Goal: Task Accomplishment & Management: Manage account settings

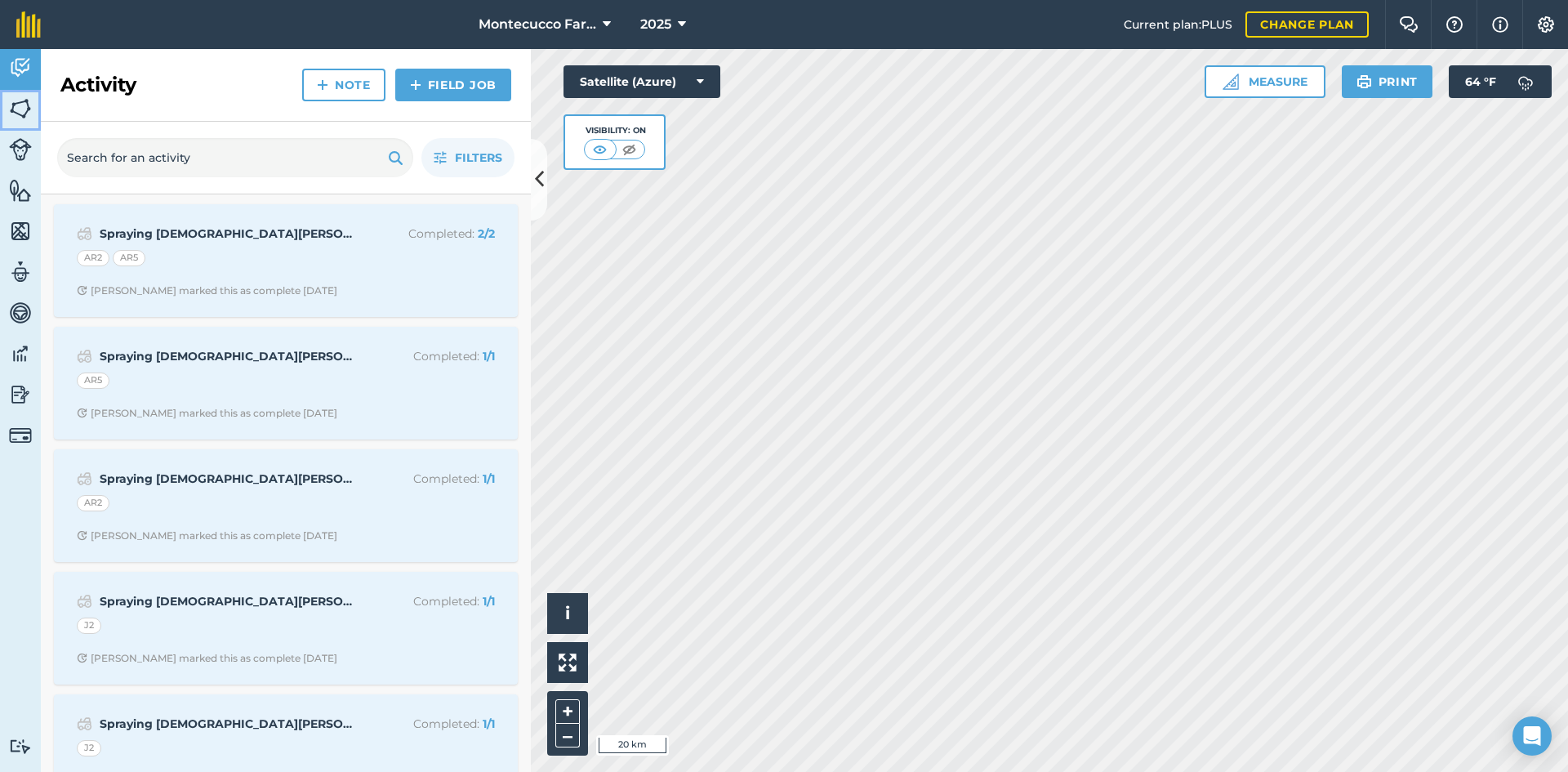
click at [23, 114] on img at bounding box center [20, 109] width 23 height 25
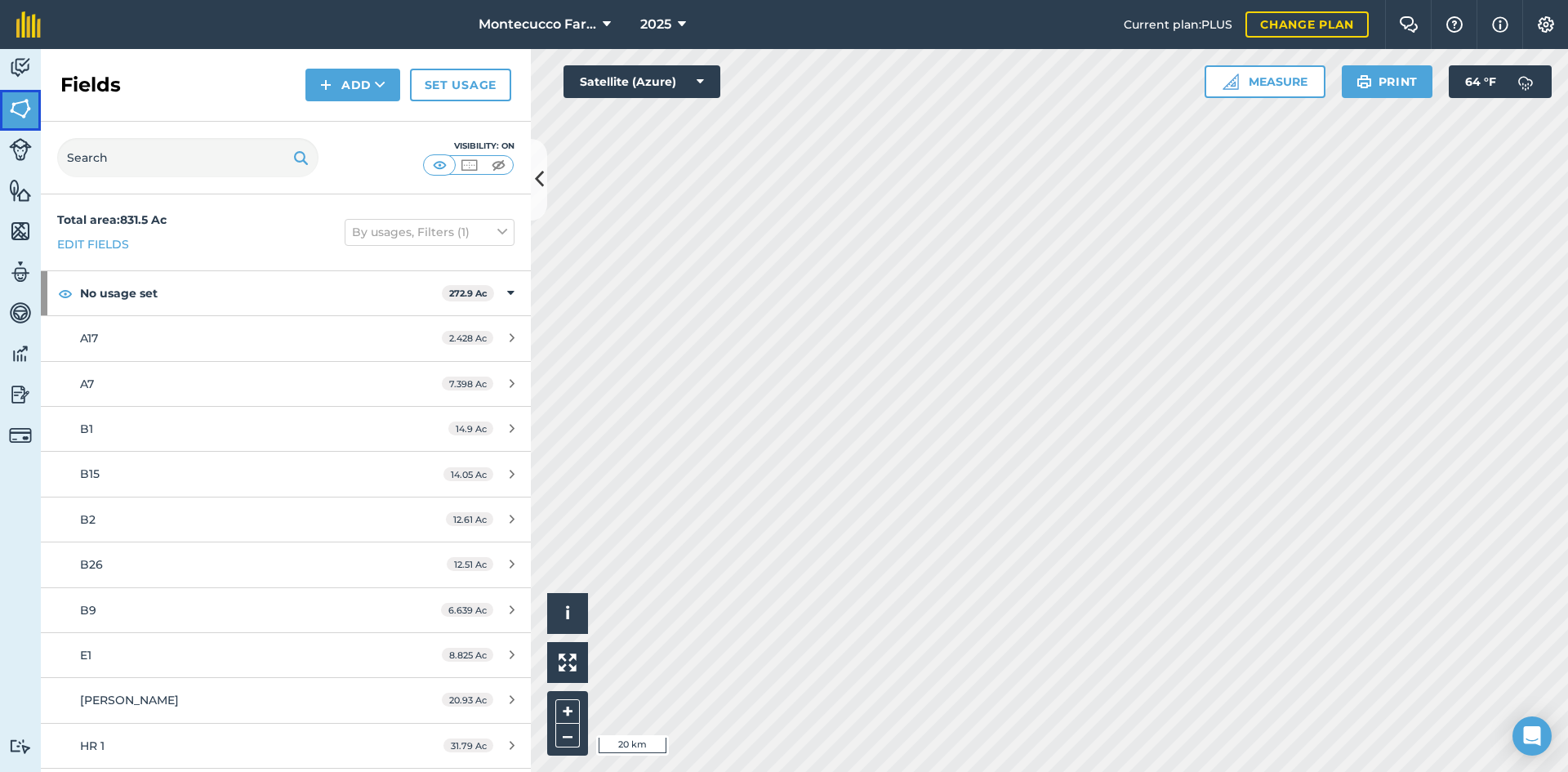
click at [12, 113] on img at bounding box center [20, 109] width 23 height 25
click at [654, 28] on span "2025" at bounding box center [655, 25] width 31 height 20
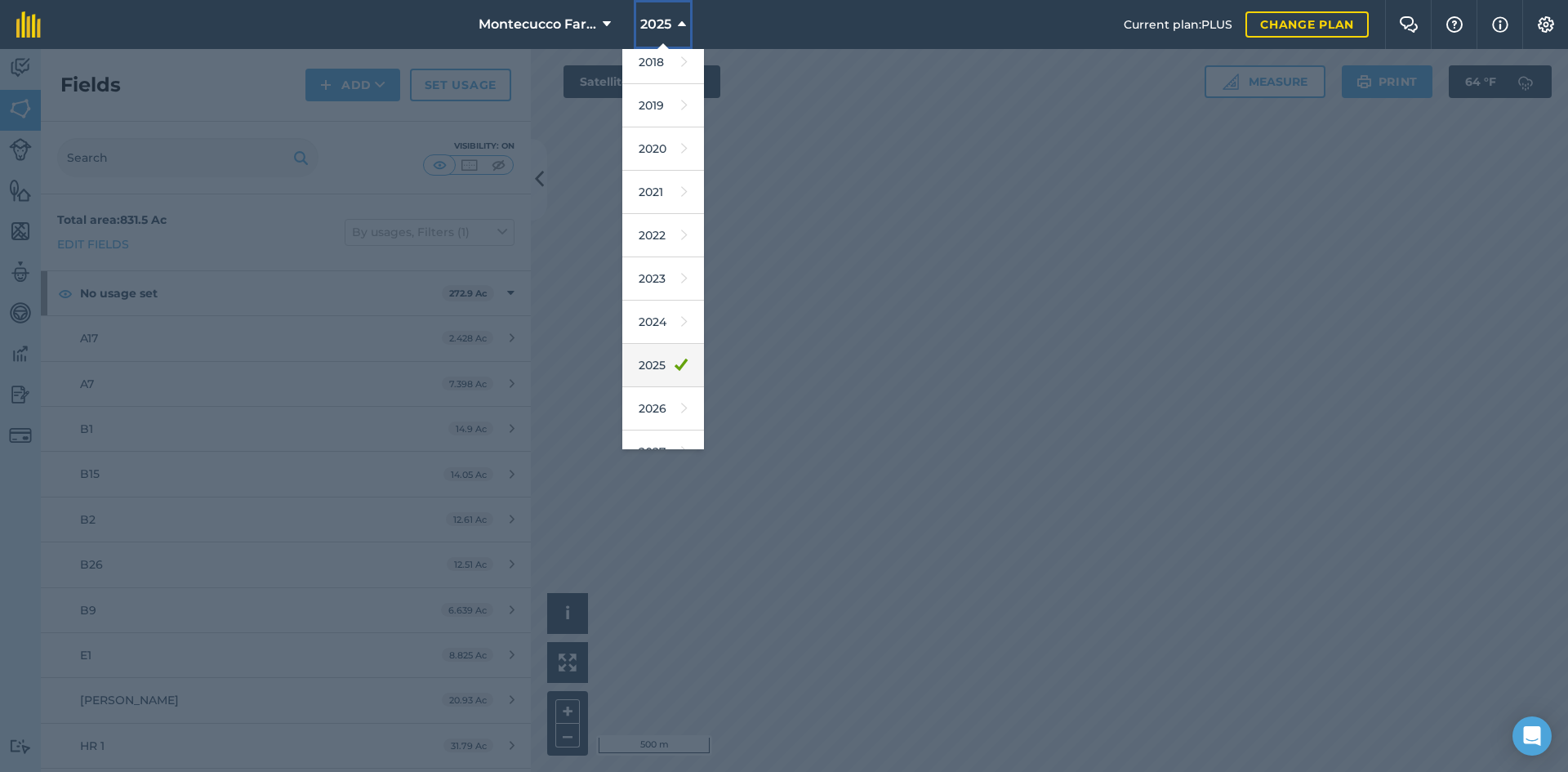
scroll to position [76, 0]
click at [681, 382] on icon at bounding box center [684, 384] width 6 height 23
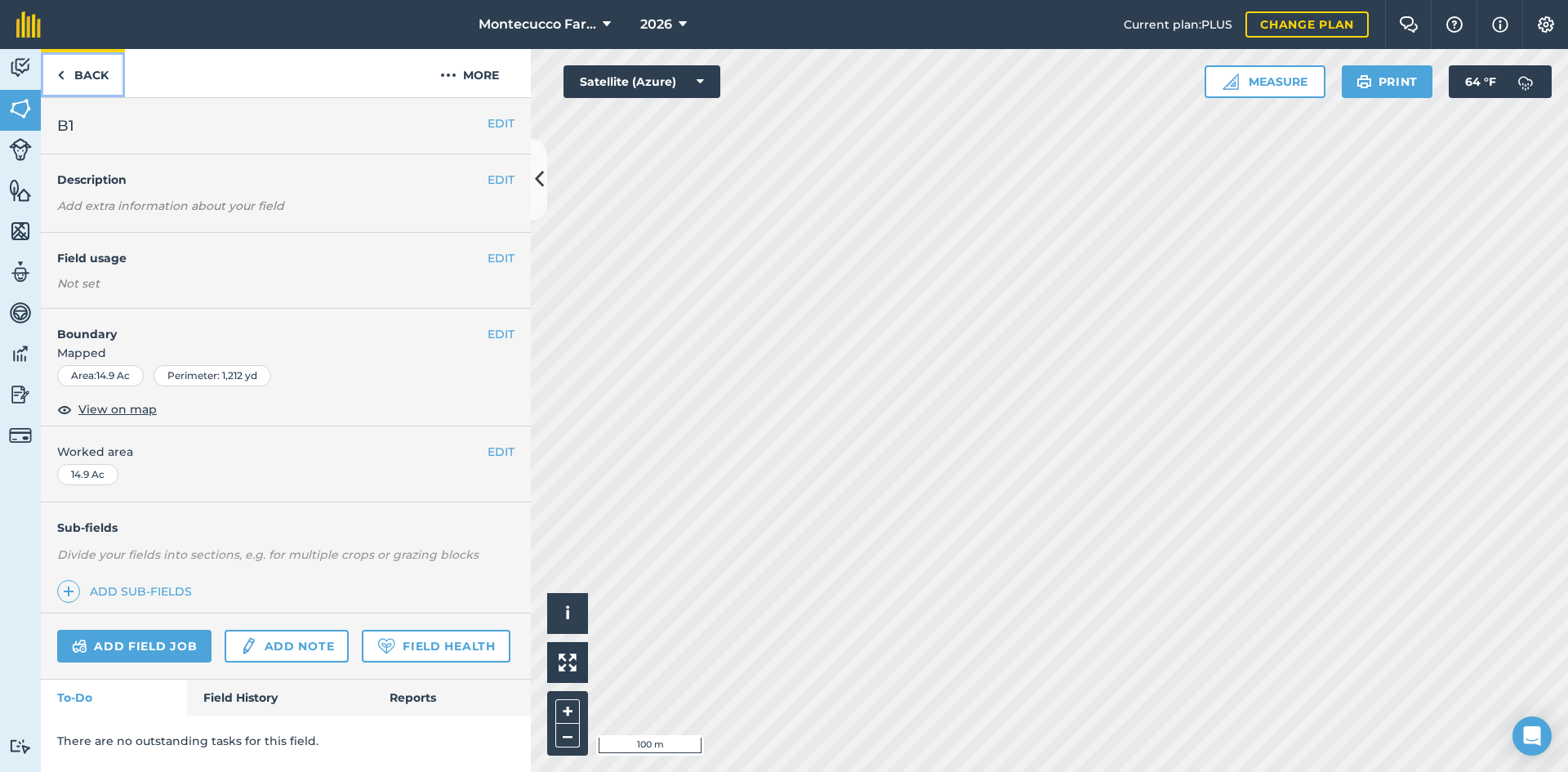
click at [104, 80] on link "Back" at bounding box center [83, 73] width 84 height 48
click at [84, 80] on link "Back" at bounding box center [83, 73] width 84 height 48
click at [503, 260] on button "EDIT" at bounding box center [500, 258] width 27 height 18
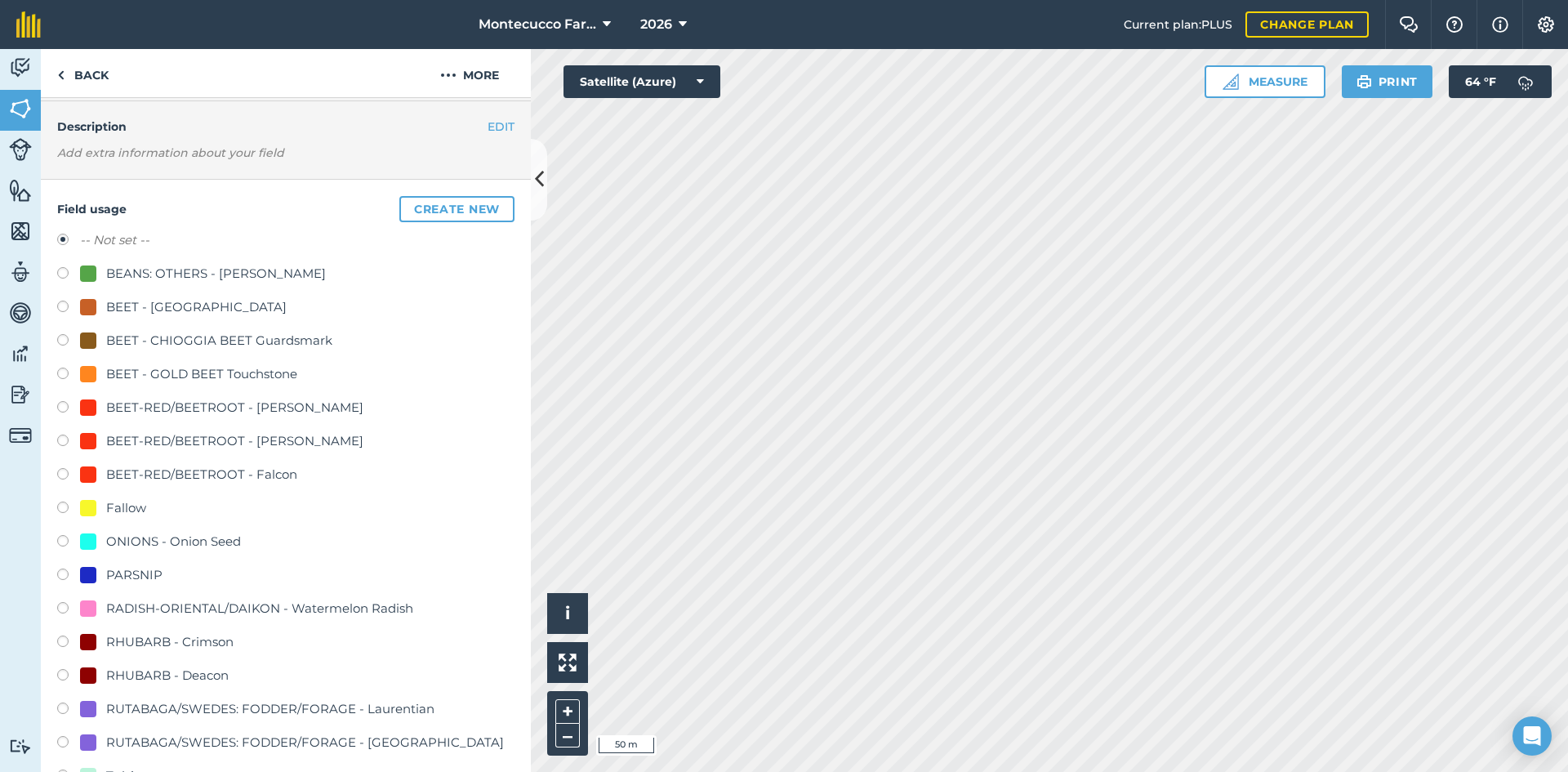
scroll to position [82, 0]
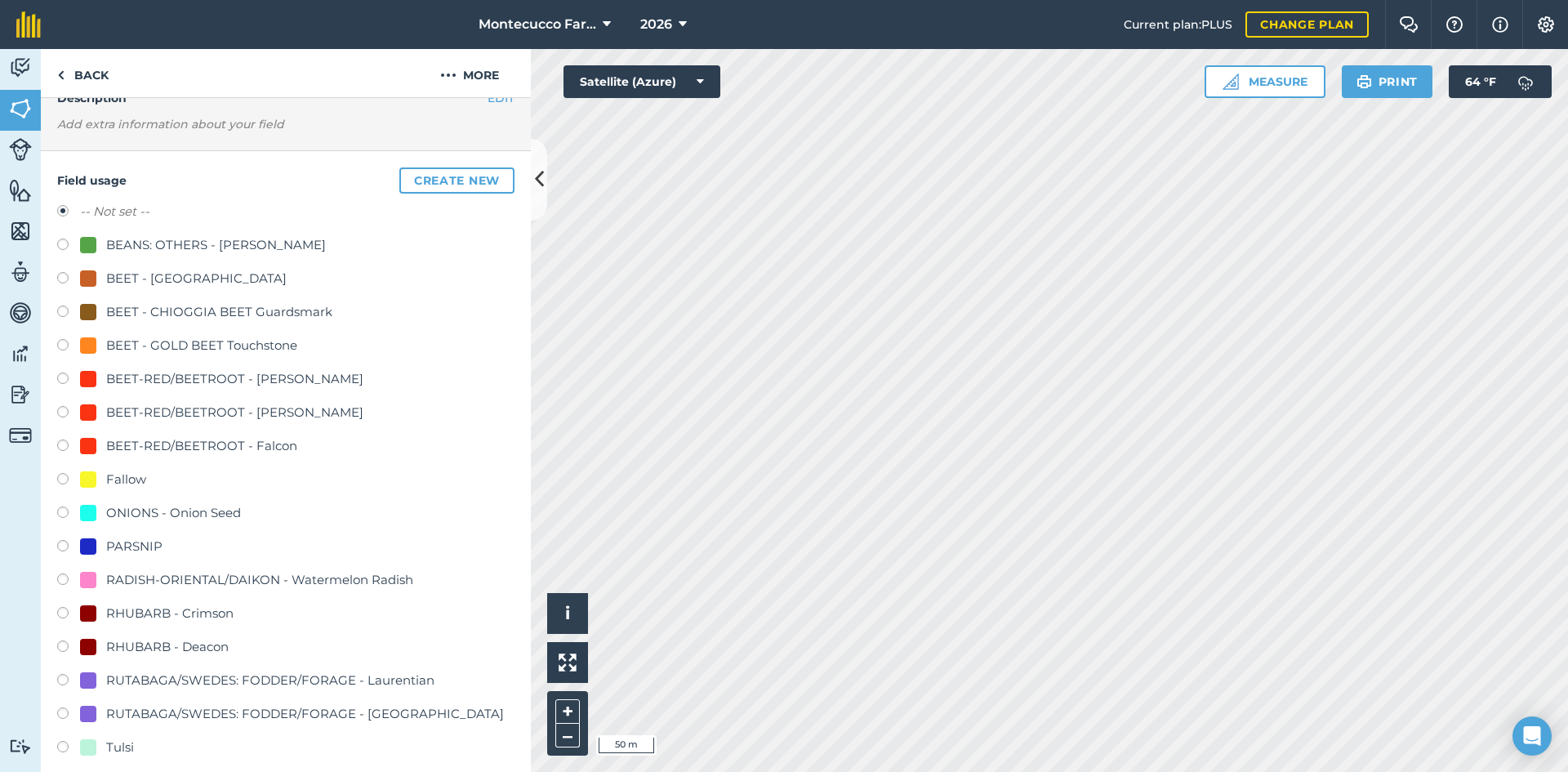
click at [60, 511] on label at bounding box center [68, 515] width 23 height 16
radio input "true"
radio input "false"
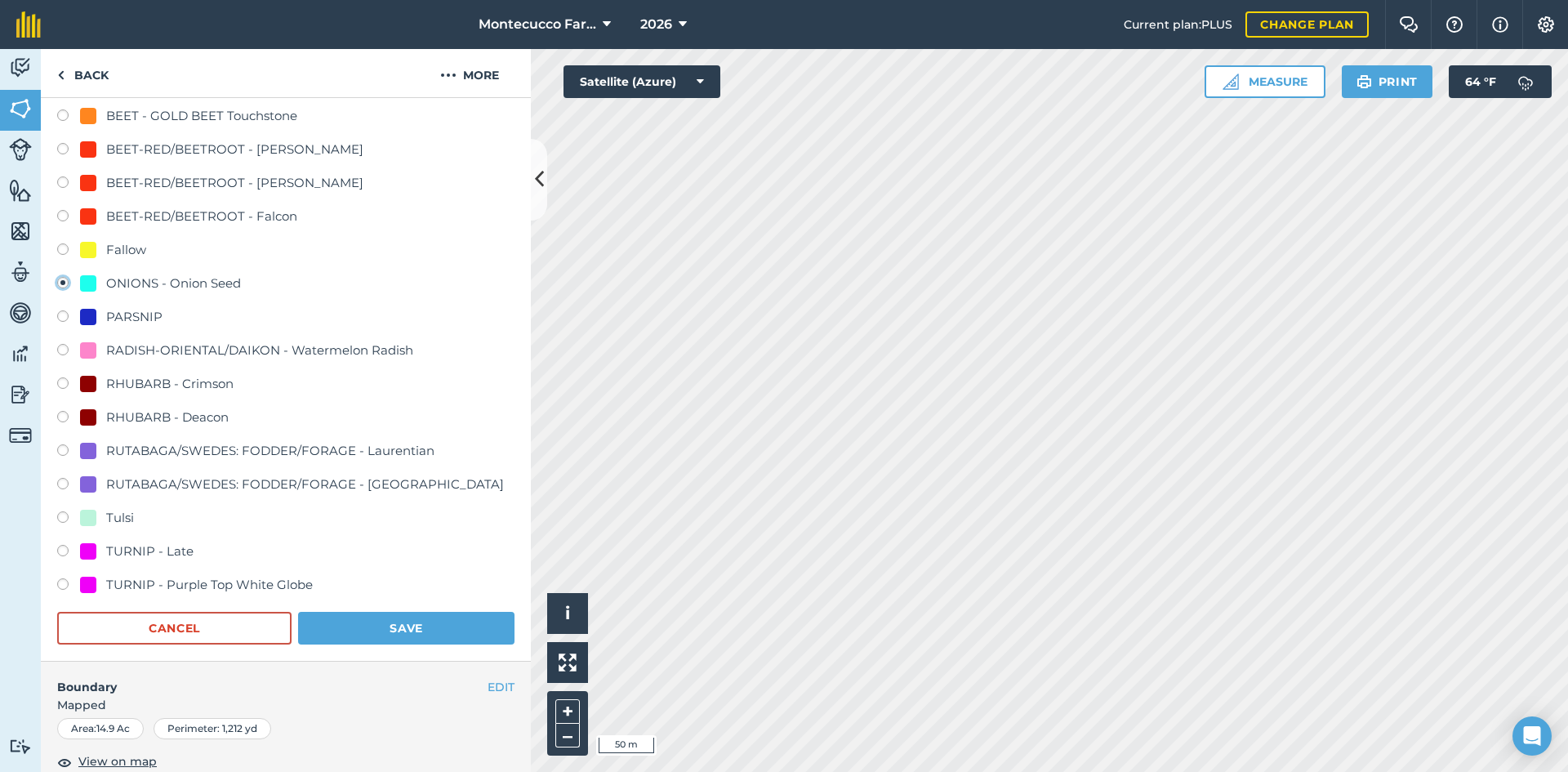
scroll to position [326, 0]
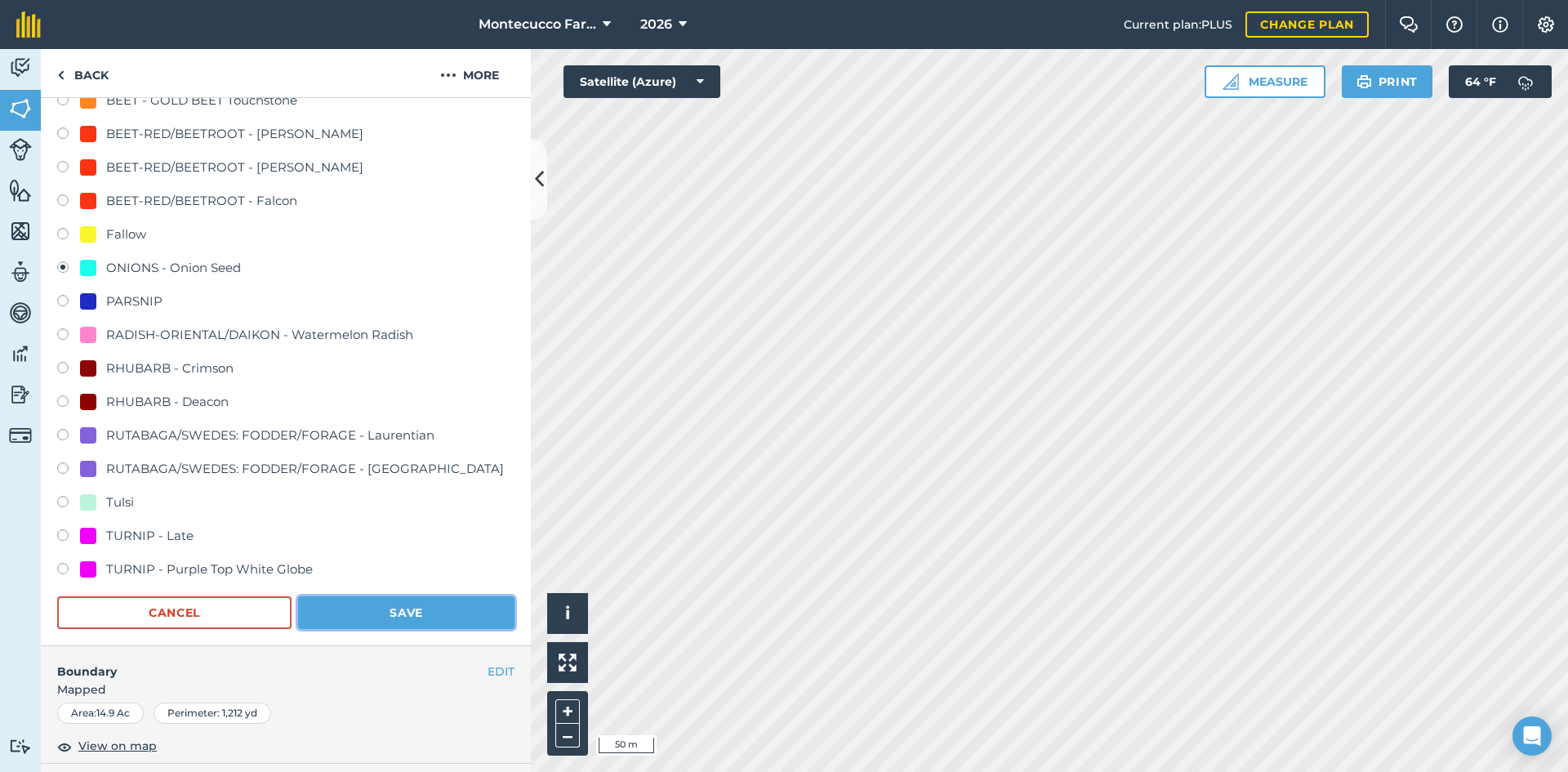
click at [340, 615] on button "Save" at bounding box center [405, 613] width 216 height 33
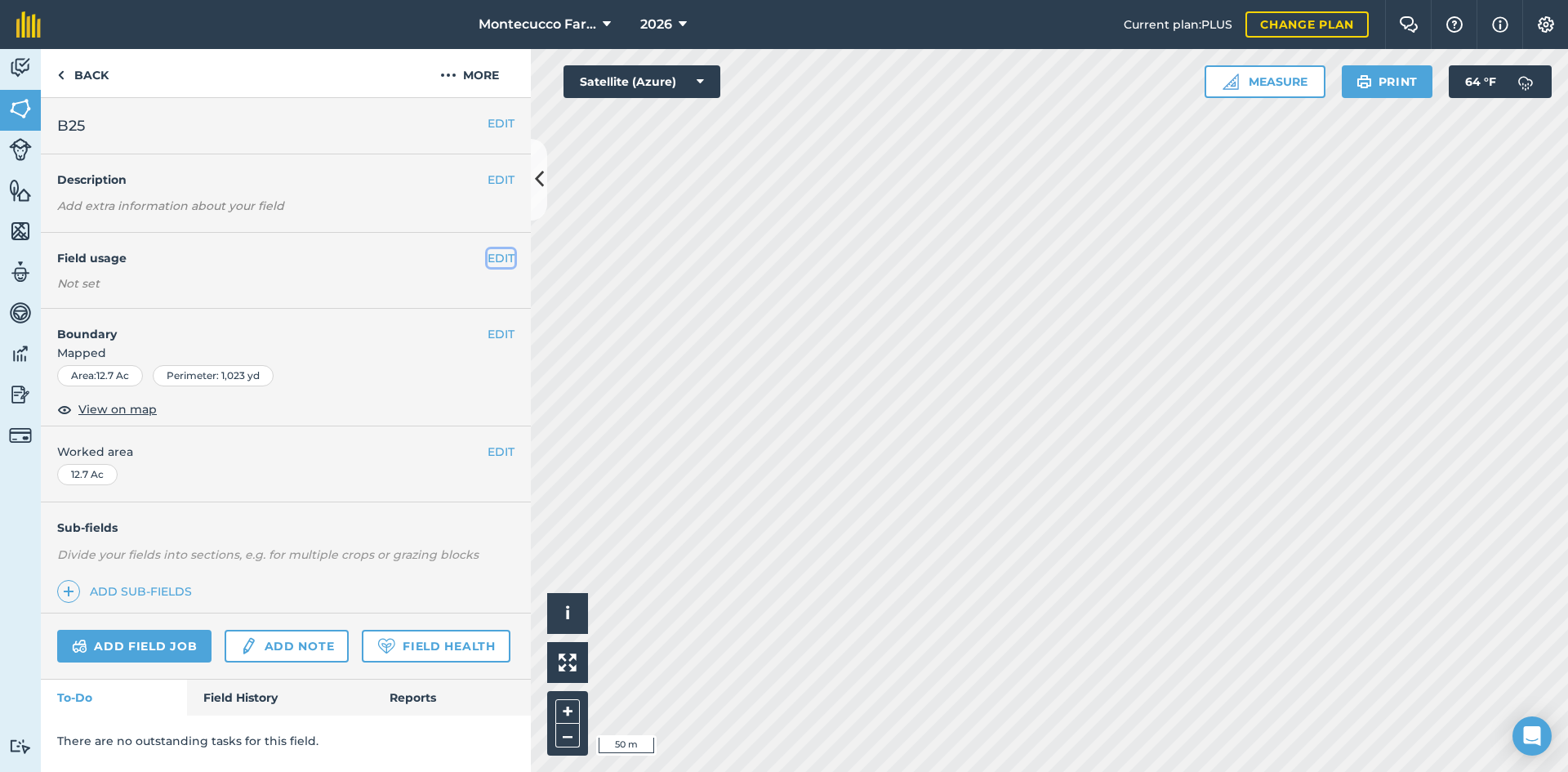
click at [500, 261] on button "EDIT" at bounding box center [500, 258] width 27 height 18
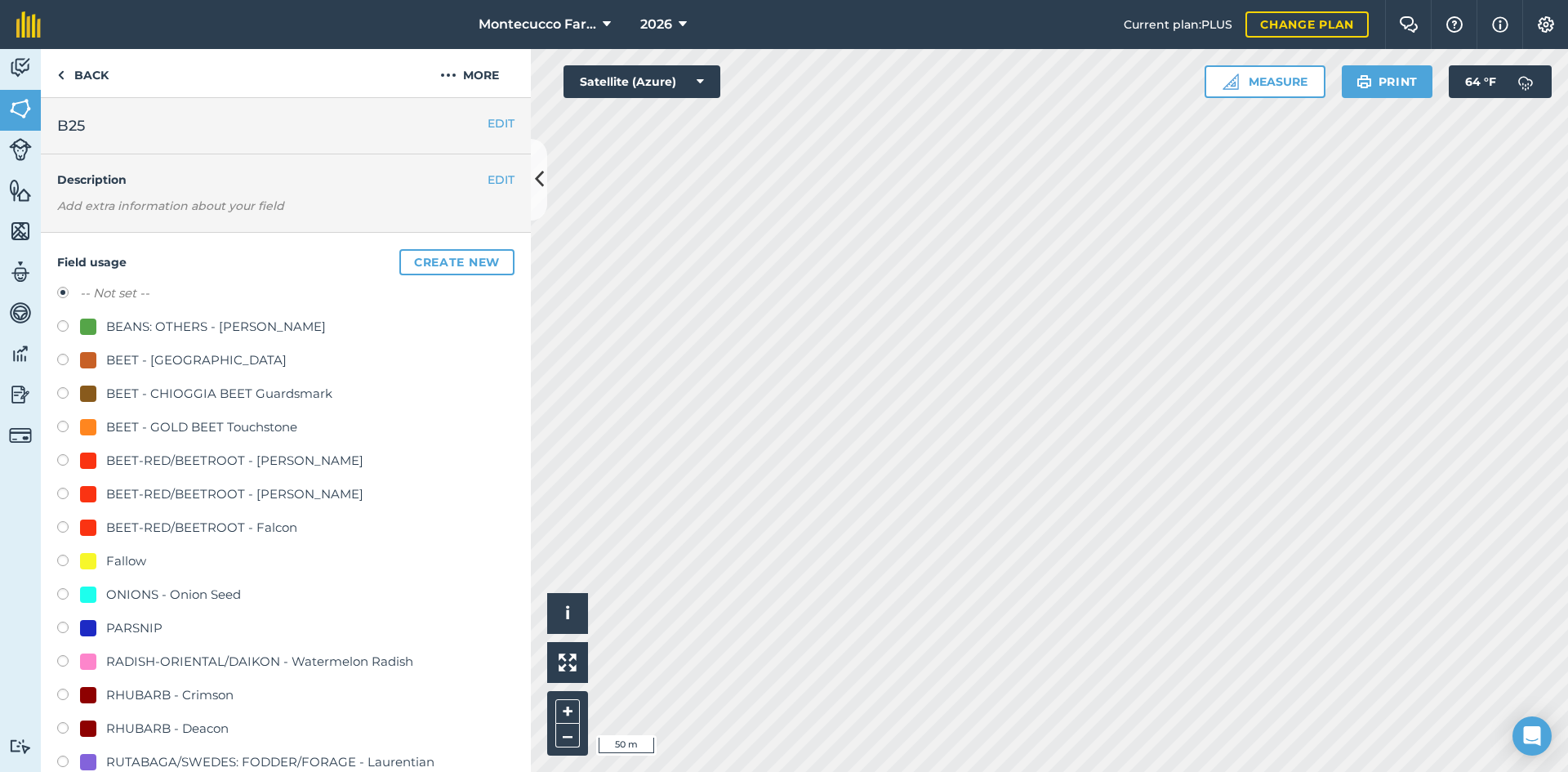
click at [60, 591] on label at bounding box center [68, 596] width 23 height 16
radio input "true"
radio input "false"
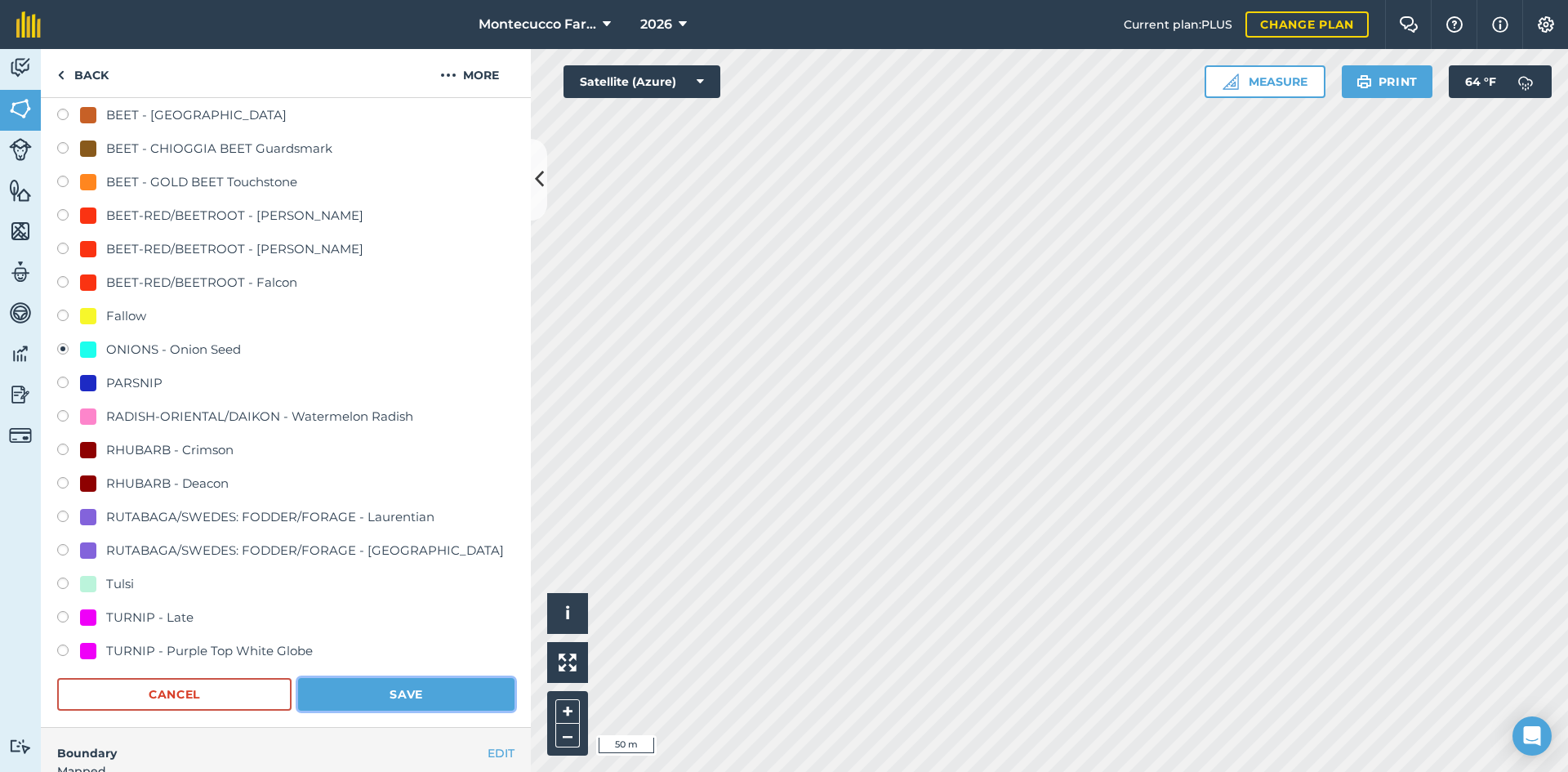
click at [429, 693] on button "Save" at bounding box center [405, 695] width 216 height 33
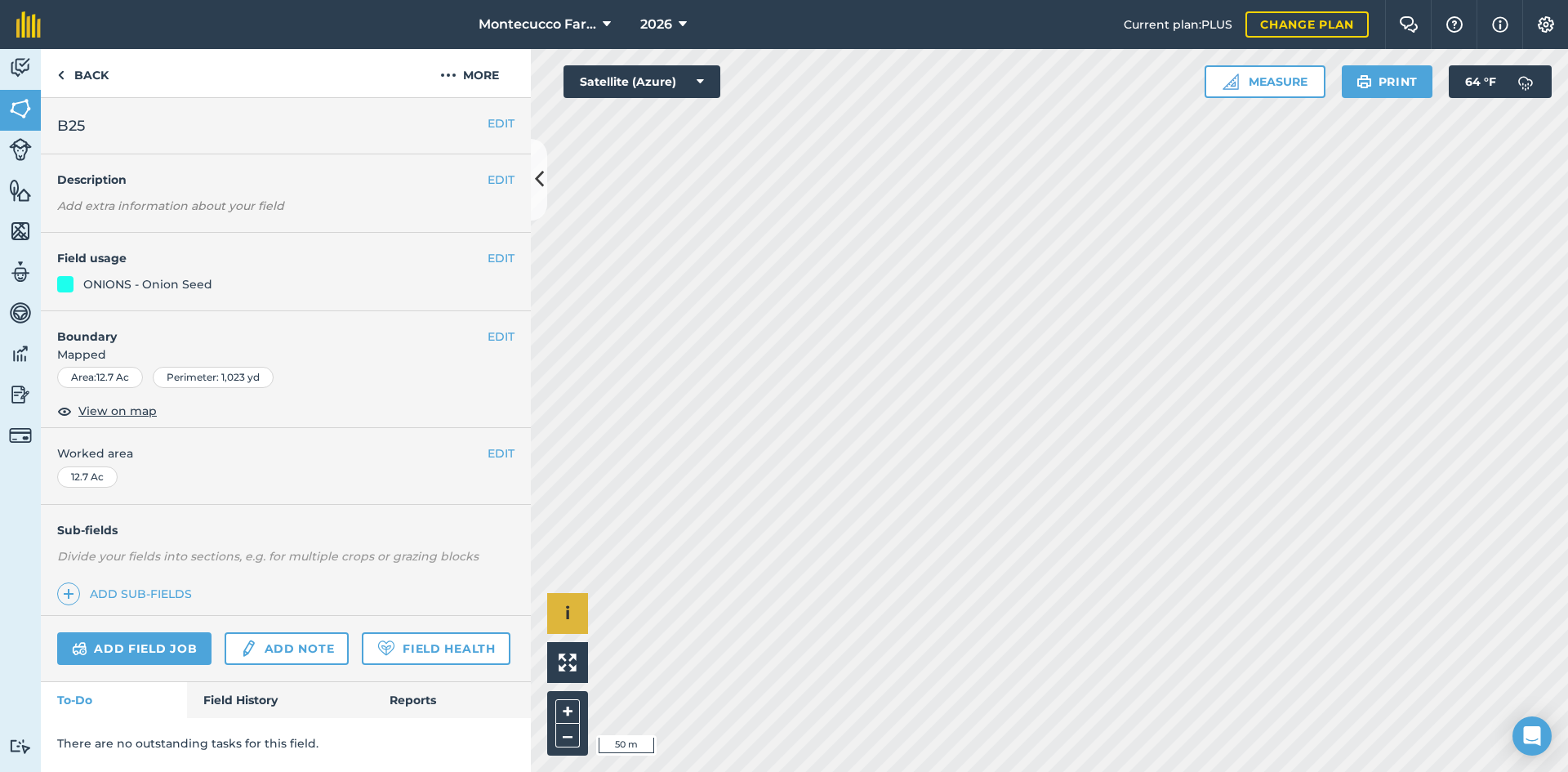
scroll to position [0, 0]
click at [497, 255] on button "EDIT" at bounding box center [500, 258] width 27 height 18
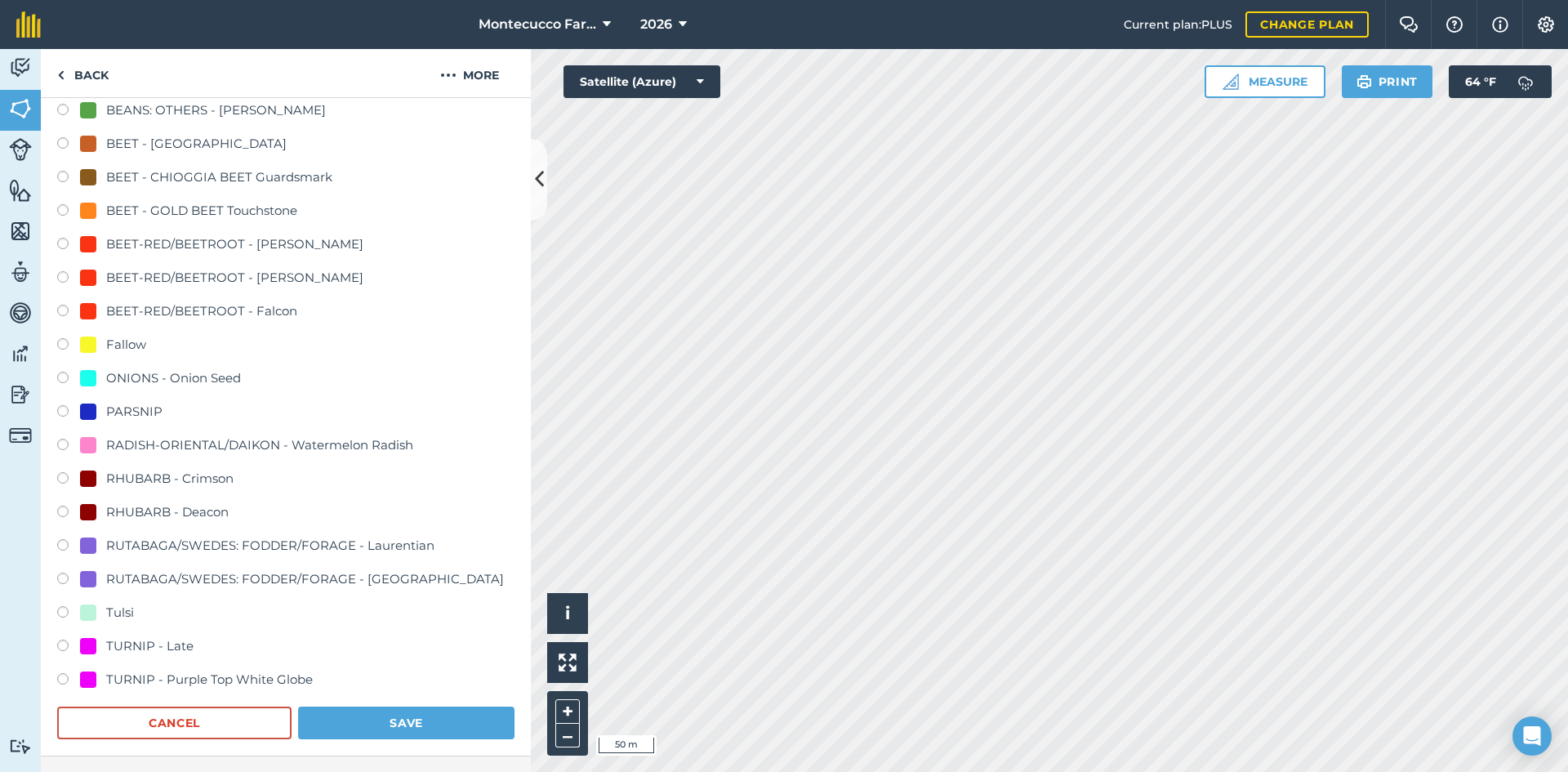
scroll to position [245, 0]
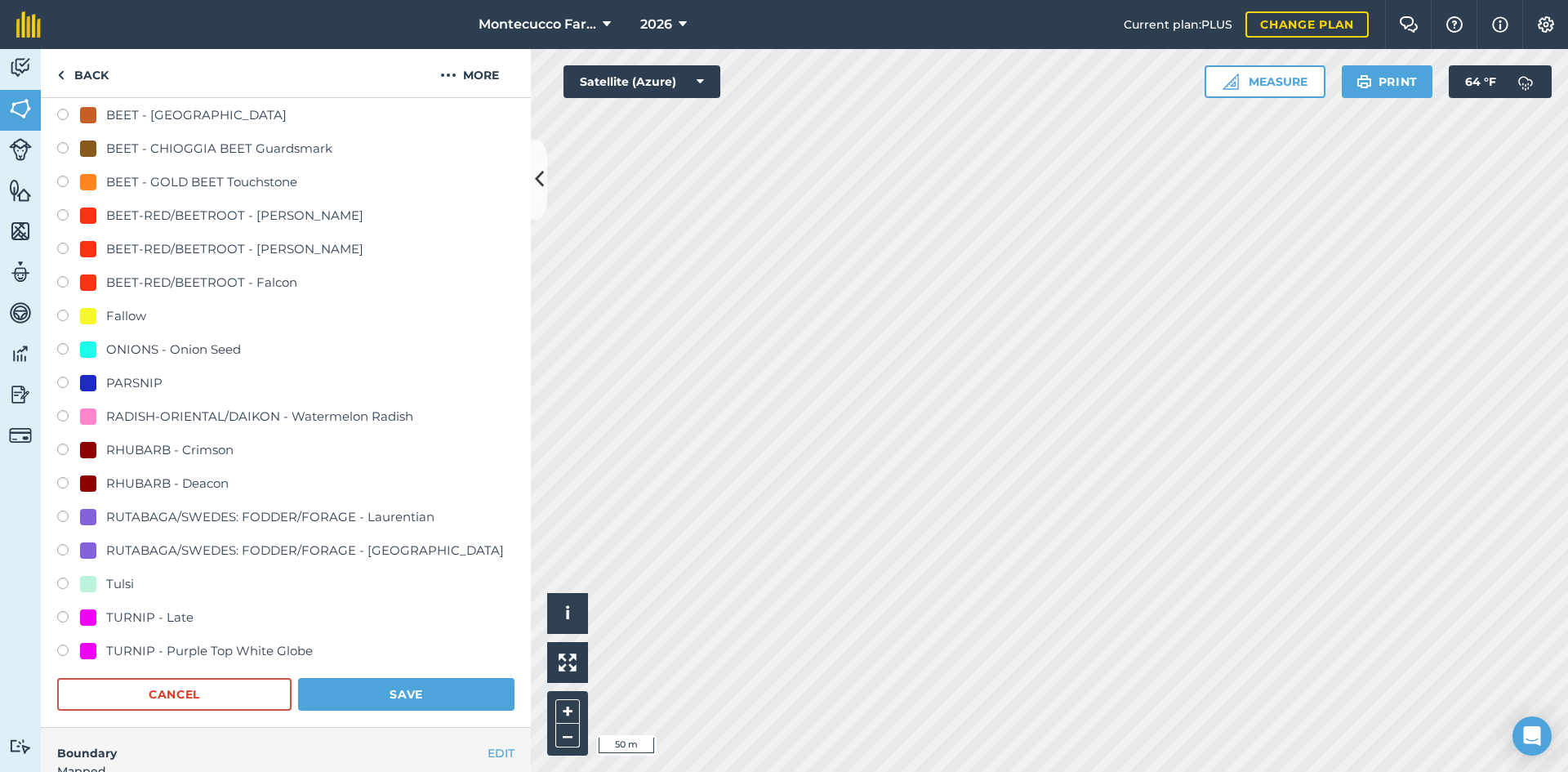
click at [65, 650] on label at bounding box center [68, 653] width 23 height 16
radio input "true"
radio input "false"
click at [366, 696] on button "Save" at bounding box center [405, 695] width 216 height 33
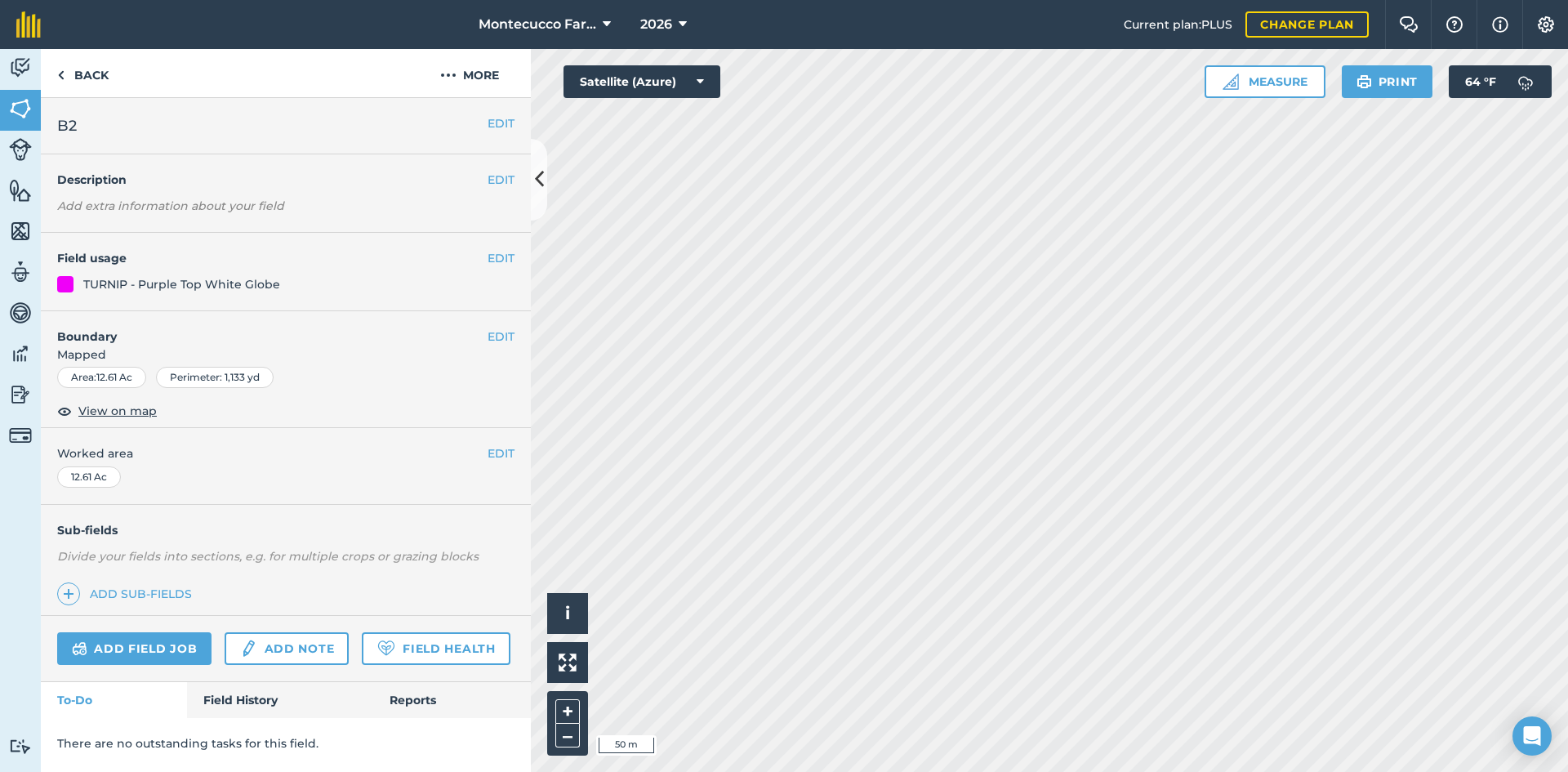
scroll to position [0, 0]
click at [502, 263] on button "EDIT" at bounding box center [500, 258] width 27 height 18
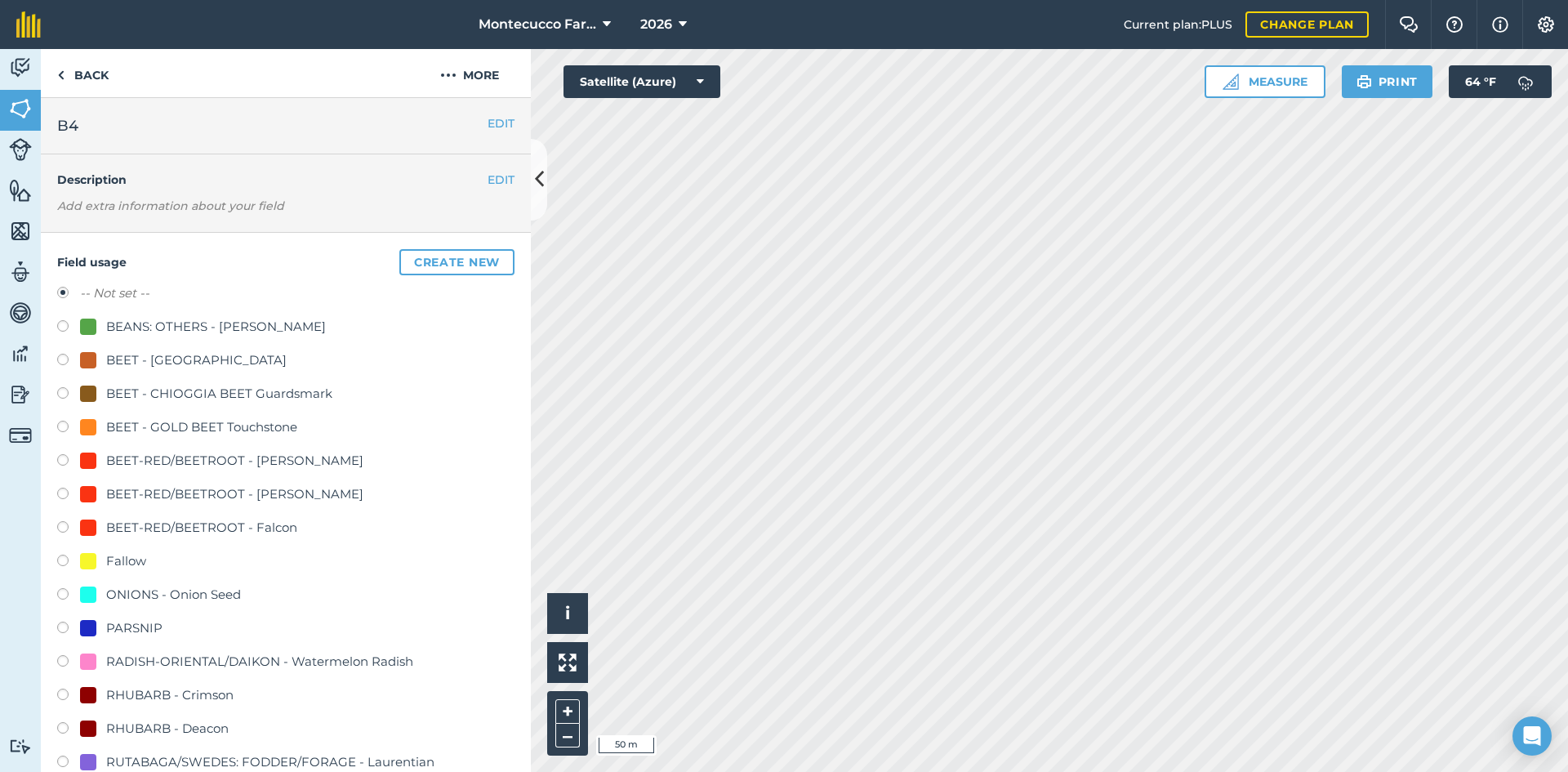
click at [64, 460] on label at bounding box center [68, 462] width 23 height 16
radio input "true"
radio input "false"
click at [65, 489] on label at bounding box center [68, 495] width 23 height 16
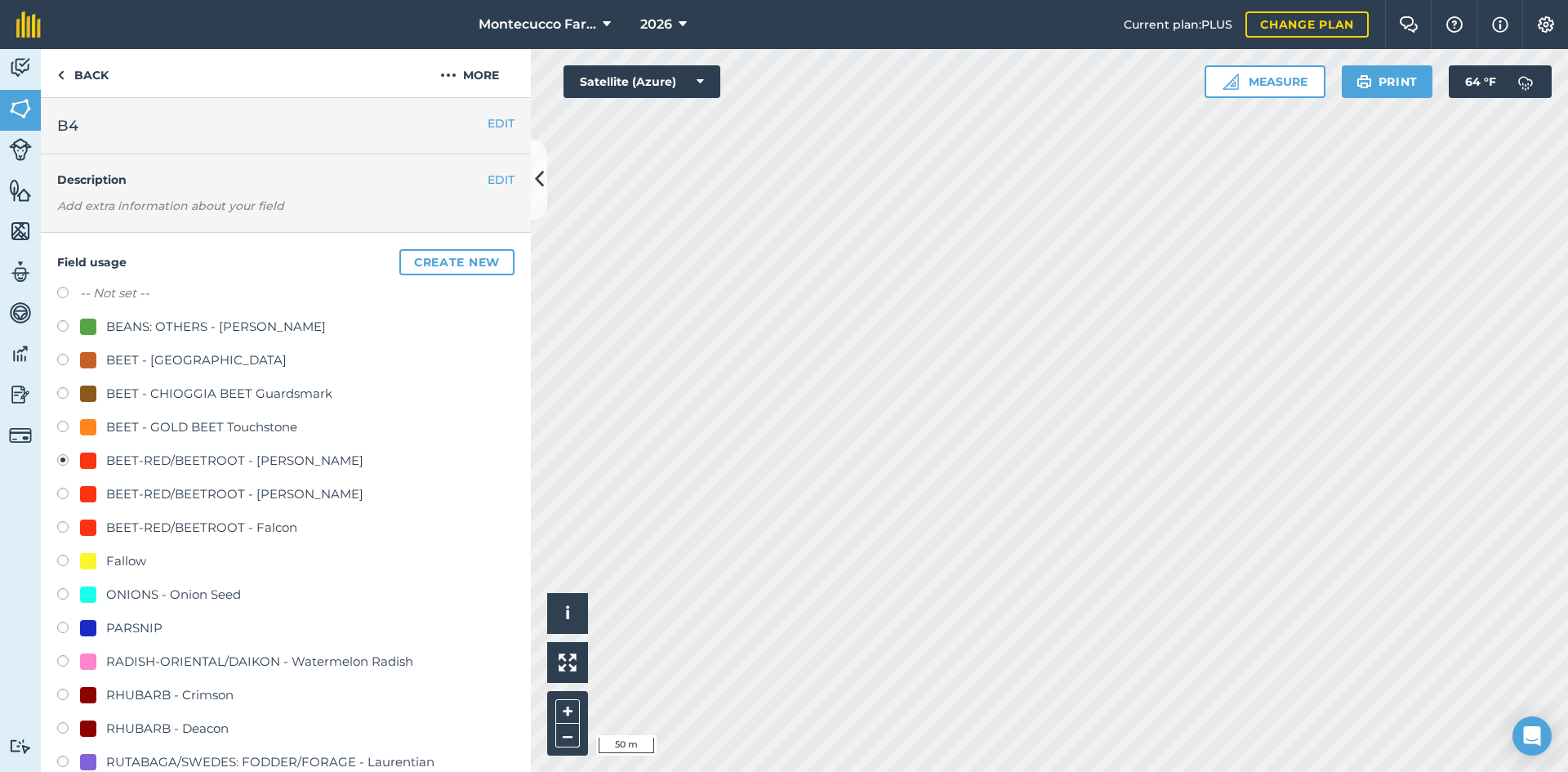
radio input "true"
radio input "false"
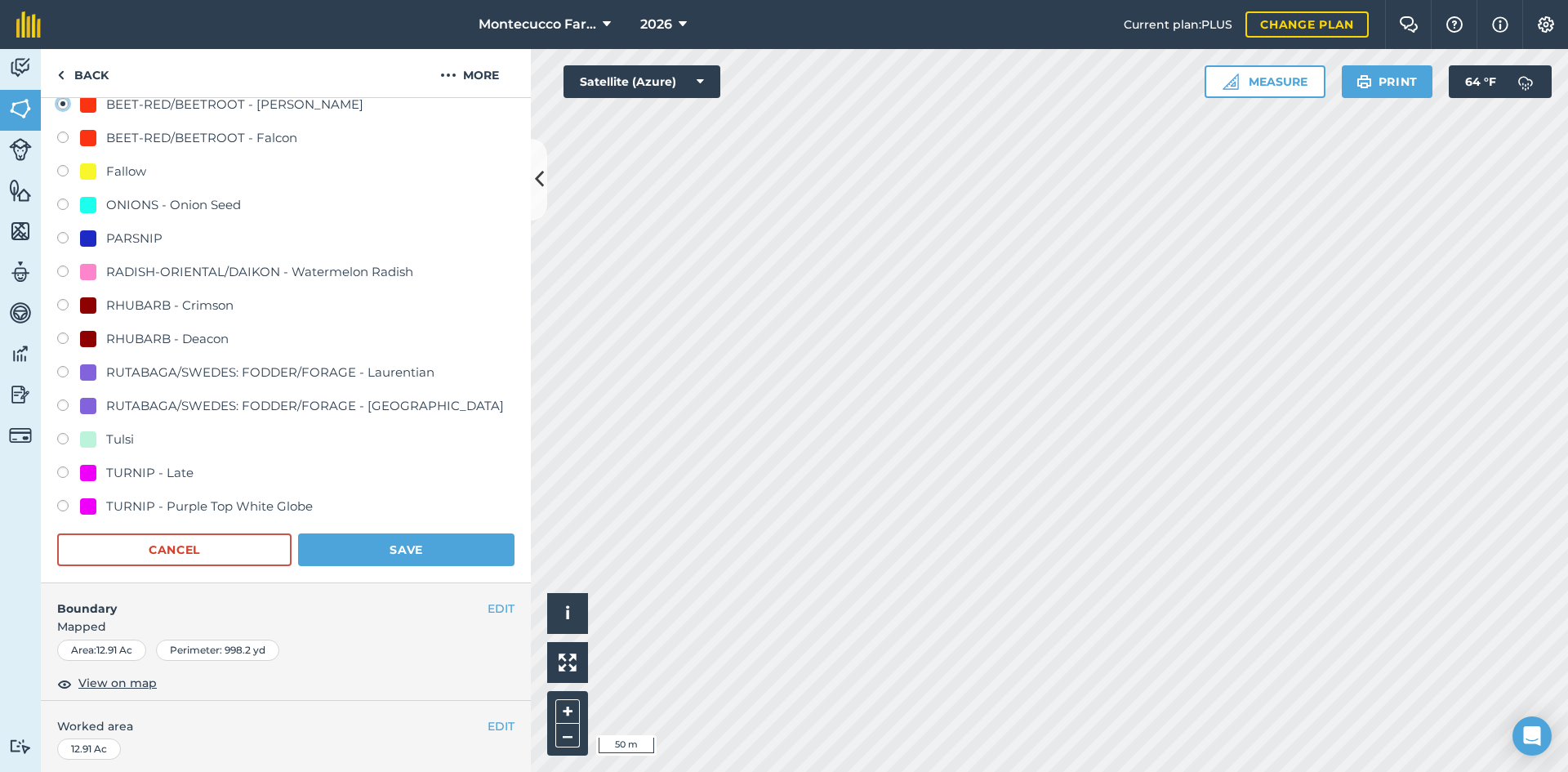
scroll to position [490, 0]
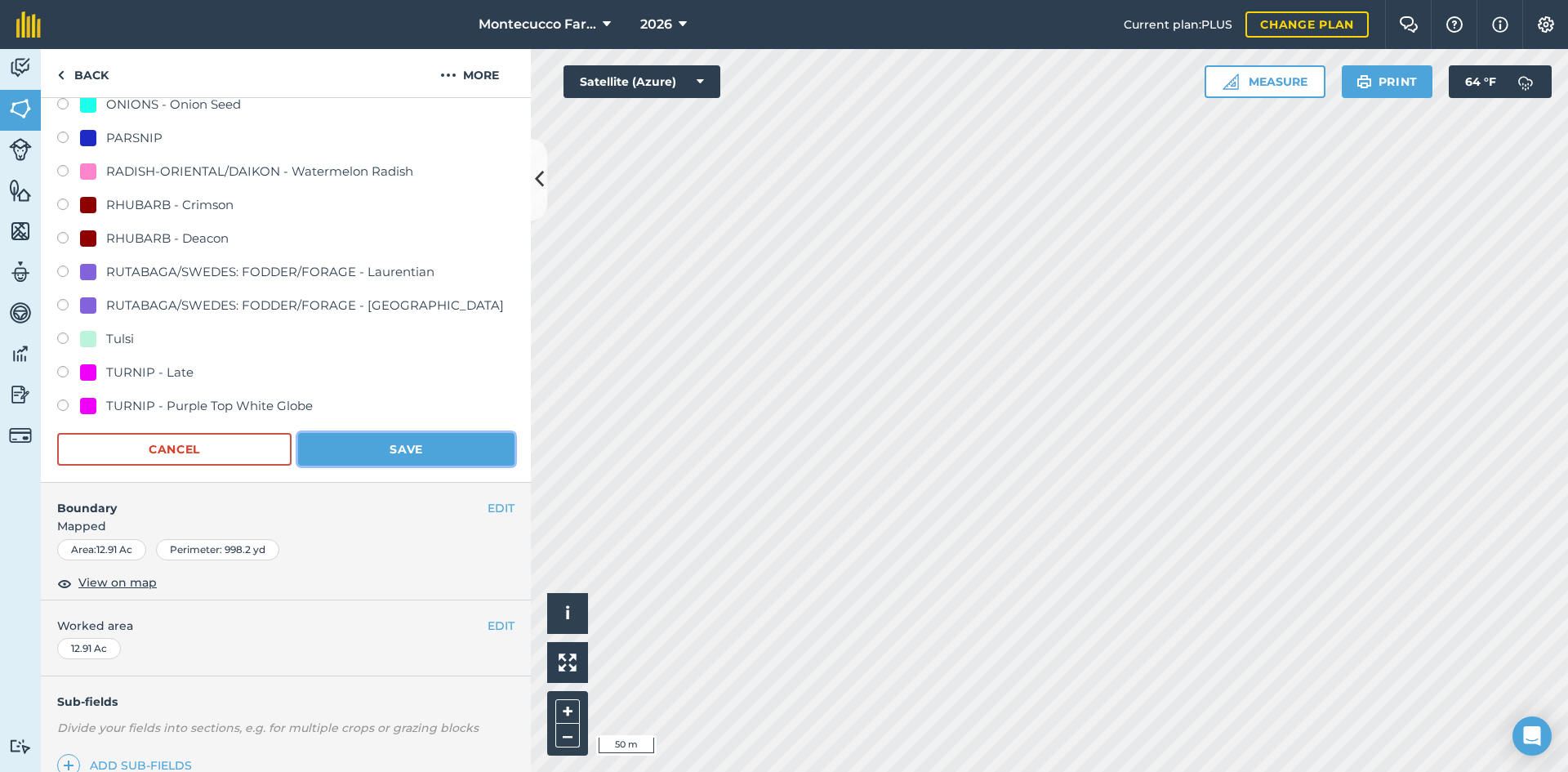
click at [369, 454] on button "Save" at bounding box center [405, 449] width 216 height 33
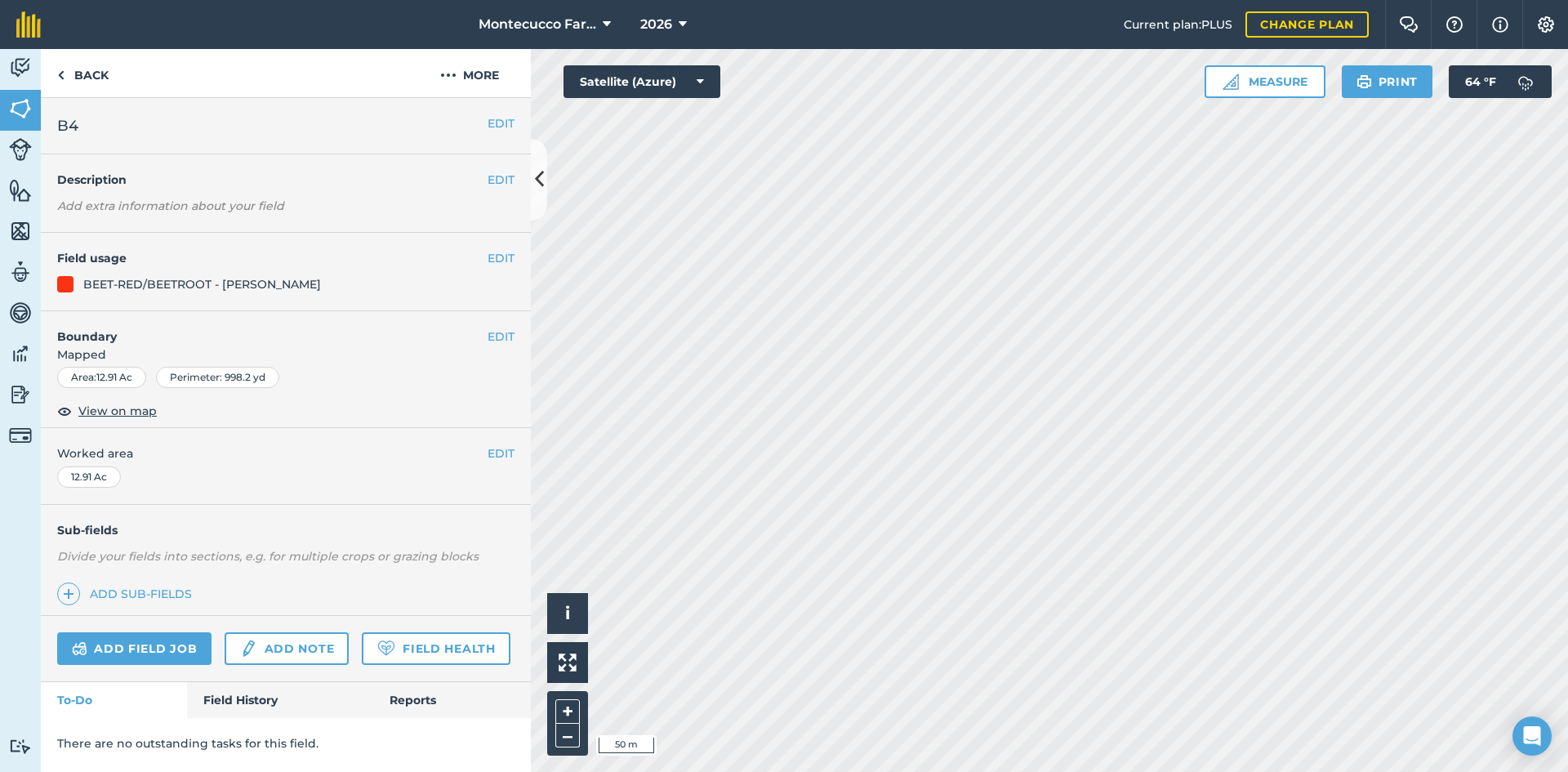
scroll to position [0, 0]
click at [497, 252] on button "EDIT" at bounding box center [500, 258] width 27 height 18
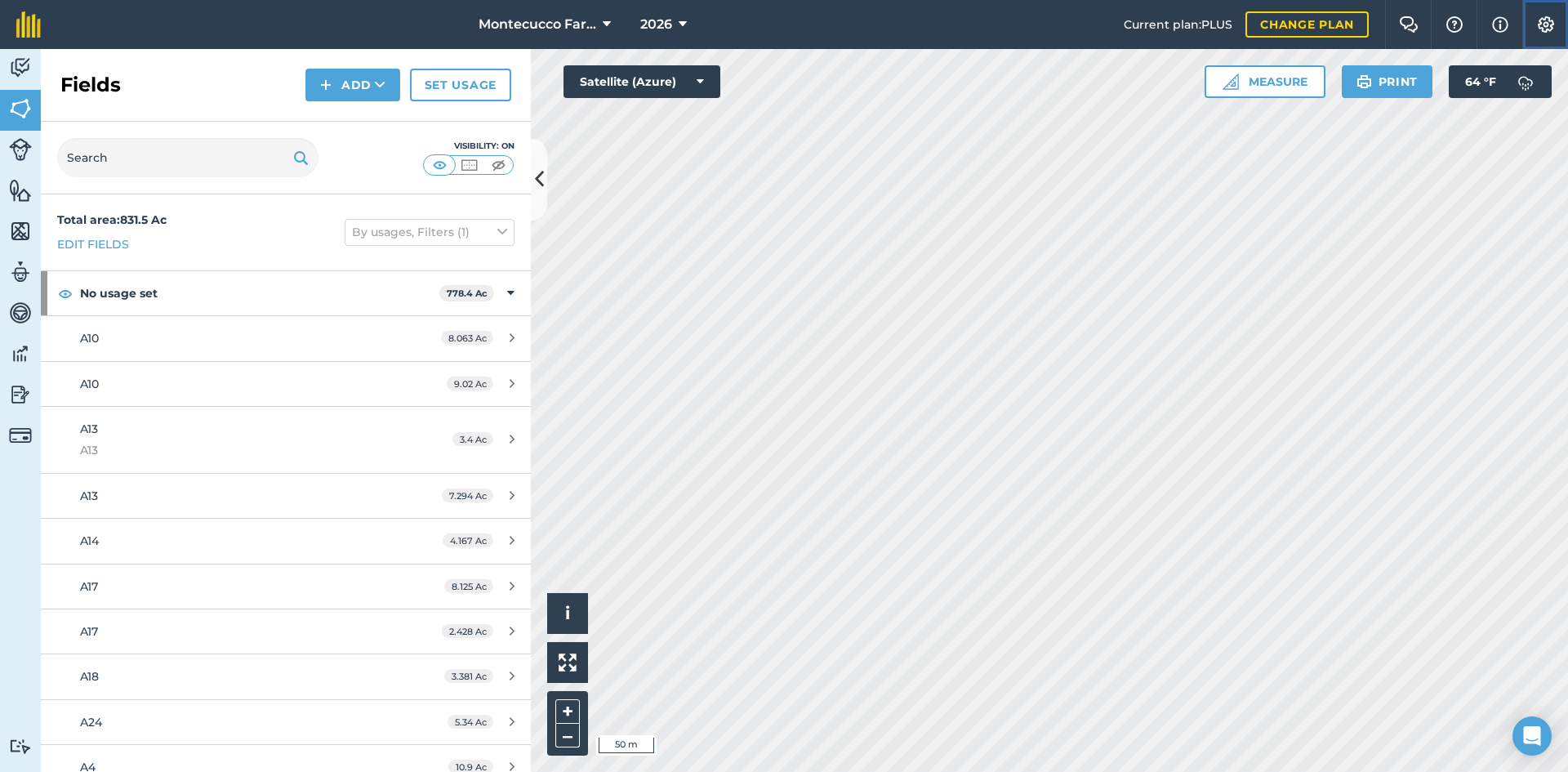
click at [1534, 24] on button "Settings" at bounding box center [1544, 24] width 45 height 49
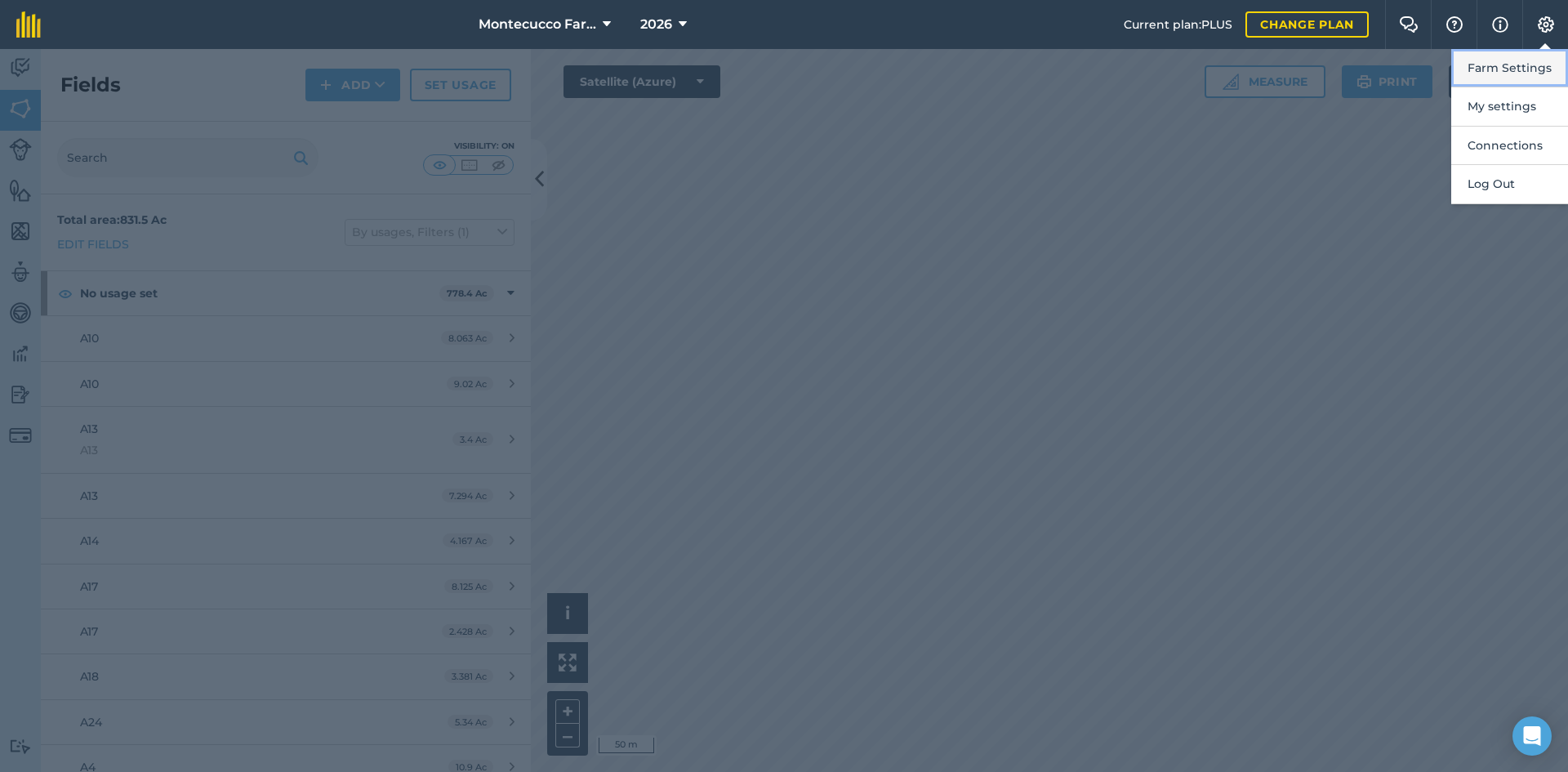
click at [1513, 75] on button "Farm Settings" at bounding box center [1509, 68] width 116 height 38
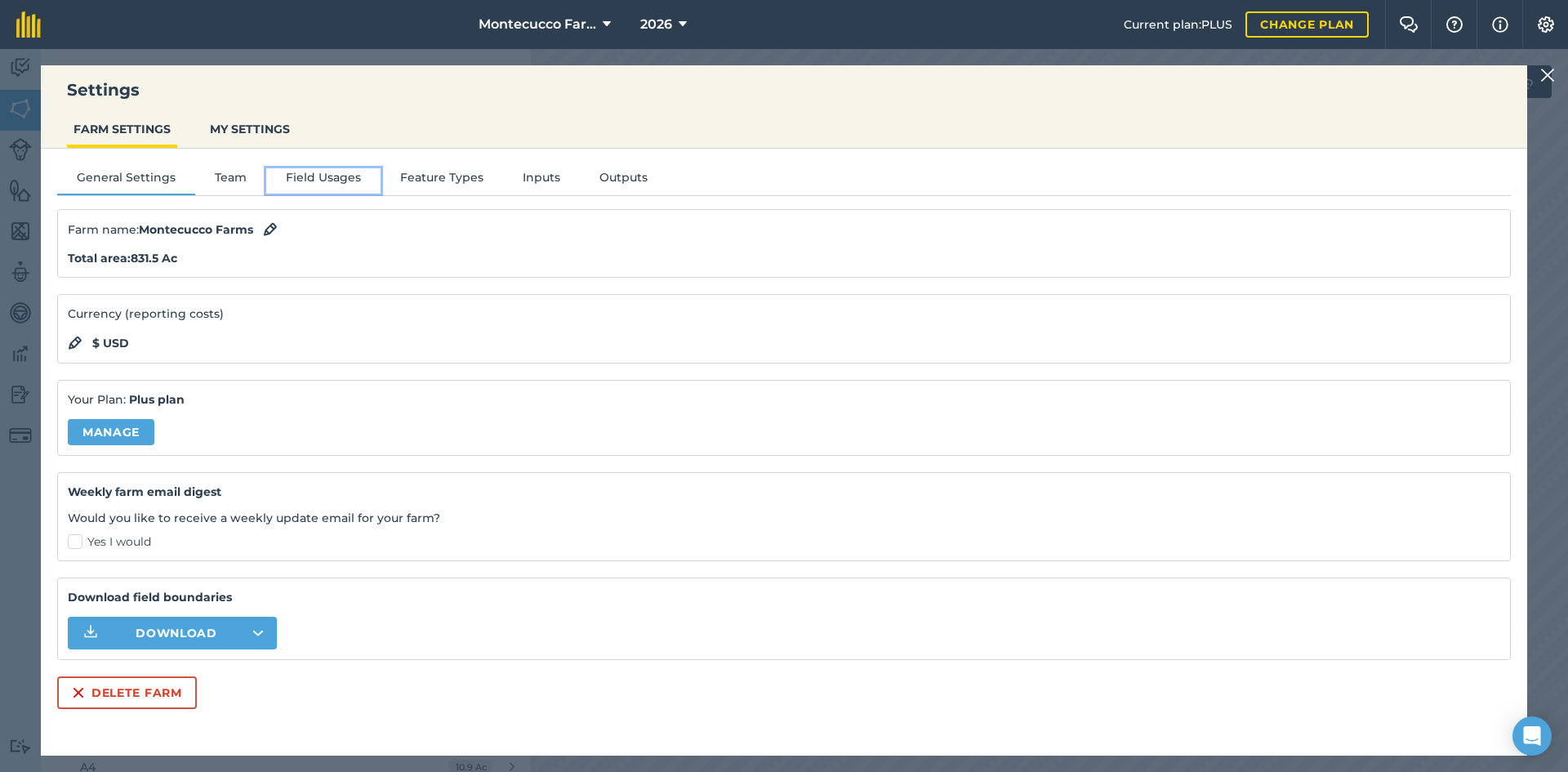
click at [303, 178] on button "Field Usages" at bounding box center [324, 181] width 115 height 25
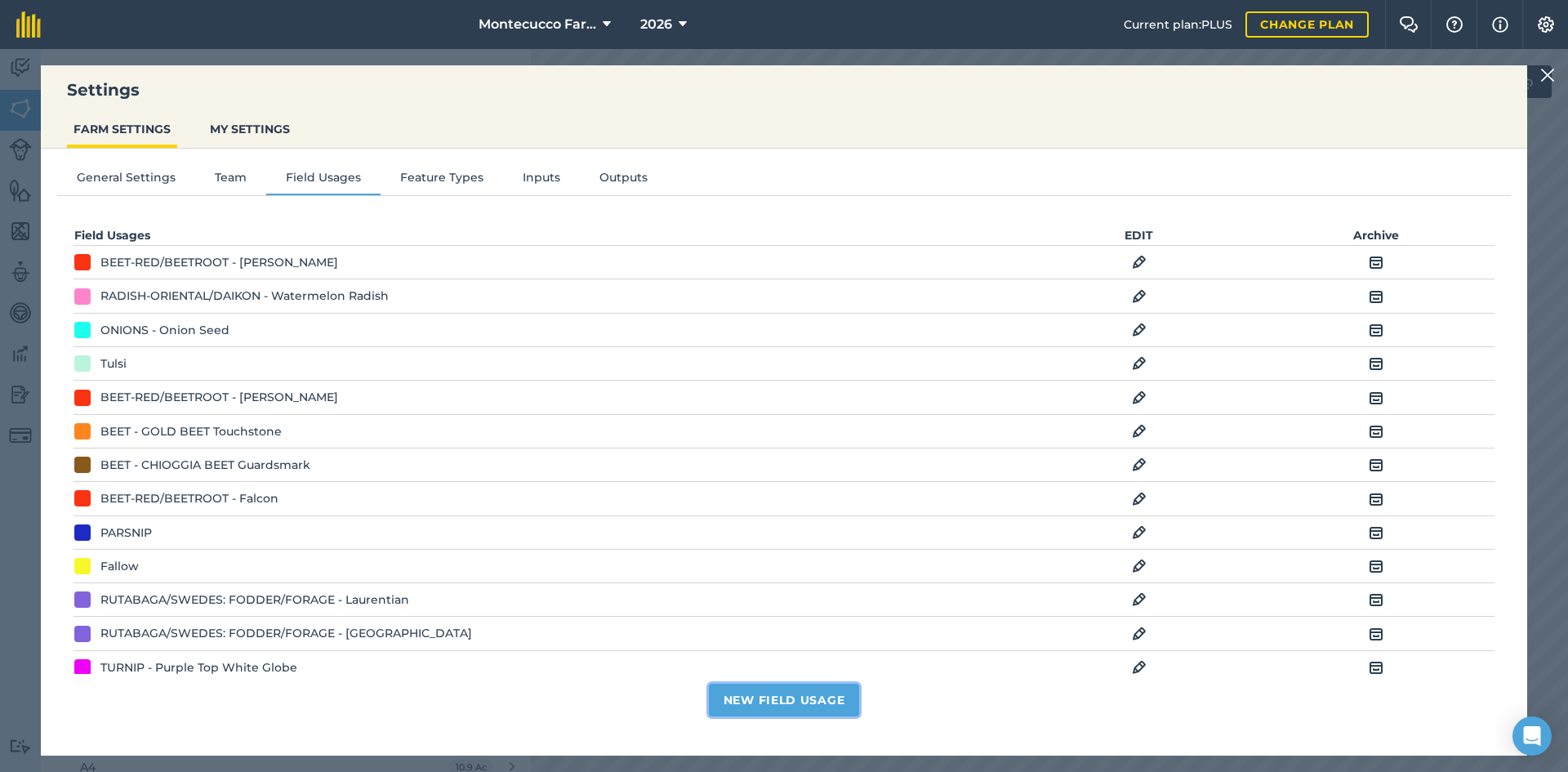
click at [759, 697] on button "New Field Usage" at bounding box center [784, 700] width 151 height 33
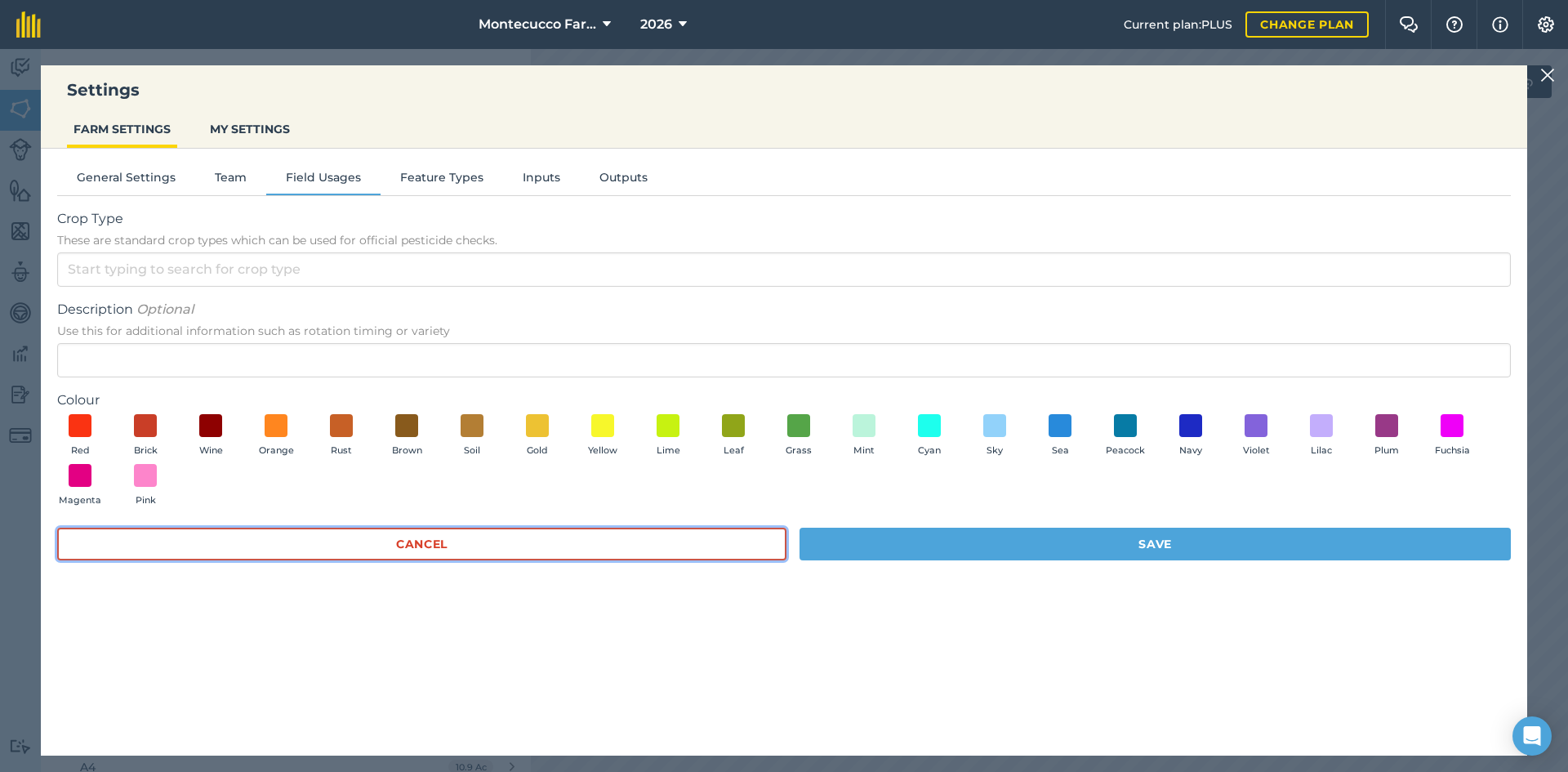
click at [646, 543] on button "Cancel" at bounding box center [421, 543] width 729 height 33
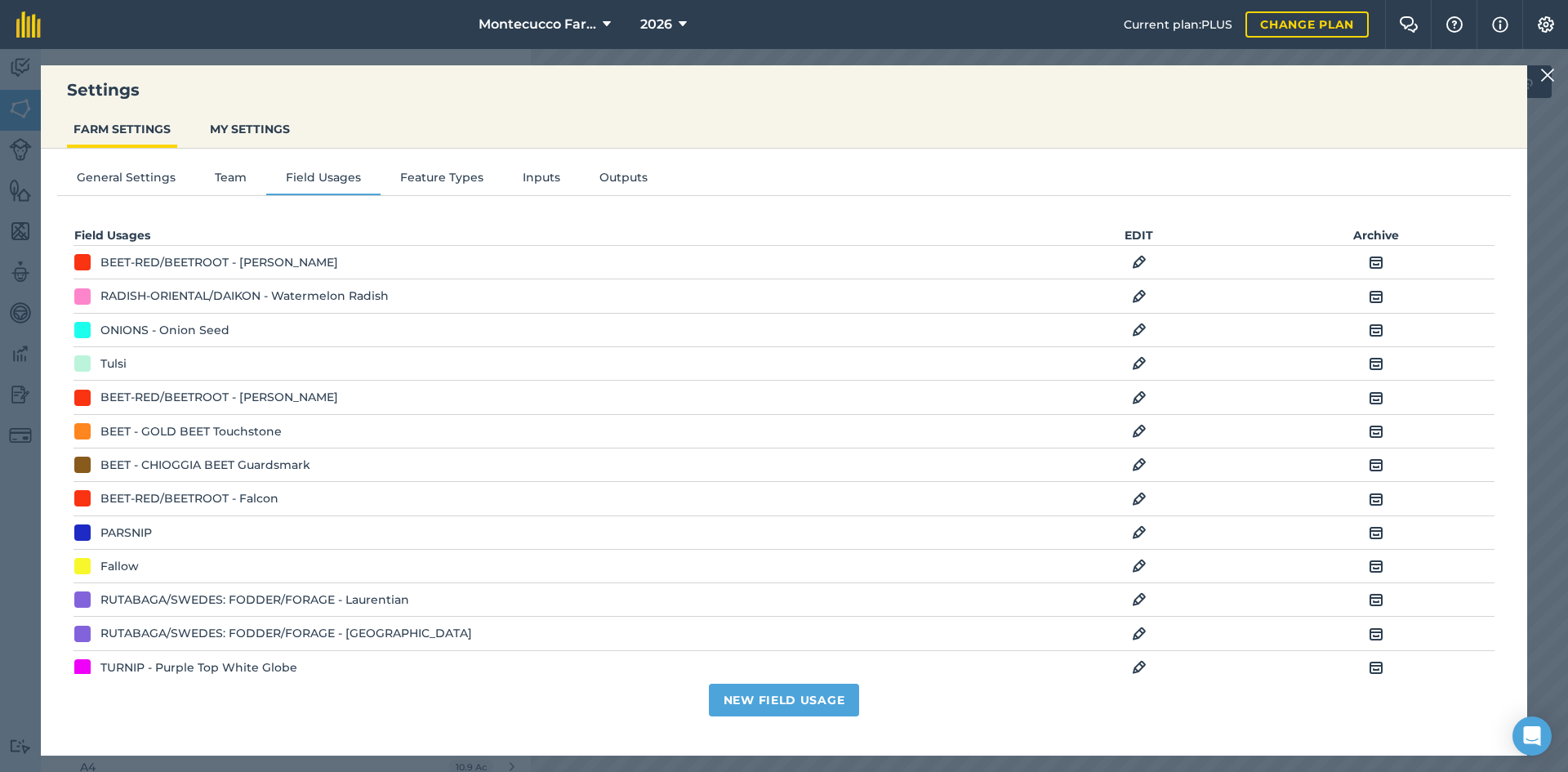
click at [1132, 262] on img at bounding box center [1139, 262] width 15 height 20
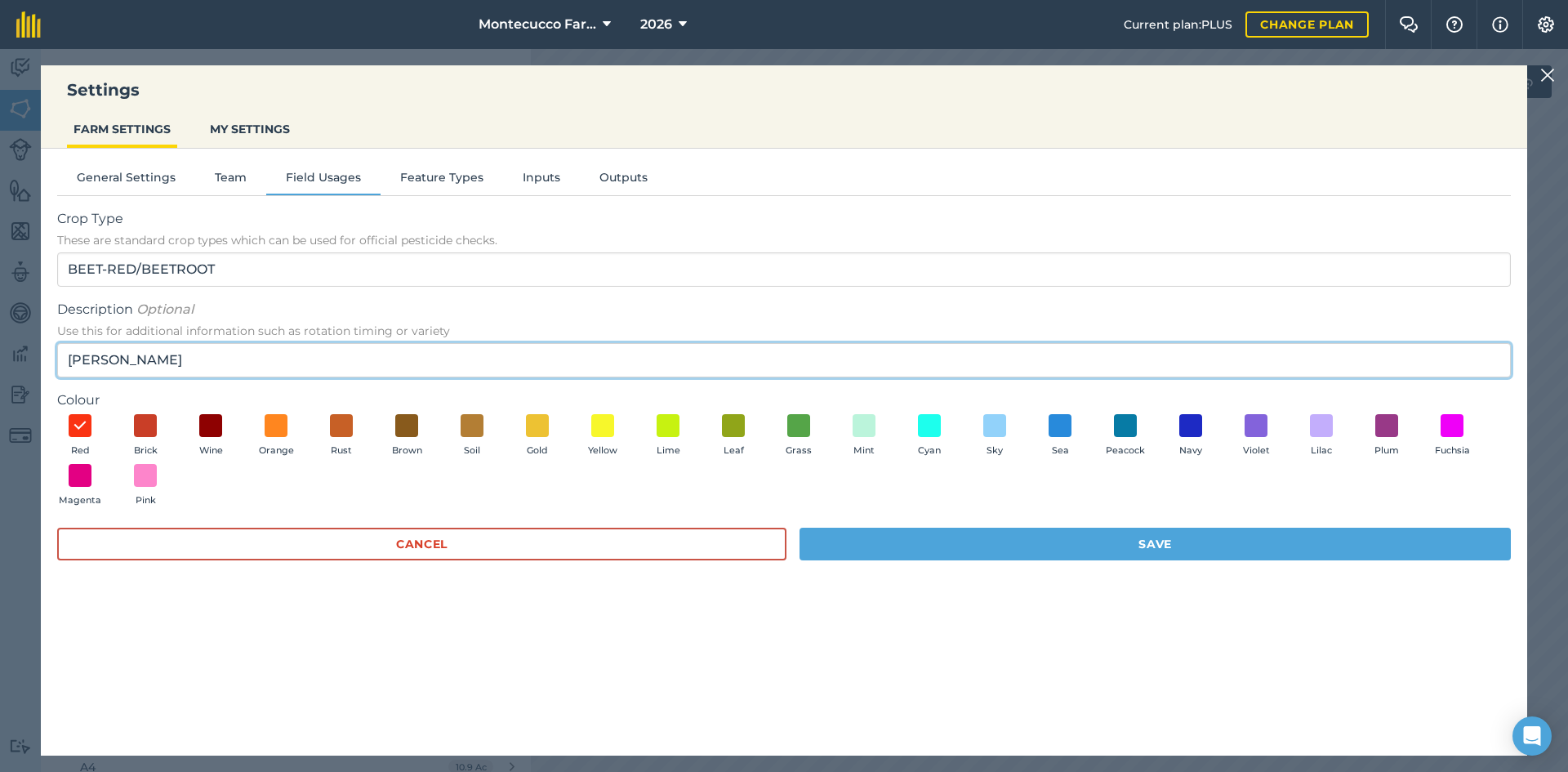
drag, startPoint x: 153, startPoint y: 363, endPoint x: -41, endPoint y: 351, distance: 194.4
click at [0, 351] on html "Settings FARM SETTINGS MY SETTINGS General Settings Team Field Usages Feature T…" at bounding box center [784, 386] width 1568 height 772
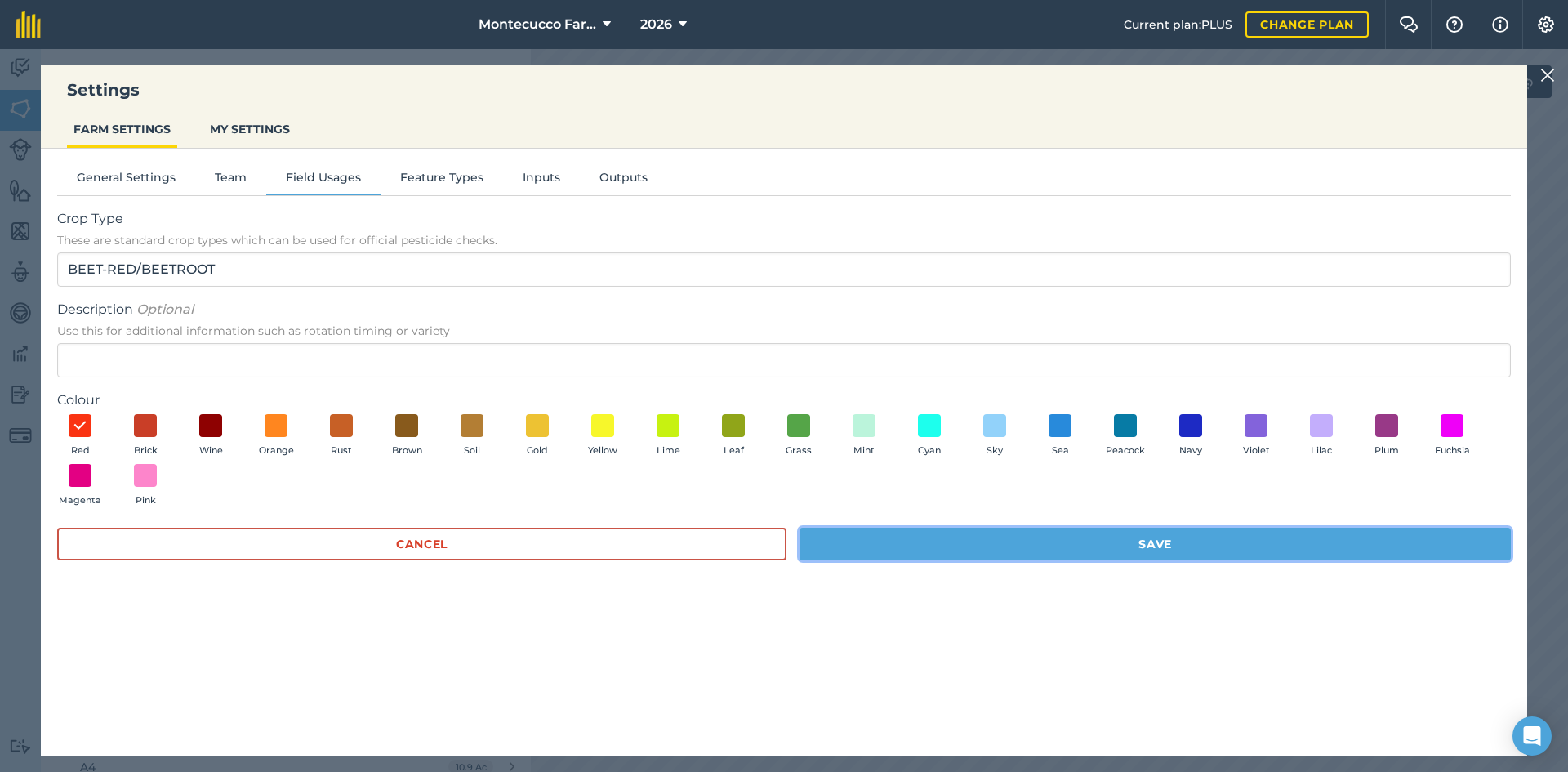
click at [927, 535] on button "Save" at bounding box center [1155, 543] width 711 height 33
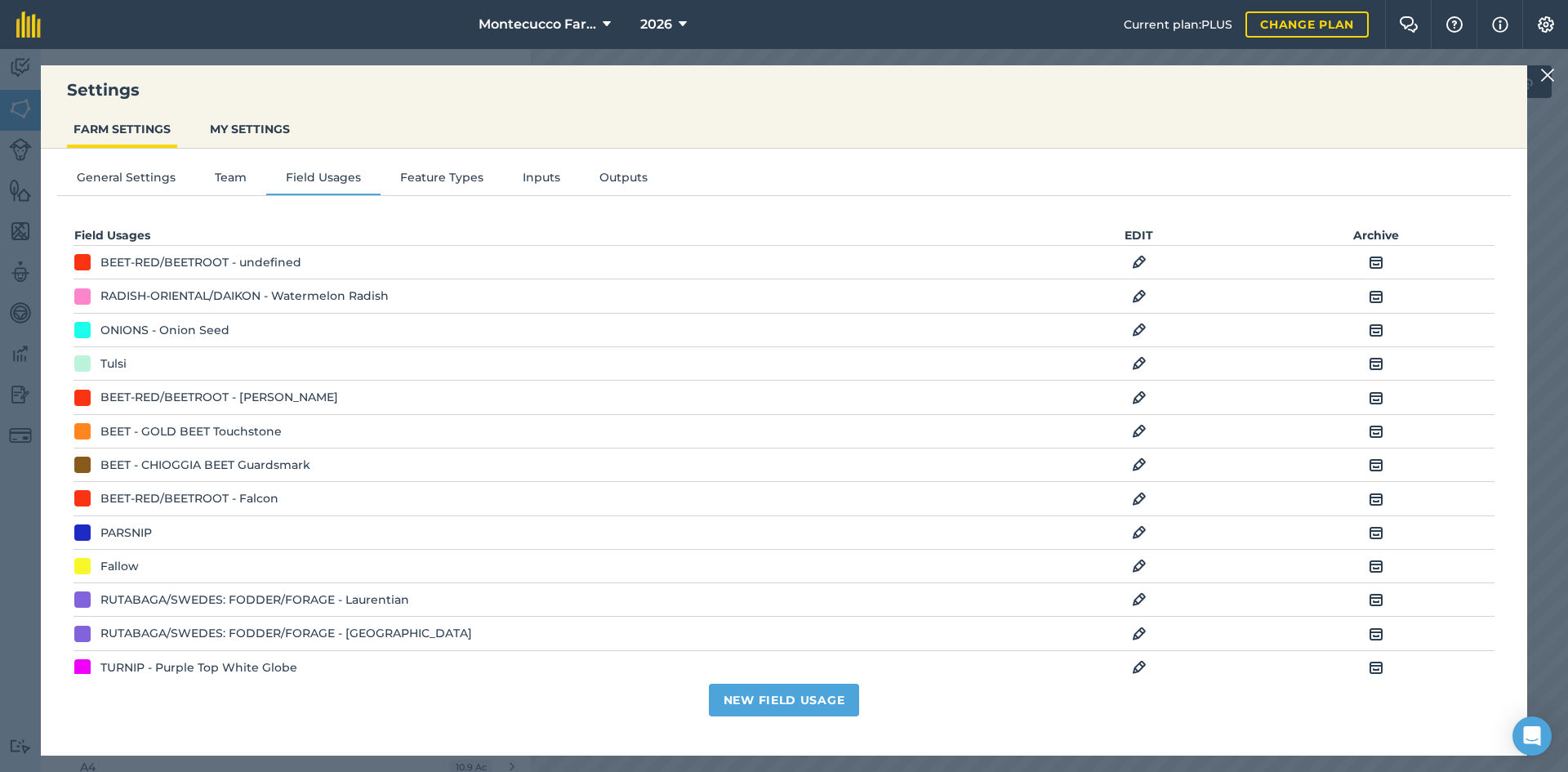
click at [1120, 396] on td "EDIT" at bounding box center [1139, 398] width 236 height 34
click at [1132, 398] on img at bounding box center [1139, 398] width 15 height 20
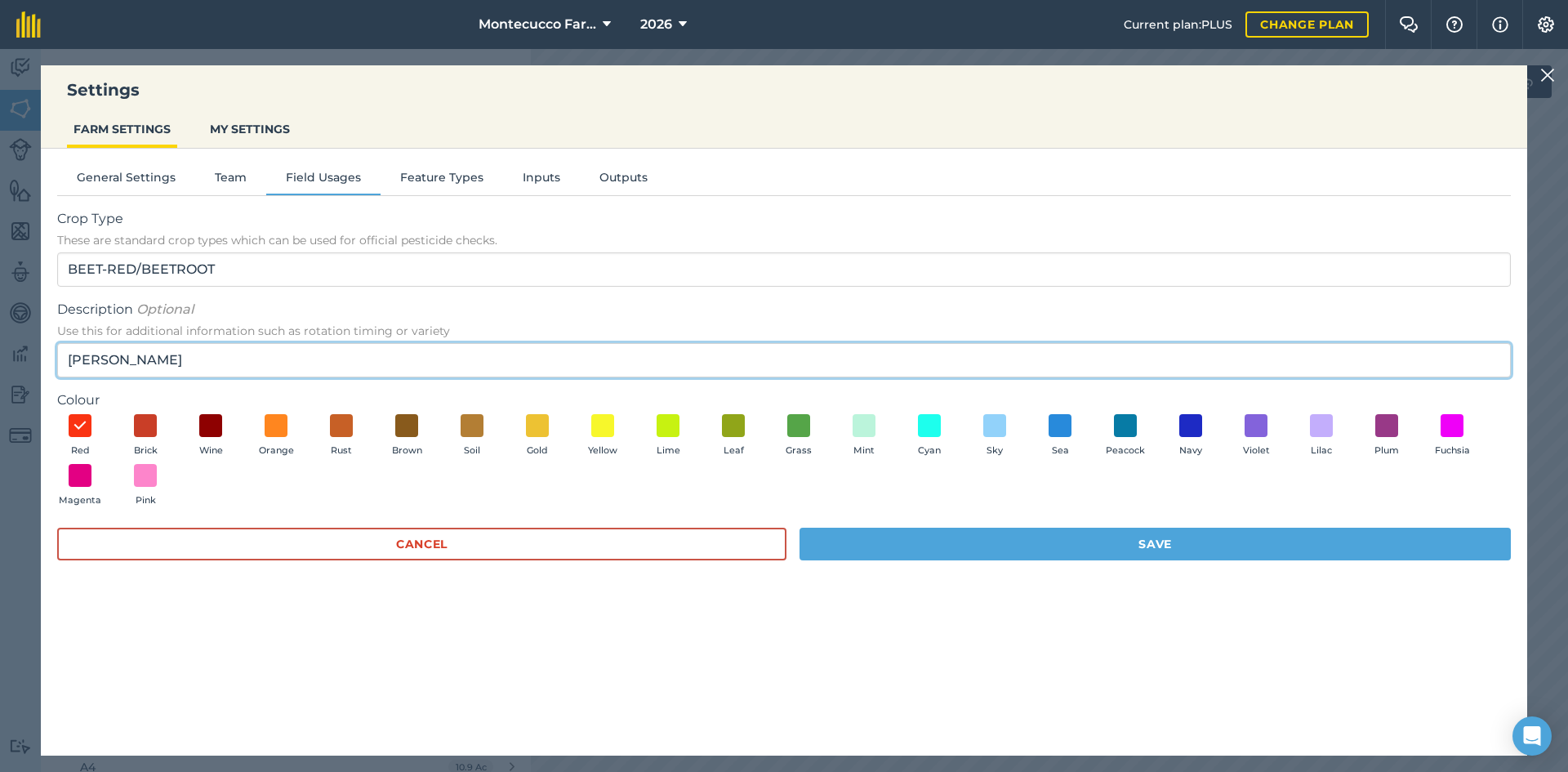
drag, startPoint x: 130, startPoint y: 364, endPoint x: -39, endPoint y: 360, distance: 169.0
click at [0, 360] on html "Settings FARM SETTINGS MY SETTINGS General Settings Team Field Usages Feature T…" at bounding box center [784, 386] width 1568 height 772
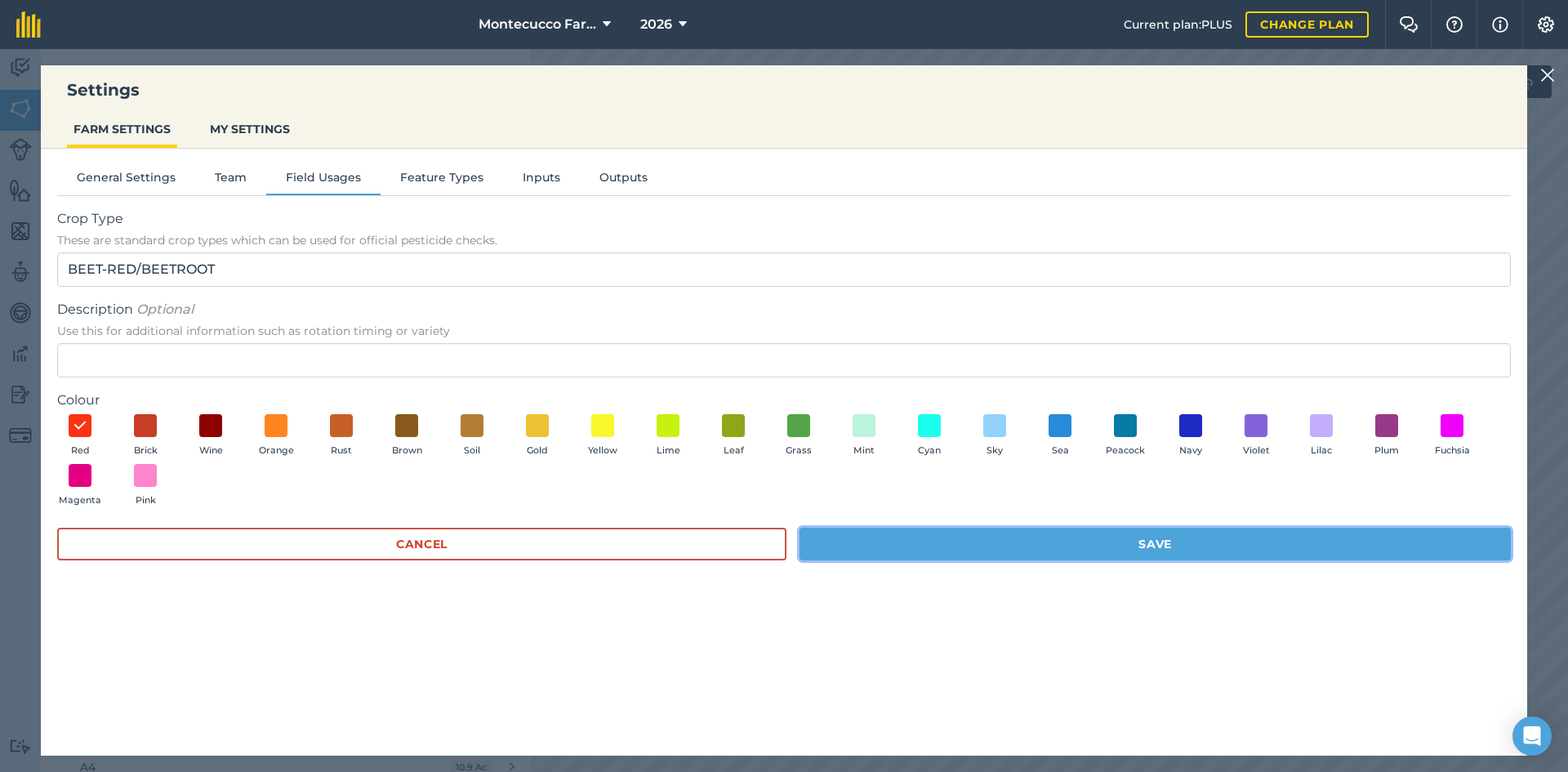
click at [926, 543] on button "Save" at bounding box center [1155, 543] width 711 height 33
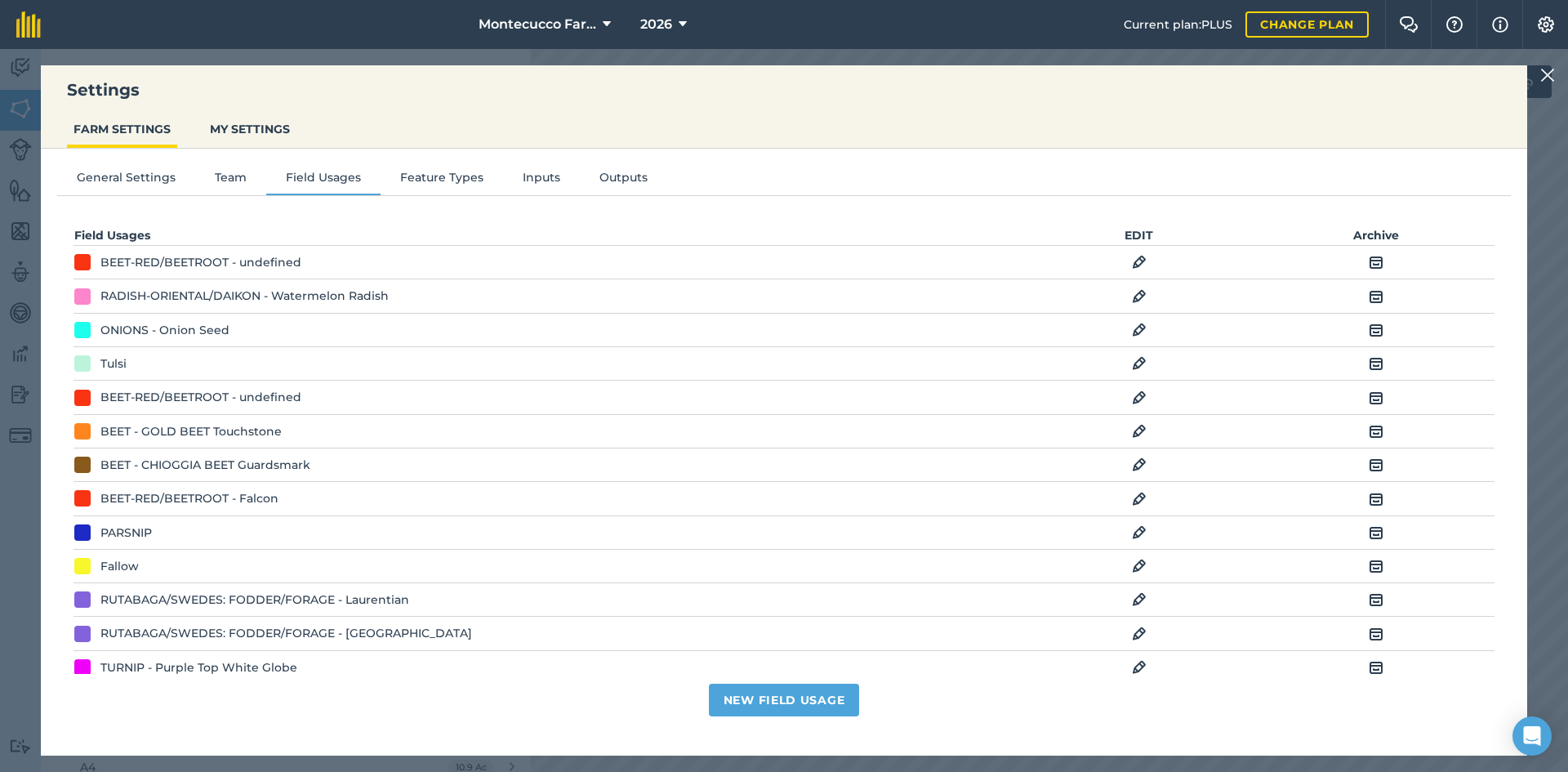
click at [1132, 499] on img at bounding box center [1139, 499] width 15 height 20
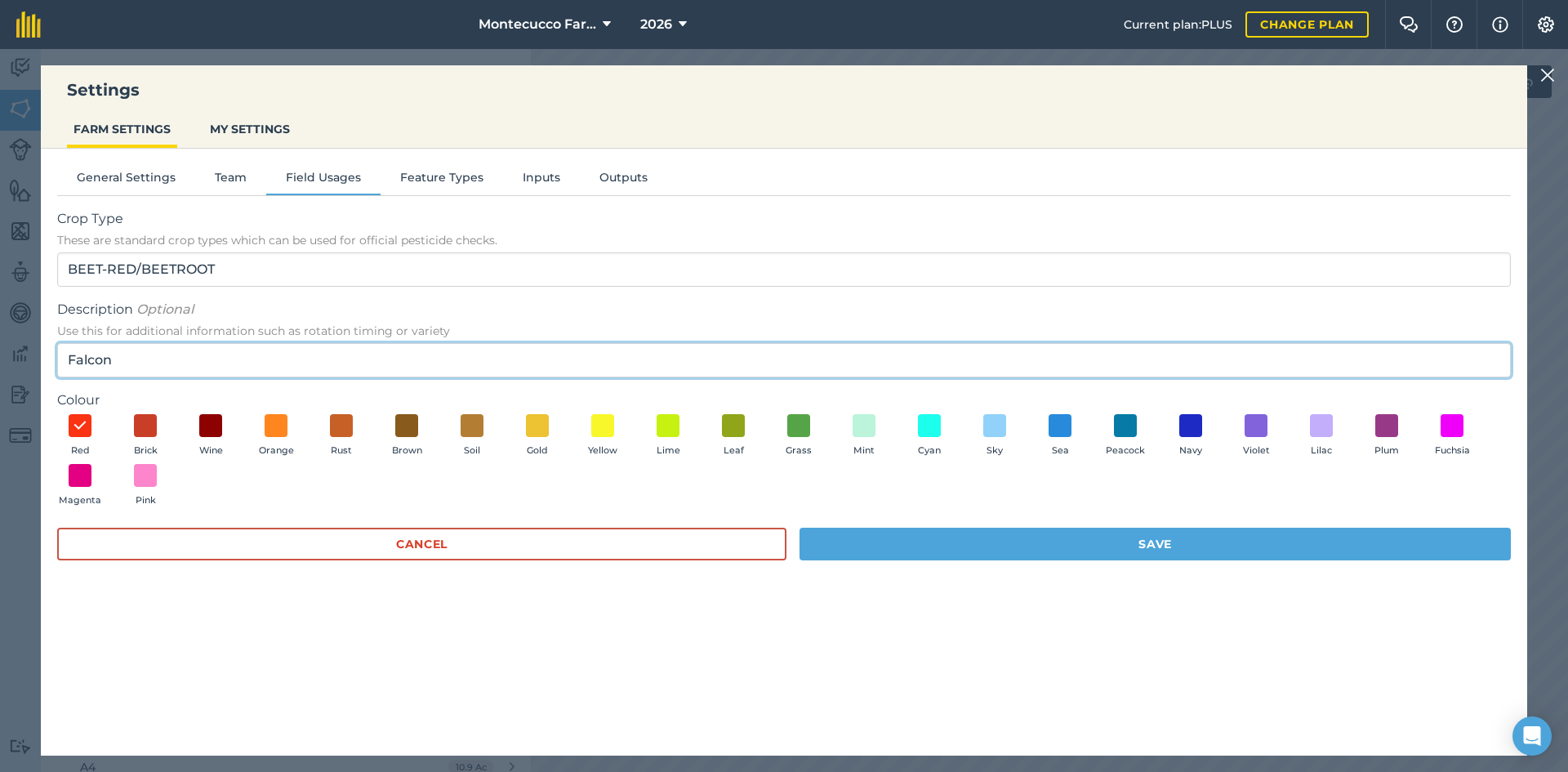
drag, startPoint x: 137, startPoint y: 357, endPoint x: -9, endPoint y: 359, distance: 146.0
click at [0, 359] on html "Settings FARM SETTINGS MY SETTINGS General Settings Team Field Usages Feature T…" at bounding box center [784, 386] width 1568 height 772
click at [112, 361] on input "[PERSON_NAME], [PERSON_NAME]" at bounding box center [783, 360] width 1453 height 35
type input "Azuma, Bresko, [PERSON_NAME]"
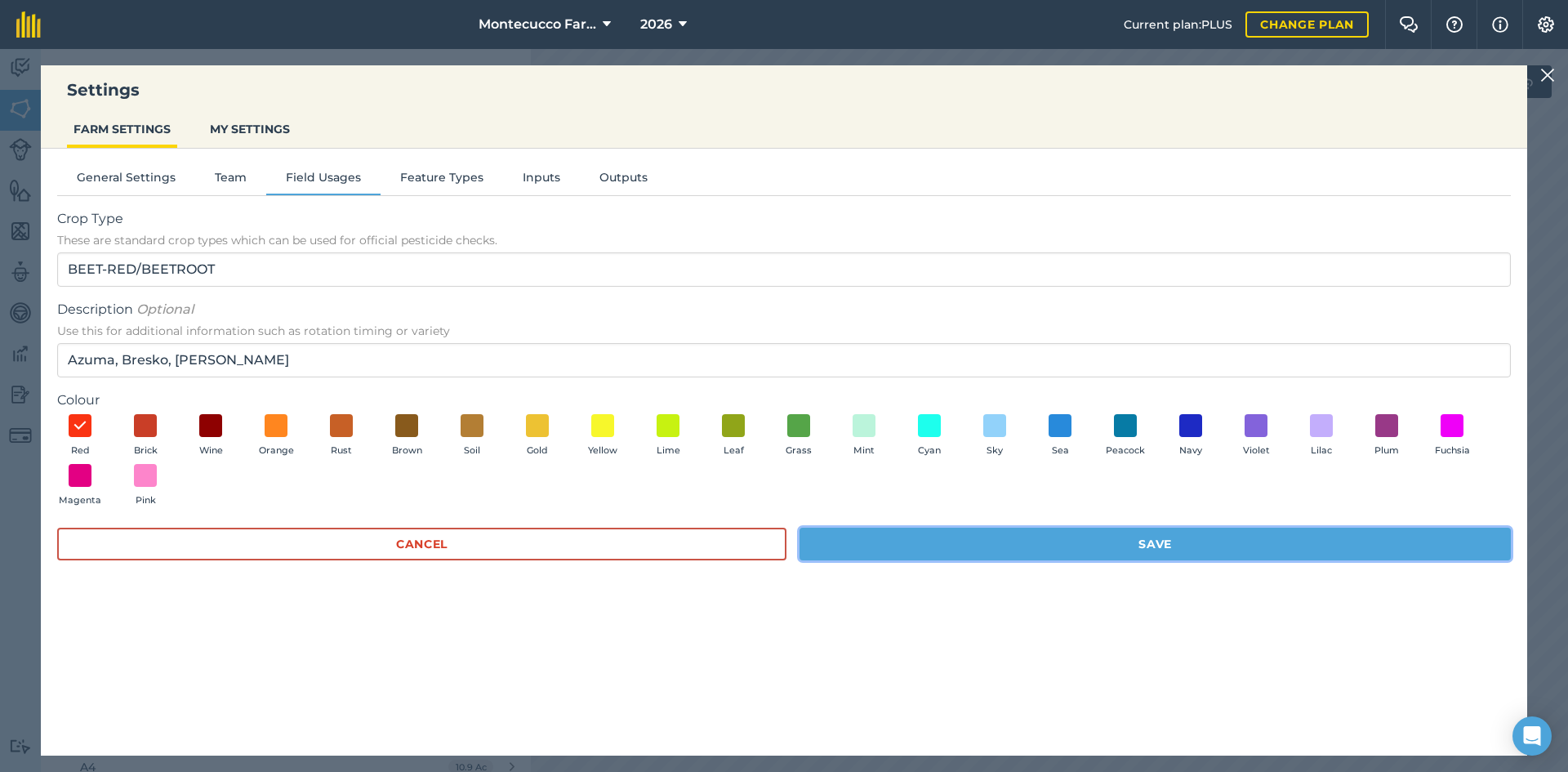
click at [1120, 550] on button "Save" at bounding box center [1155, 543] width 711 height 33
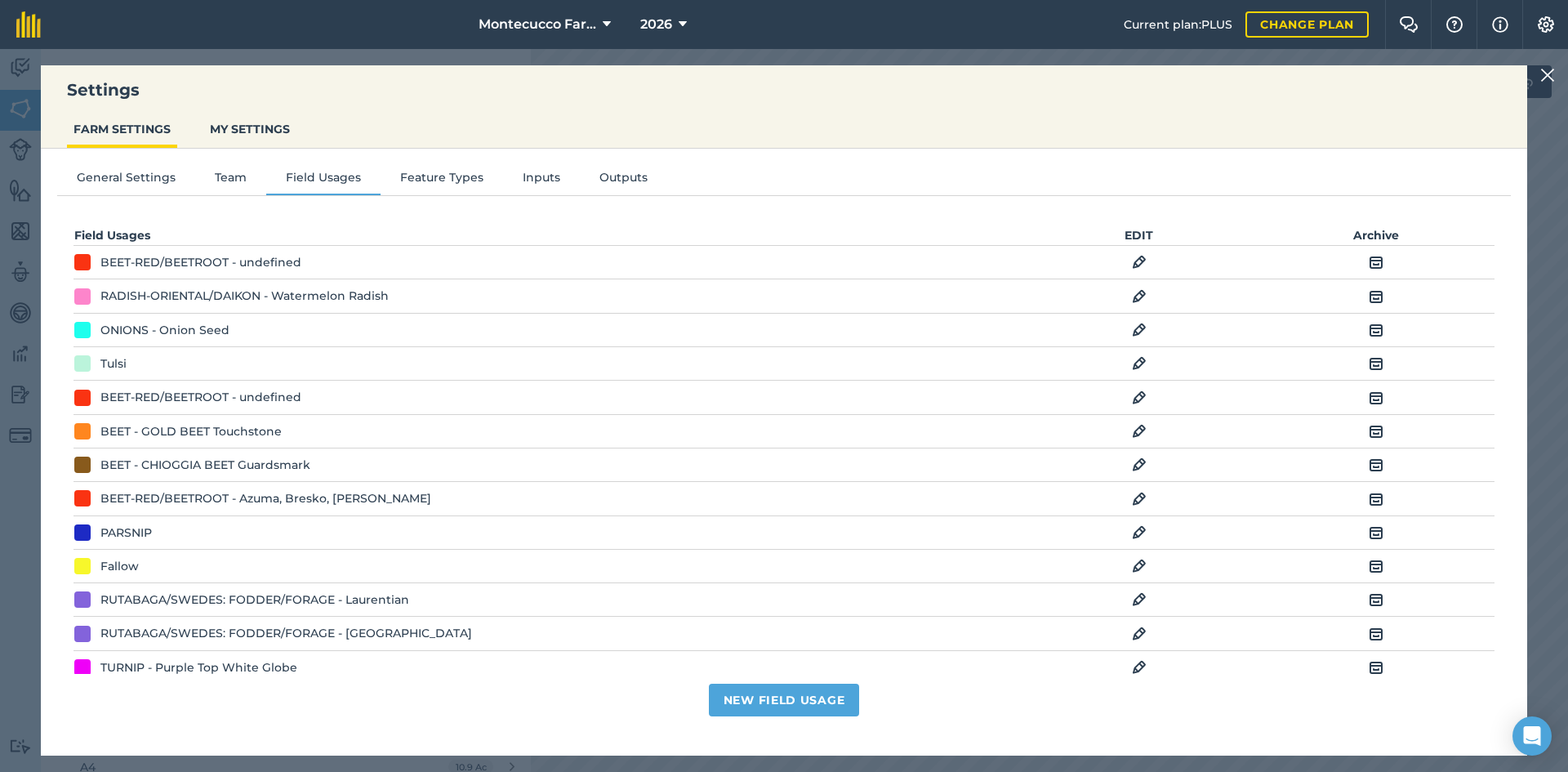
click at [1550, 75] on img at bounding box center [1548, 75] width 15 height 20
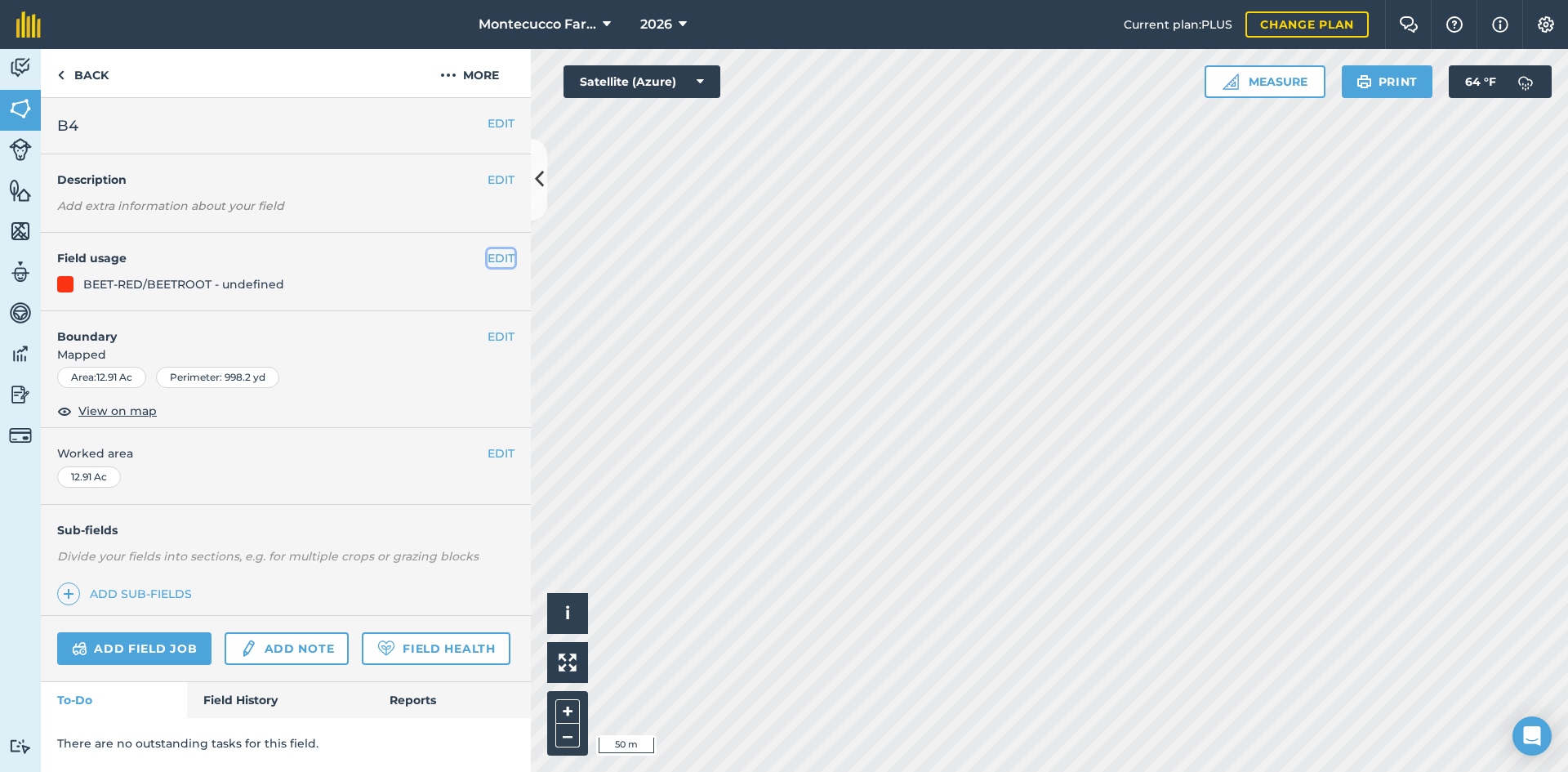
click at [494, 259] on button "EDIT" at bounding box center [500, 258] width 27 height 18
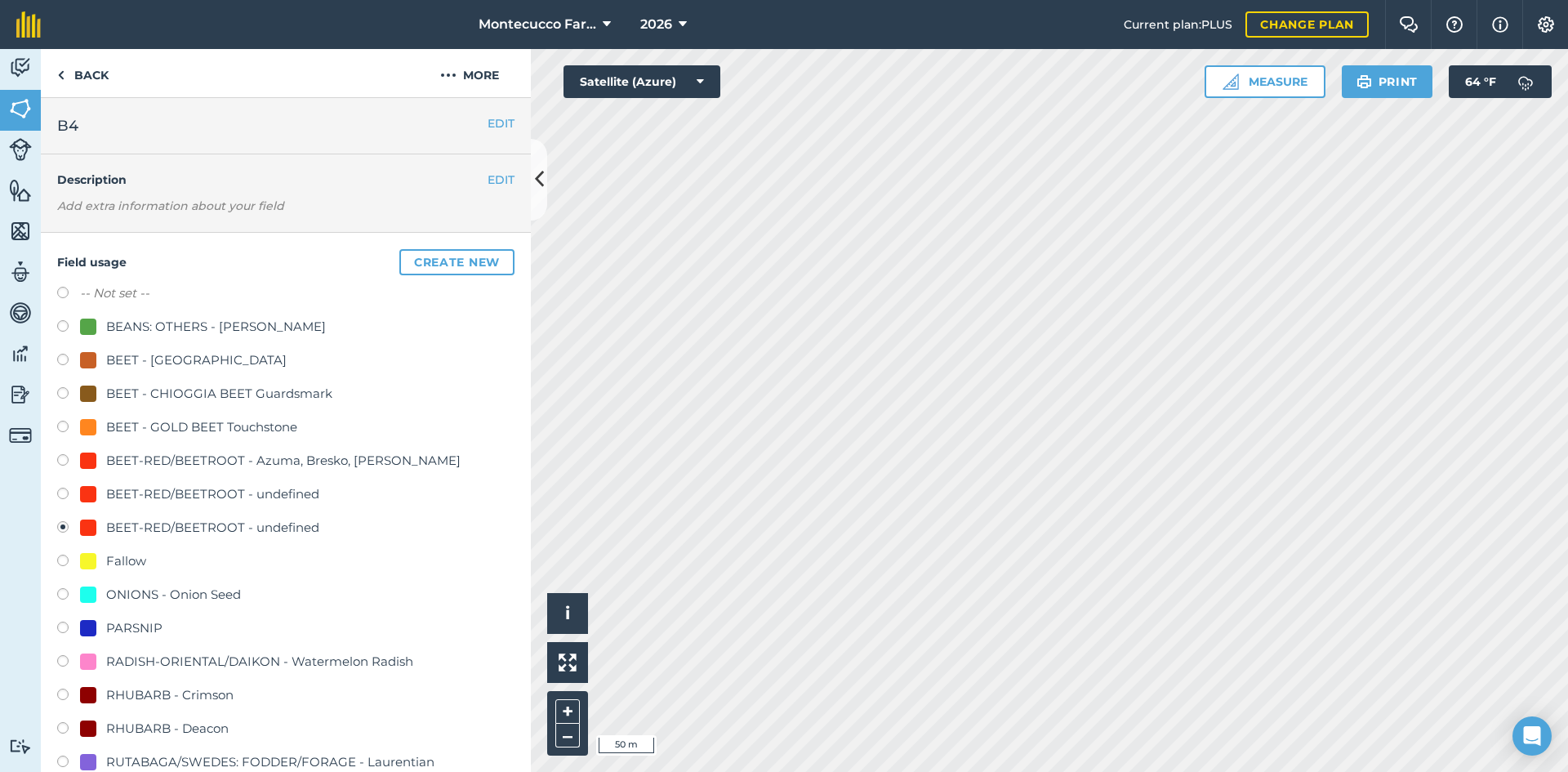
click at [66, 463] on label at bounding box center [68, 462] width 23 height 16
radio input "true"
radio input "false"
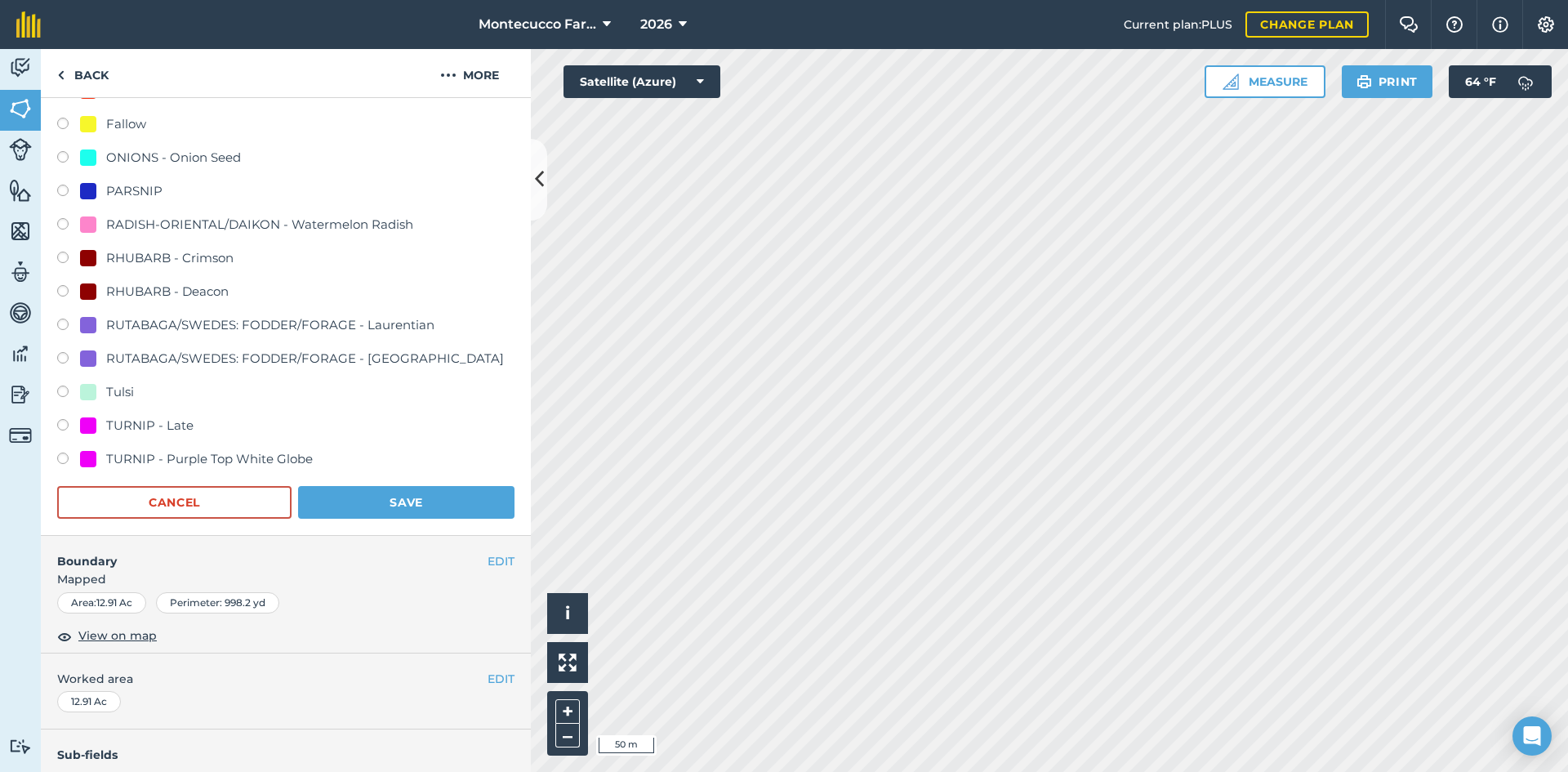
scroll to position [408, 0]
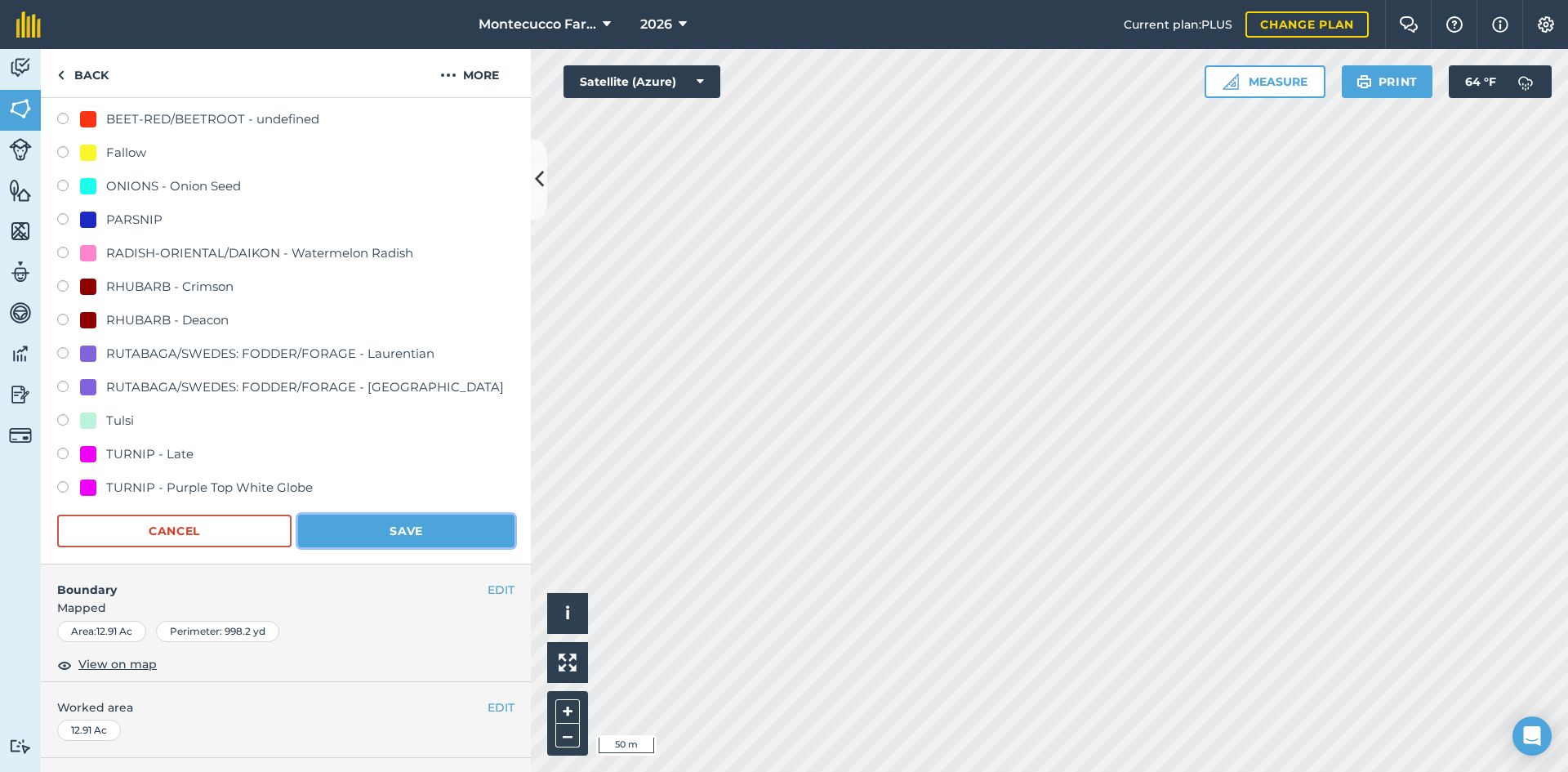
click at [381, 532] on button "Save" at bounding box center [405, 531] width 216 height 33
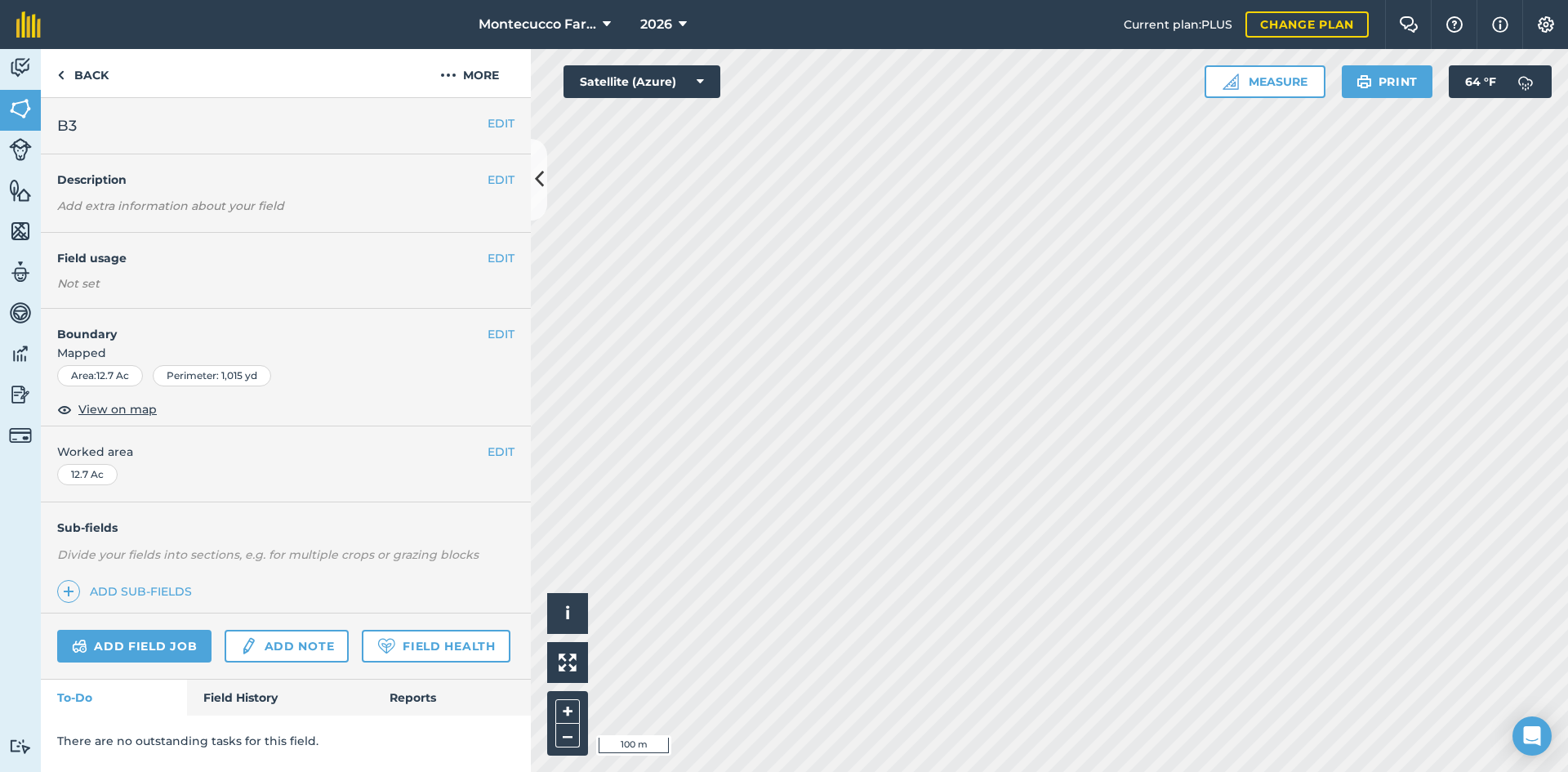
click at [1050, 771] on html "Montecucco Farms 2026 Current plan : PLUS Change plan Farm Chat Help Info Setti…" at bounding box center [784, 386] width 1568 height 772
click at [508, 257] on button "EDIT" at bounding box center [500, 258] width 27 height 18
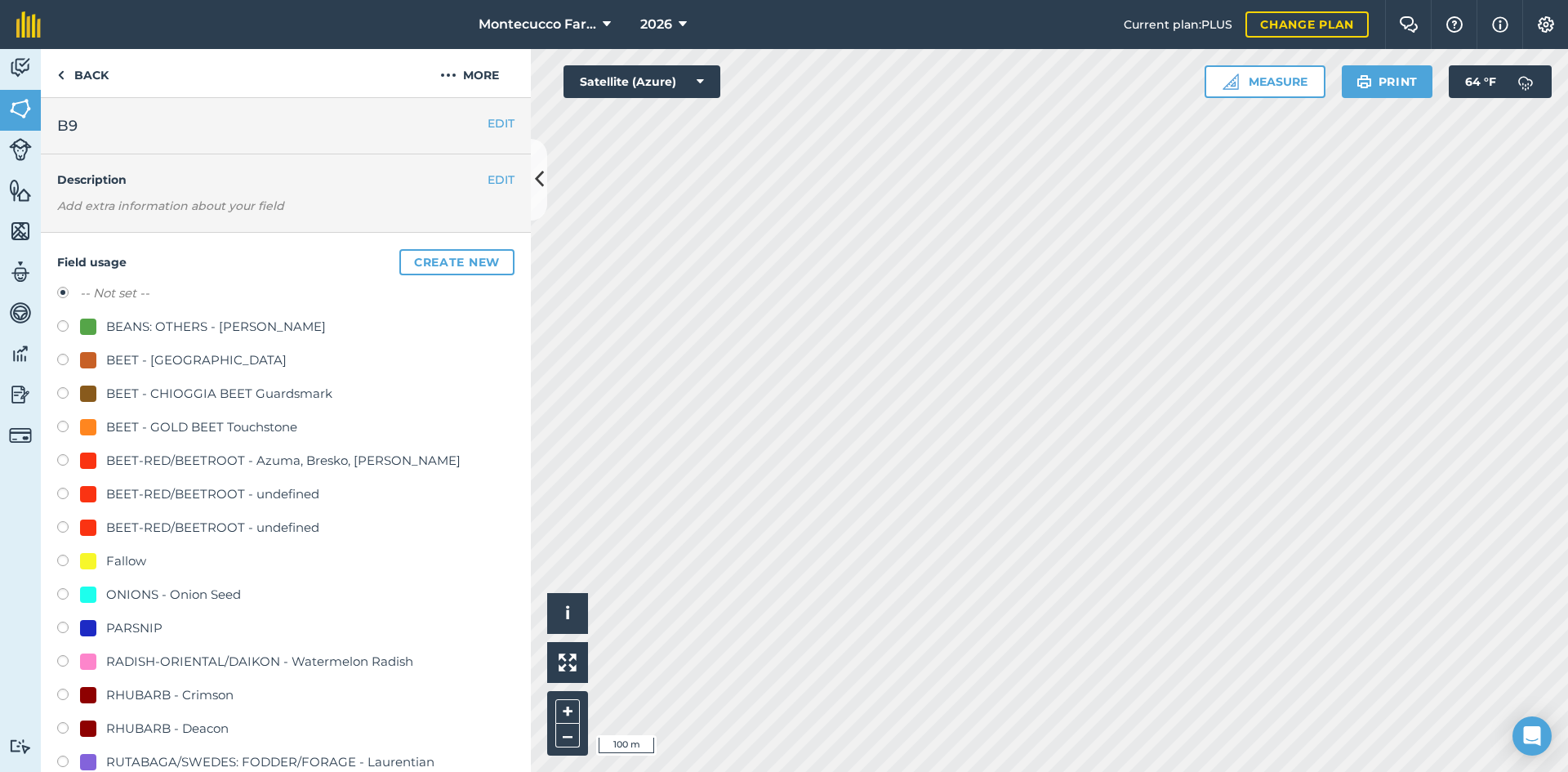
click at [63, 628] on label at bounding box center [68, 630] width 23 height 16
radio input "true"
radio input "false"
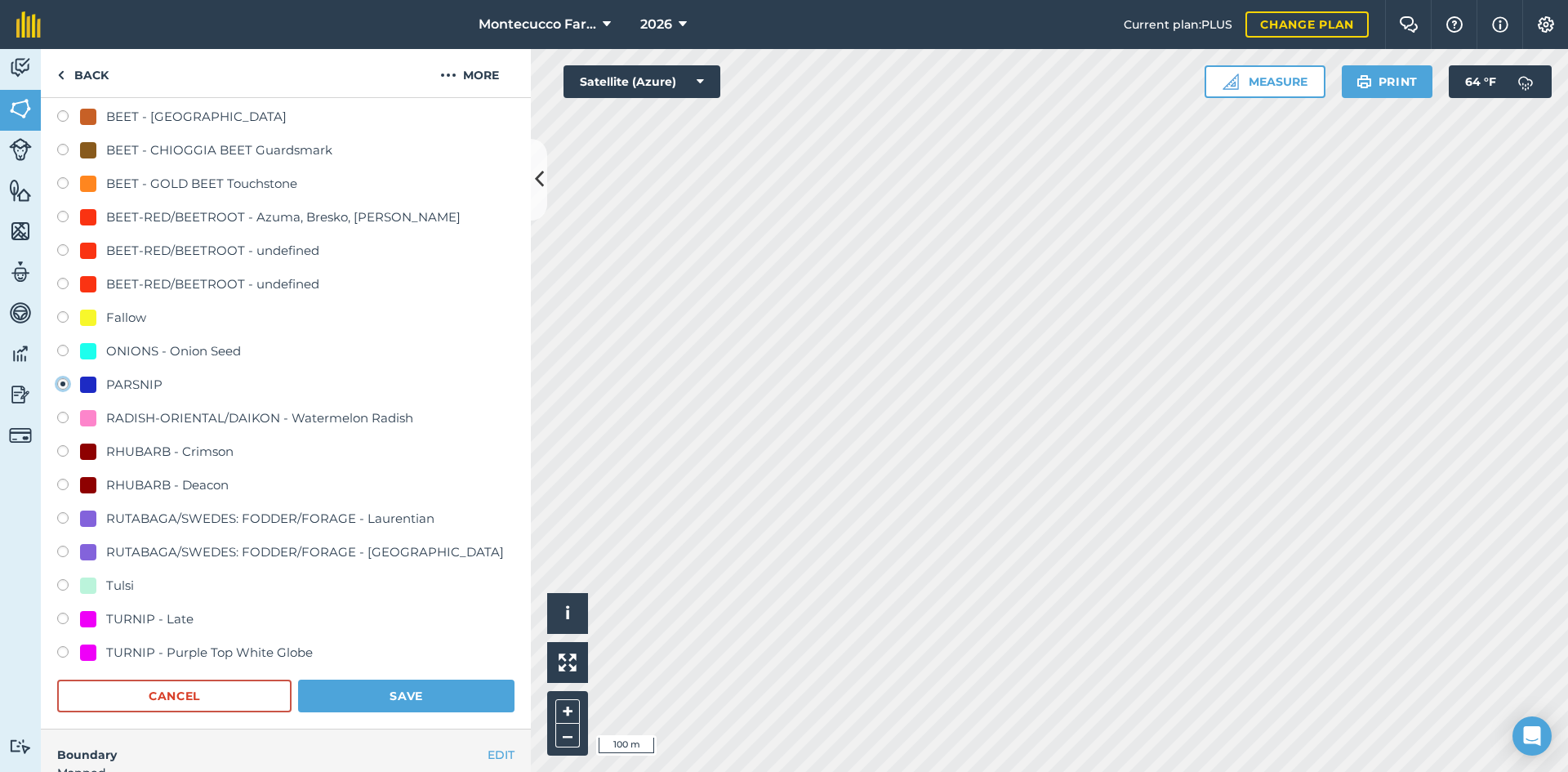
scroll to position [245, 0]
click at [397, 702] on button "Save" at bounding box center [405, 695] width 216 height 33
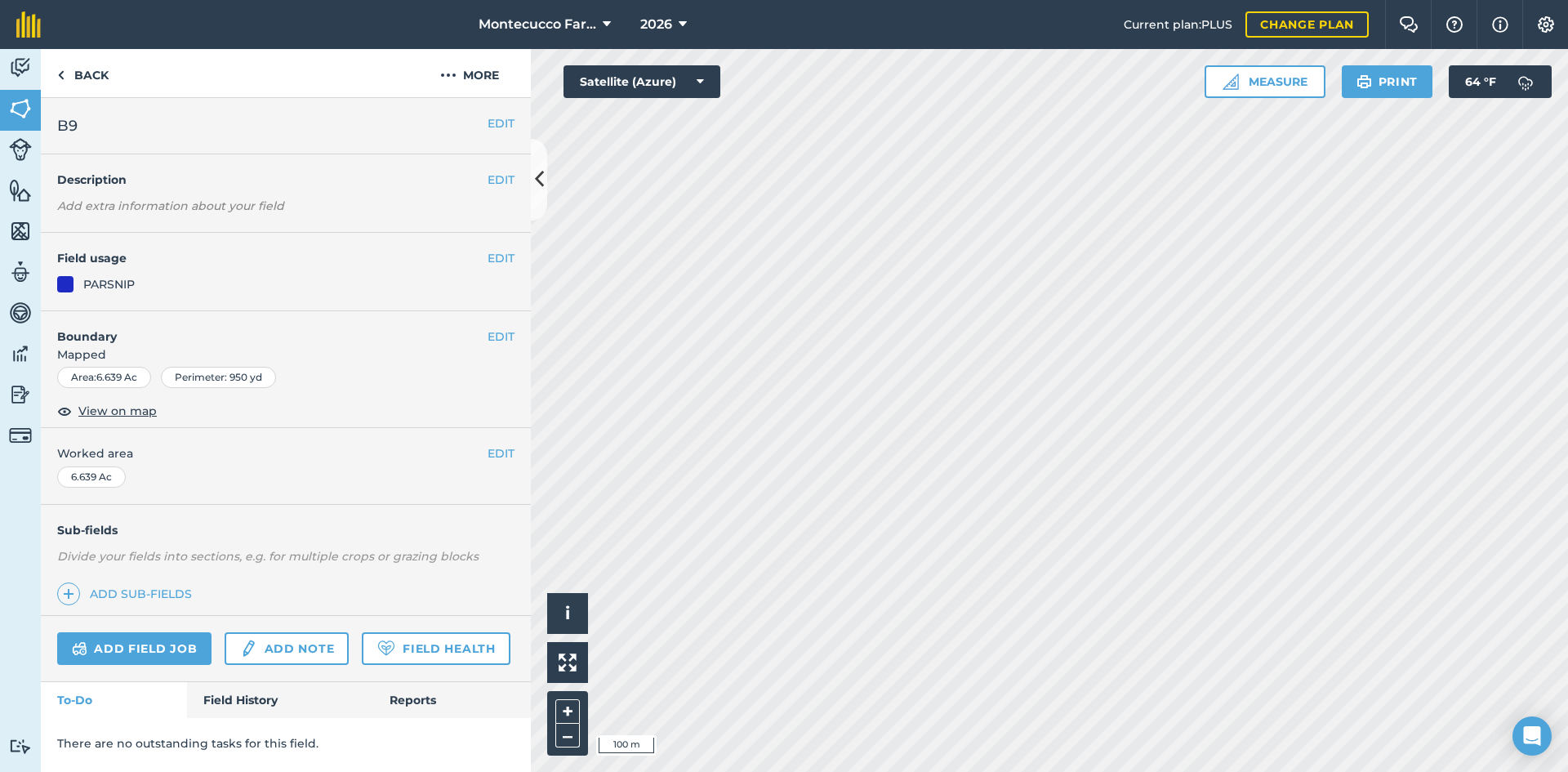
scroll to position [0, 0]
click at [497, 262] on button "EDIT" at bounding box center [500, 258] width 27 height 18
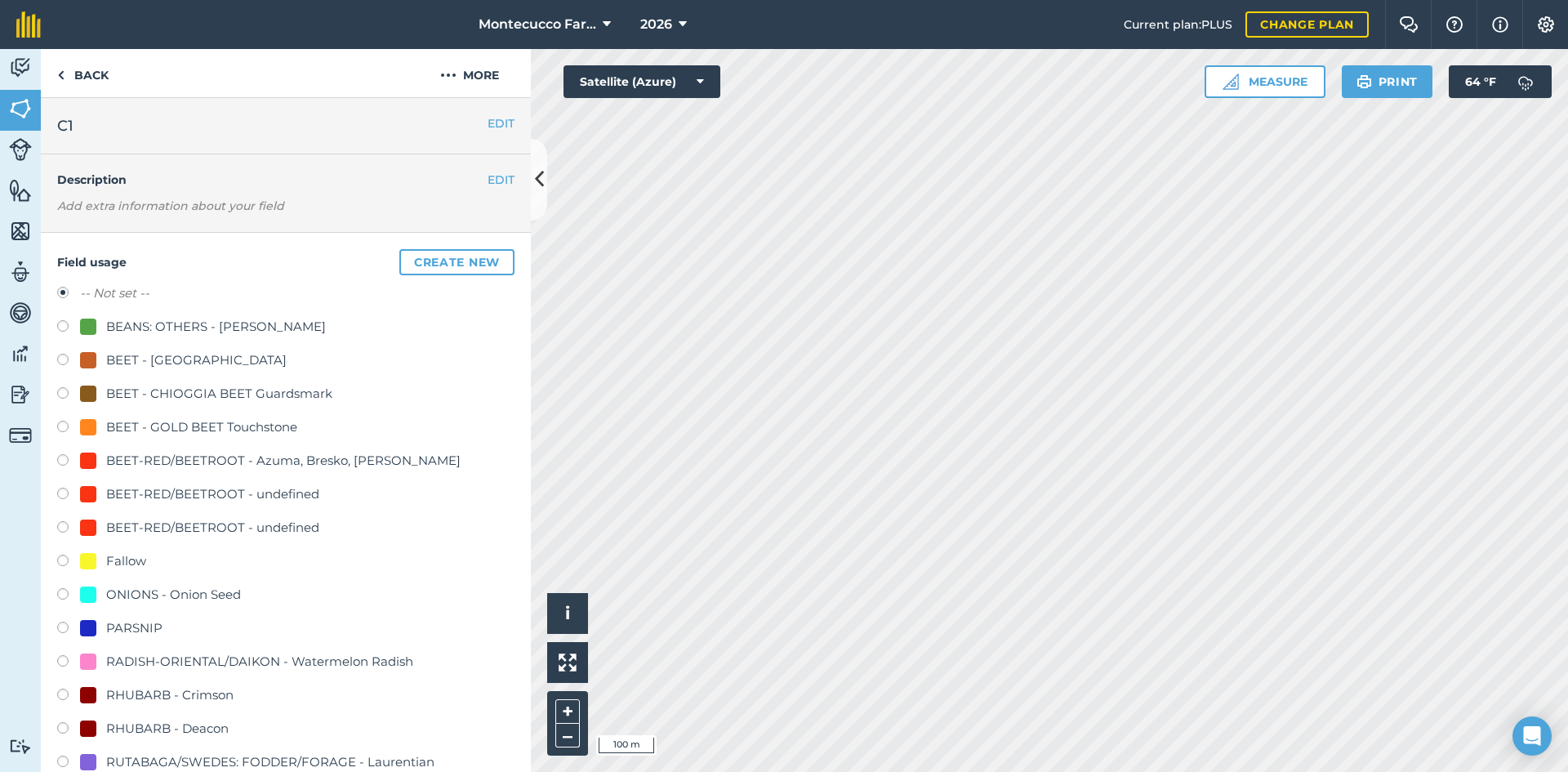
click at [64, 629] on label at bounding box center [68, 630] width 23 height 16
radio input "true"
radio input "false"
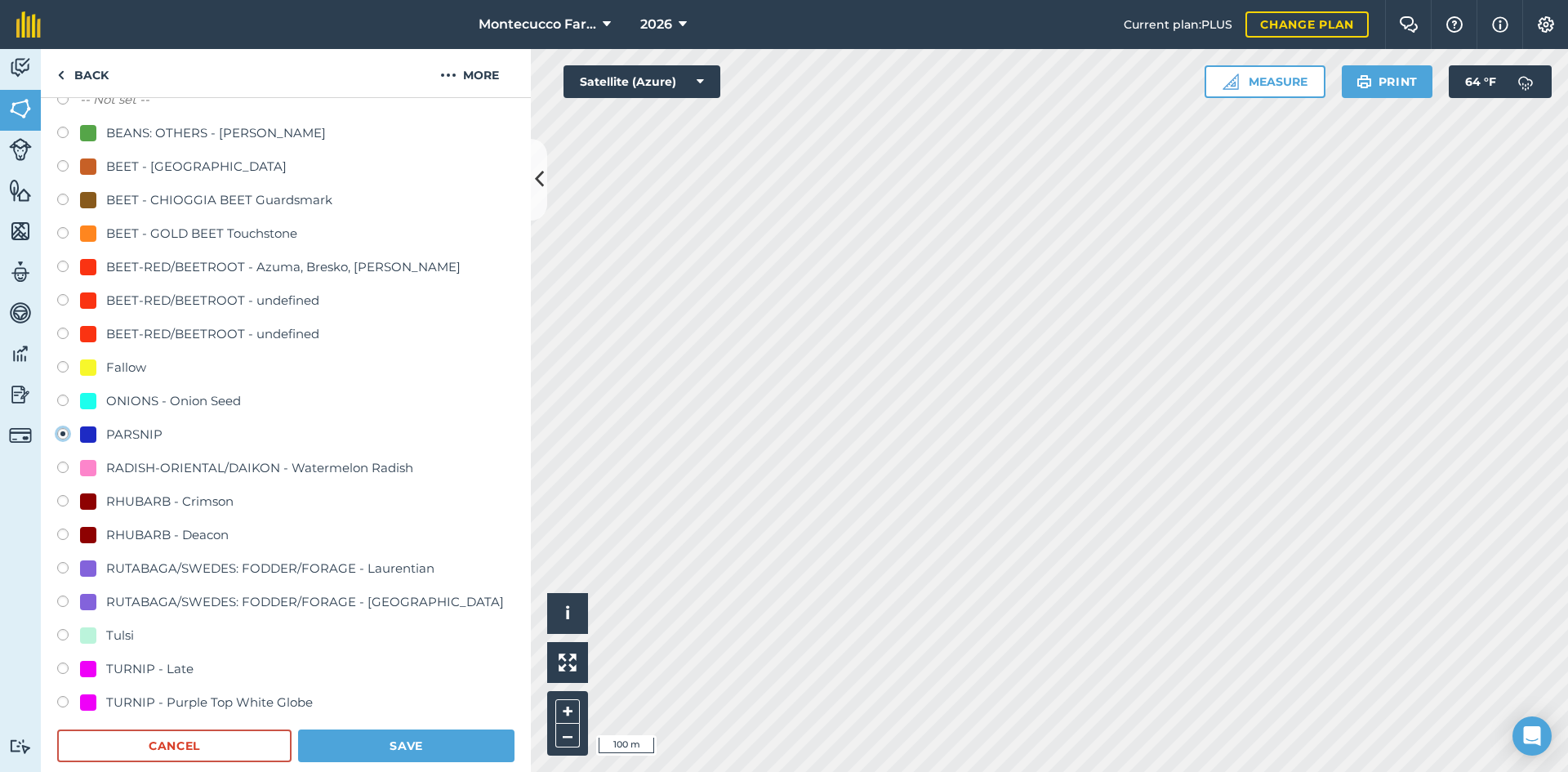
scroll to position [245, 0]
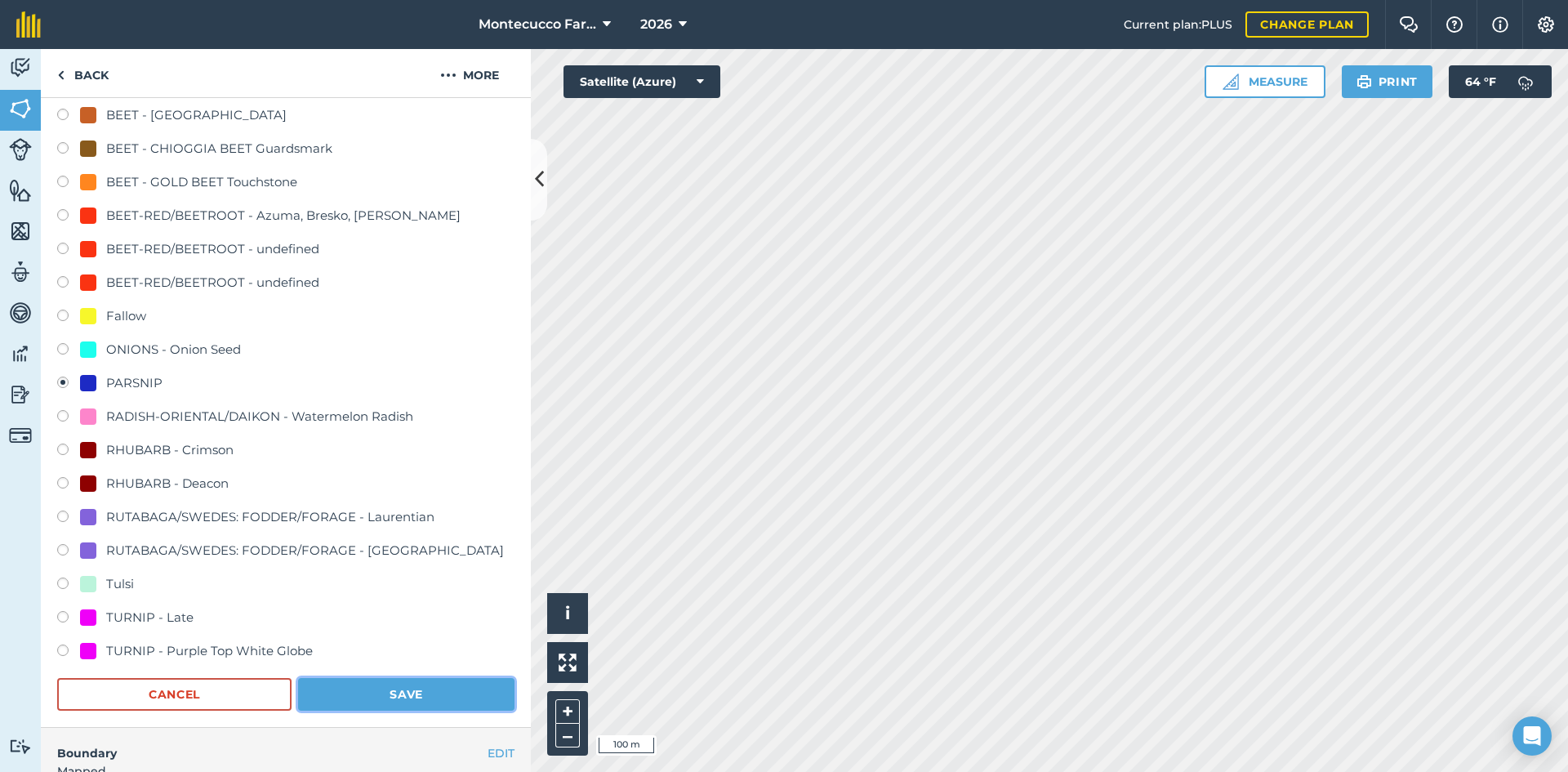
drag, startPoint x: 400, startPoint y: 703, endPoint x: 495, endPoint y: 673, distance: 99.6
click at [401, 703] on button "Save" at bounding box center [405, 695] width 216 height 33
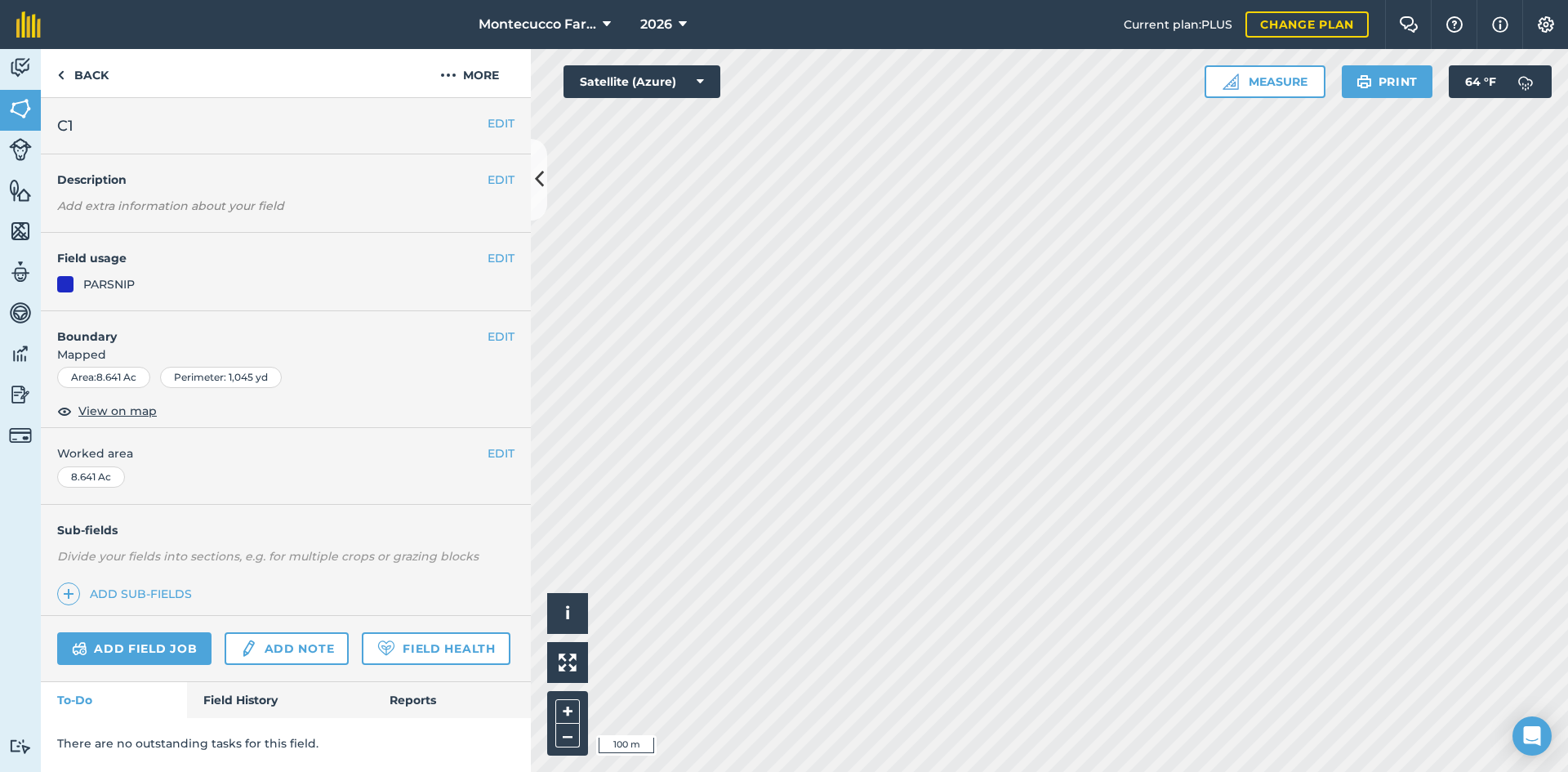
scroll to position [0, 0]
click at [492, 259] on button "EDIT" at bounding box center [500, 258] width 27 height 18
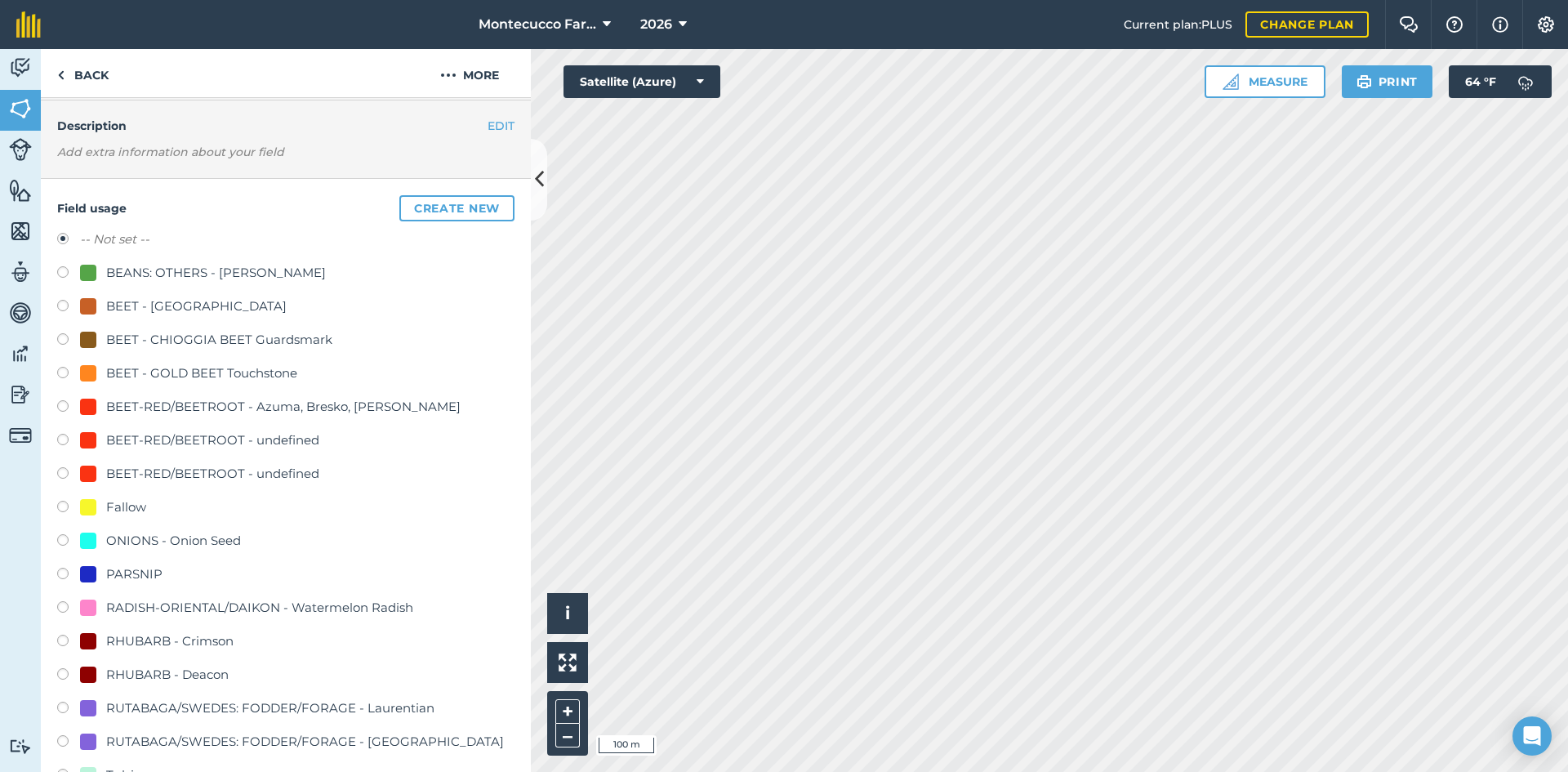
scroll to position [82, 0]
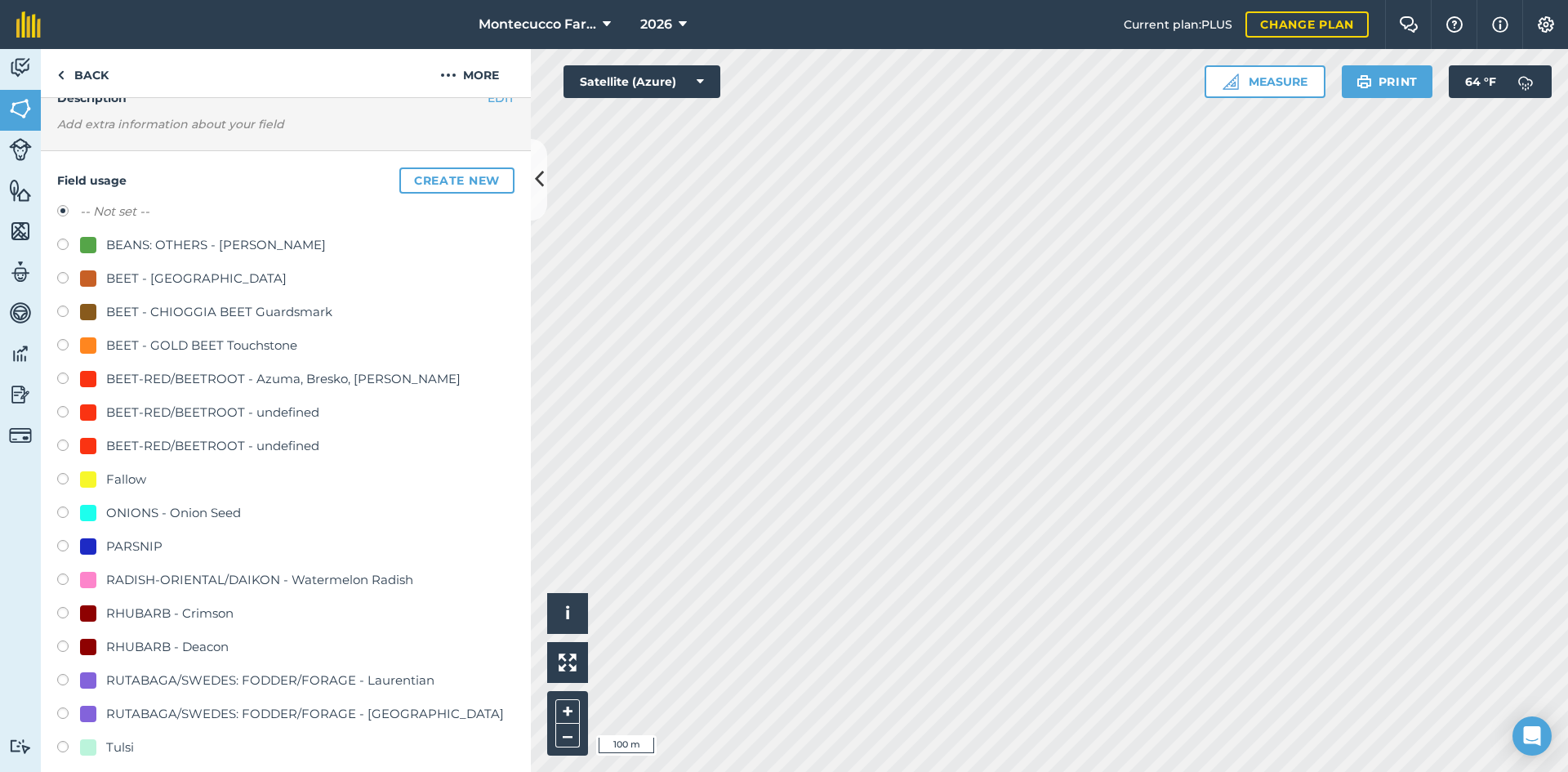
click at [64, 544] on label at bounding box center [68, 548] width 23 height 16
radio input "true"
radio input "false"
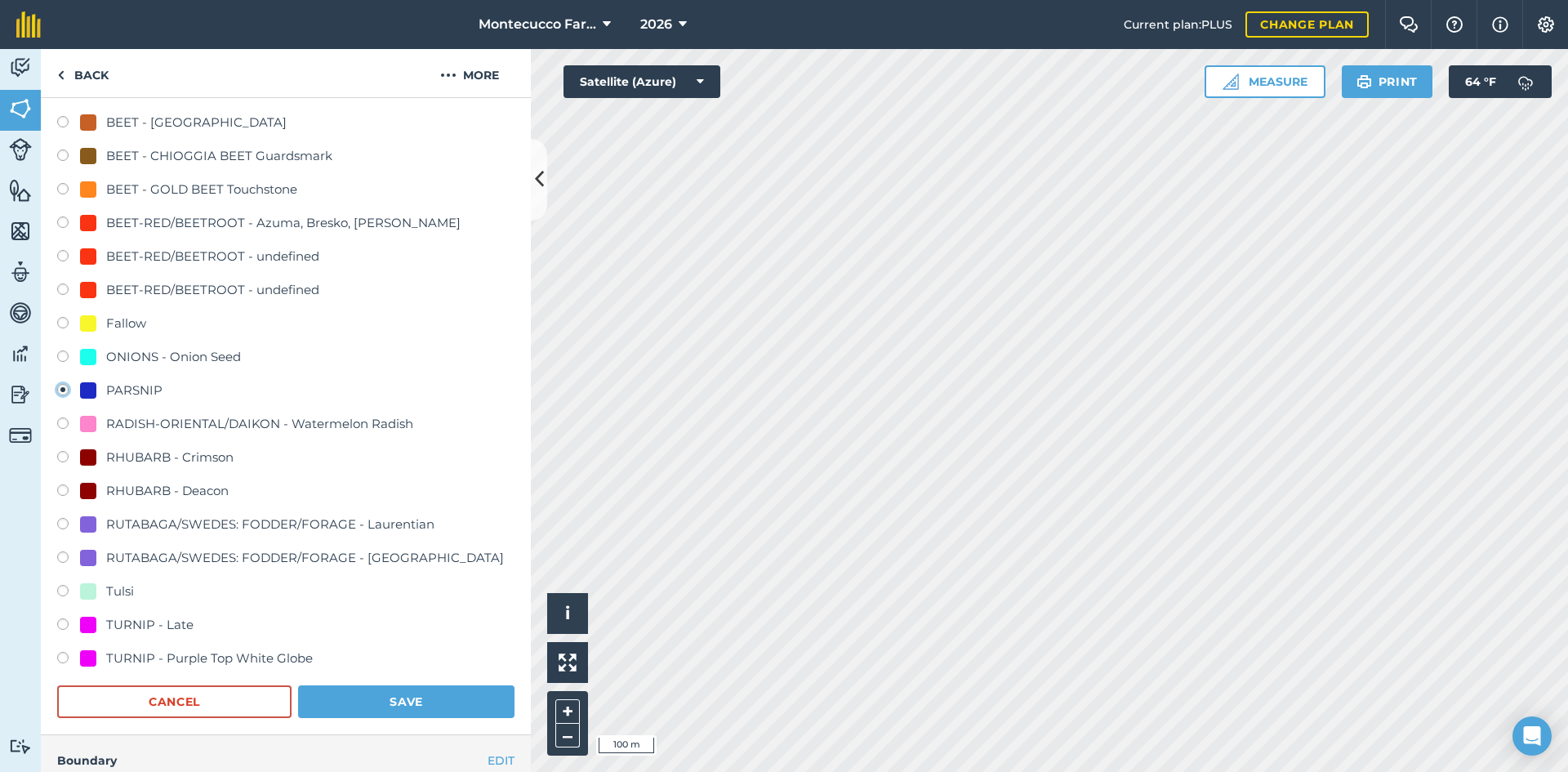
scroll to position [245, 0]
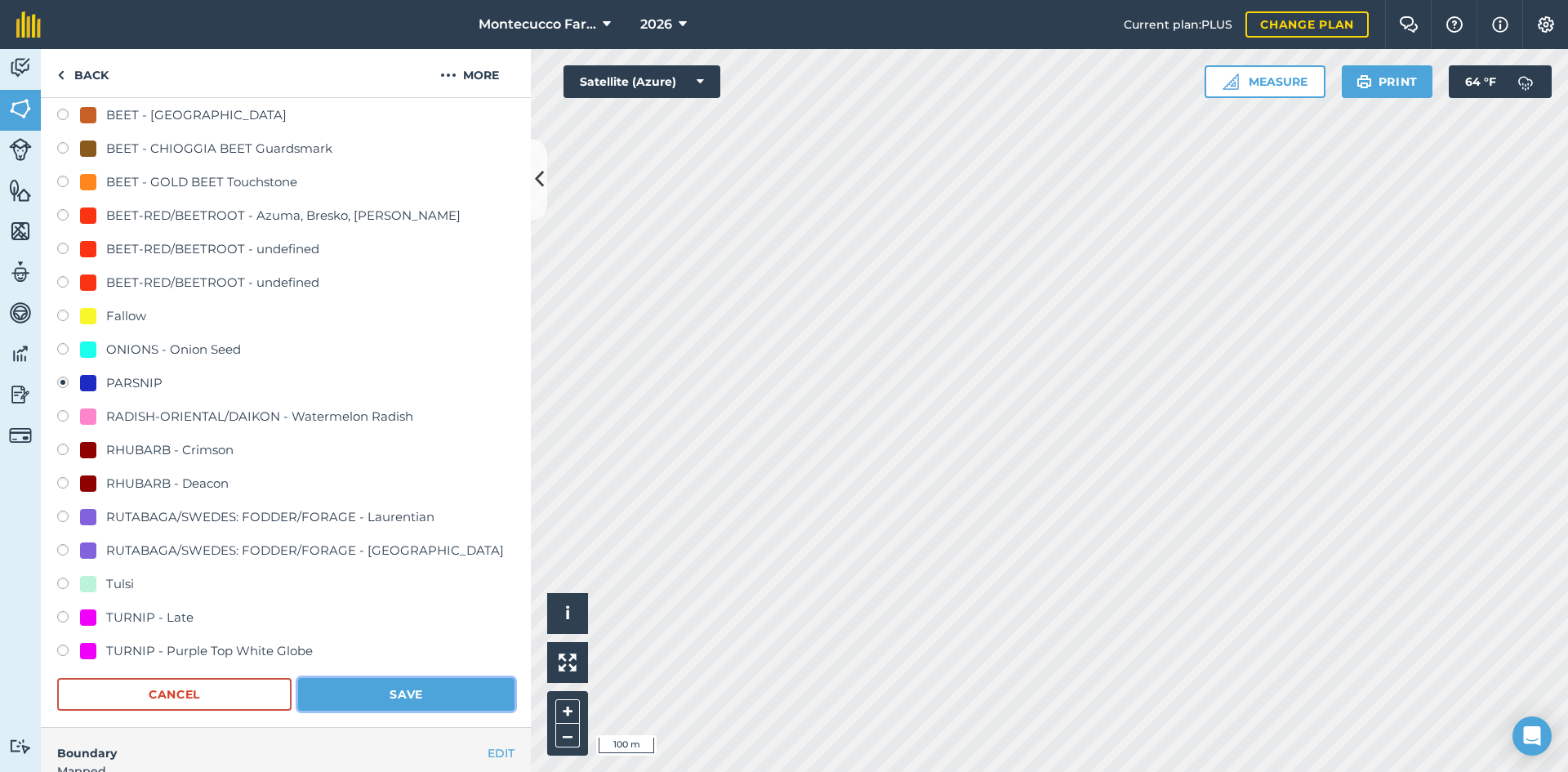
click at [409, 695] on button "Save" at bounding box center [405, 695] width 216 height 33
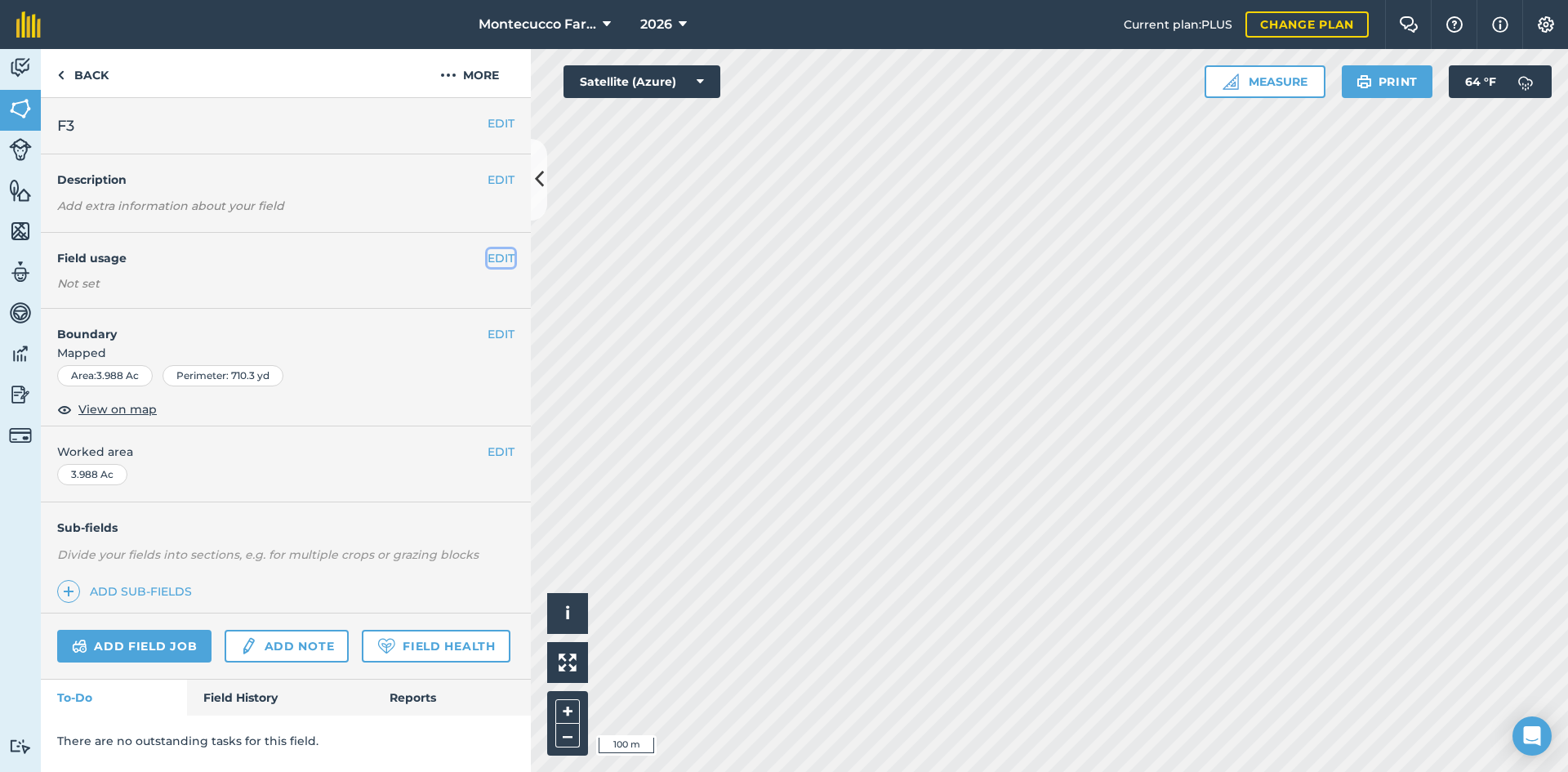
click at [487, 253] on button "EDIT" at bounding box center [500, 258] width 27 height 18
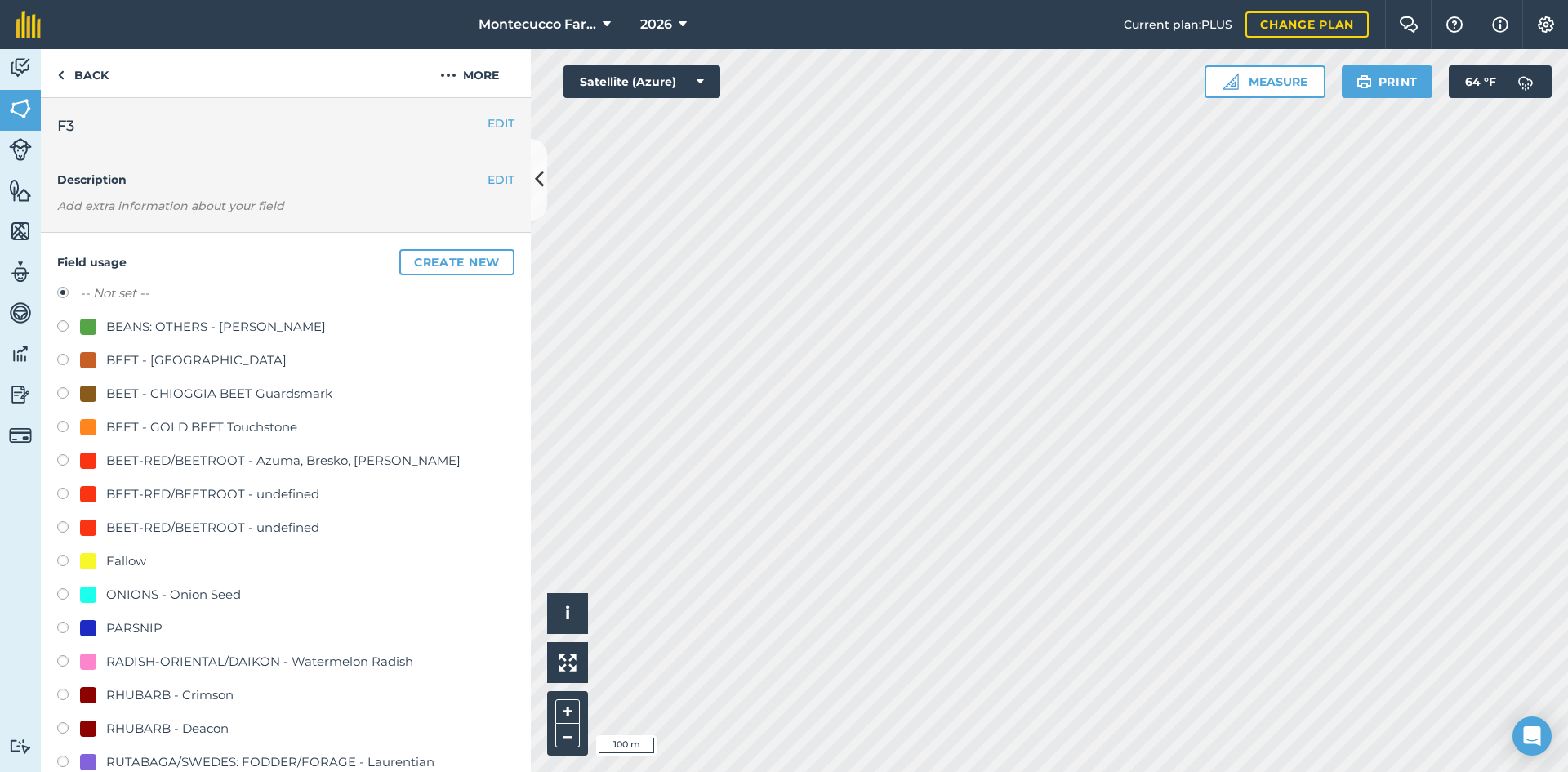
scroll to position [82, 0]
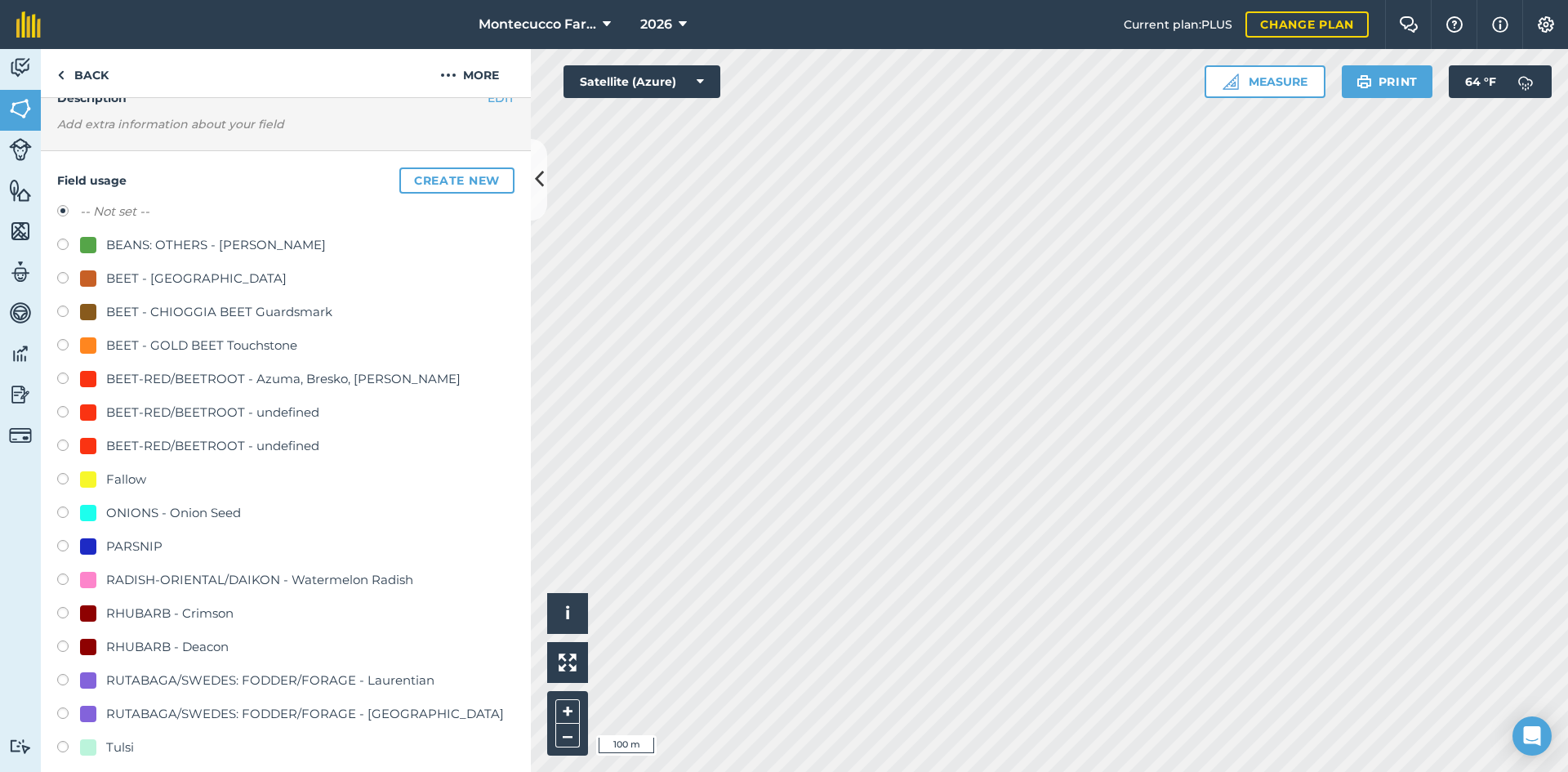
click at [58, 547] on label at bounding box center [68, 548] width 23 height 16
radio input "true"
radio input "false"
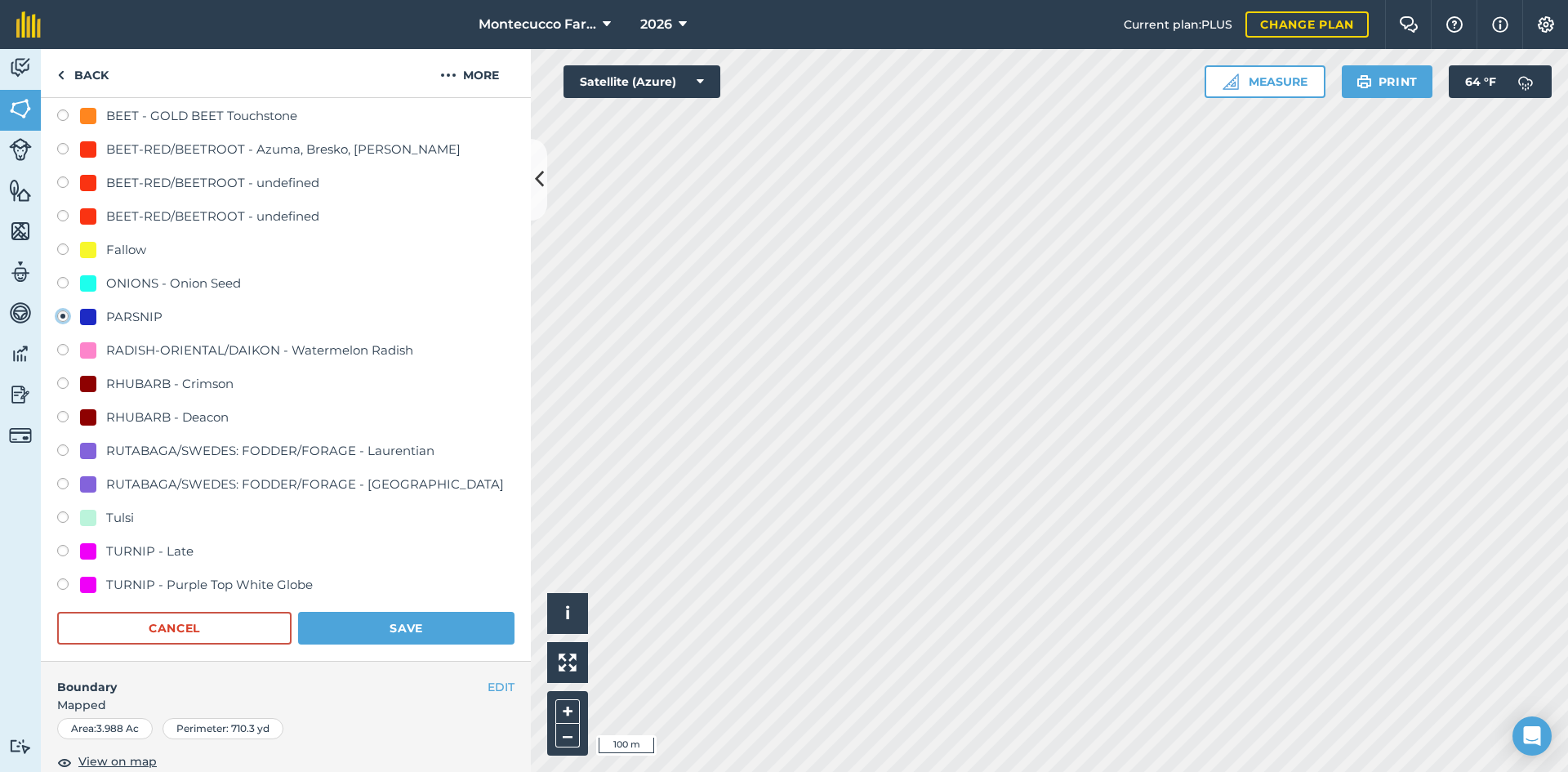
scroll to position [326, 0]
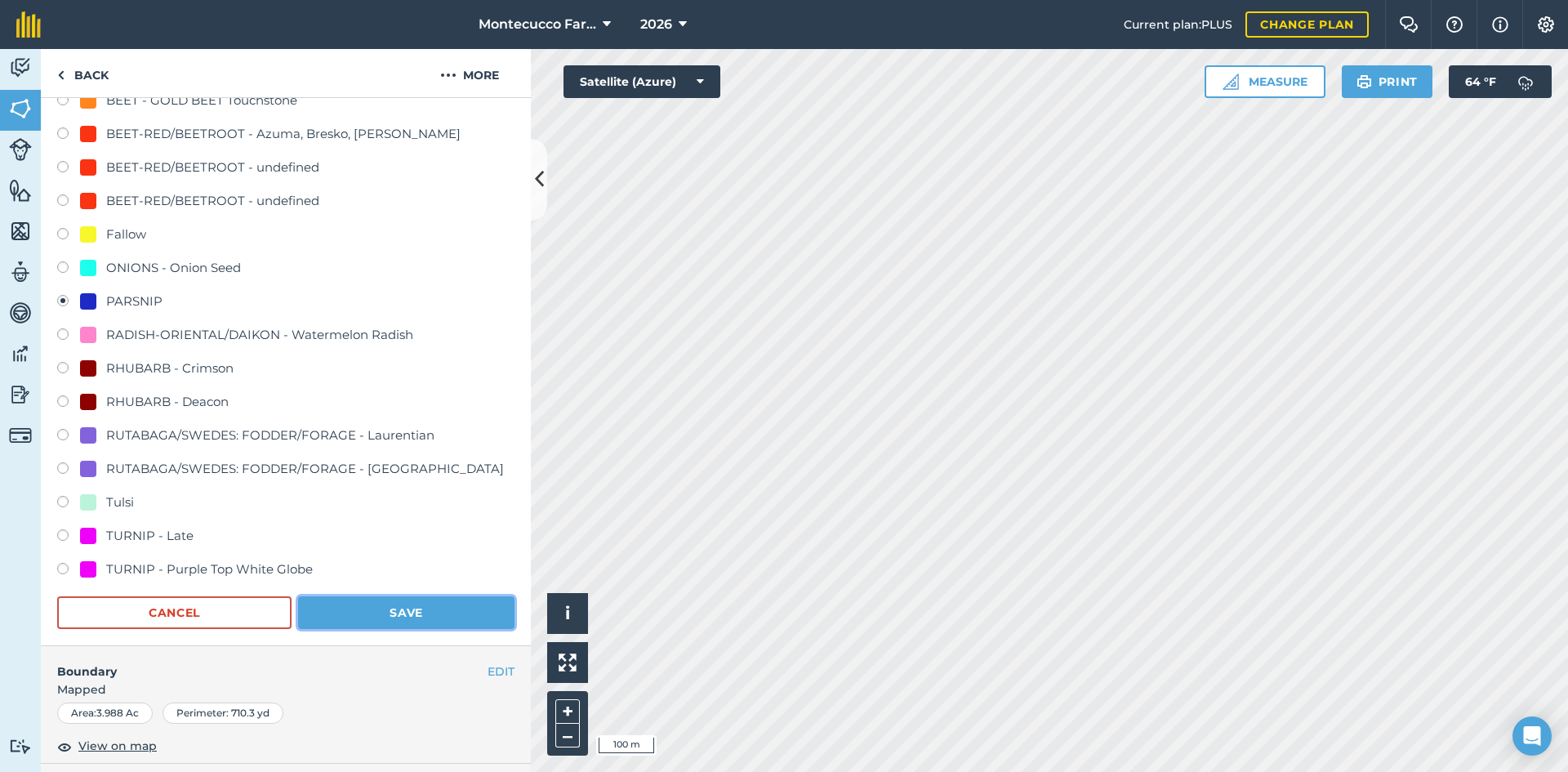
click at [359, 618] on button "Save" at bounding box center [405, 613] width 216 height 33
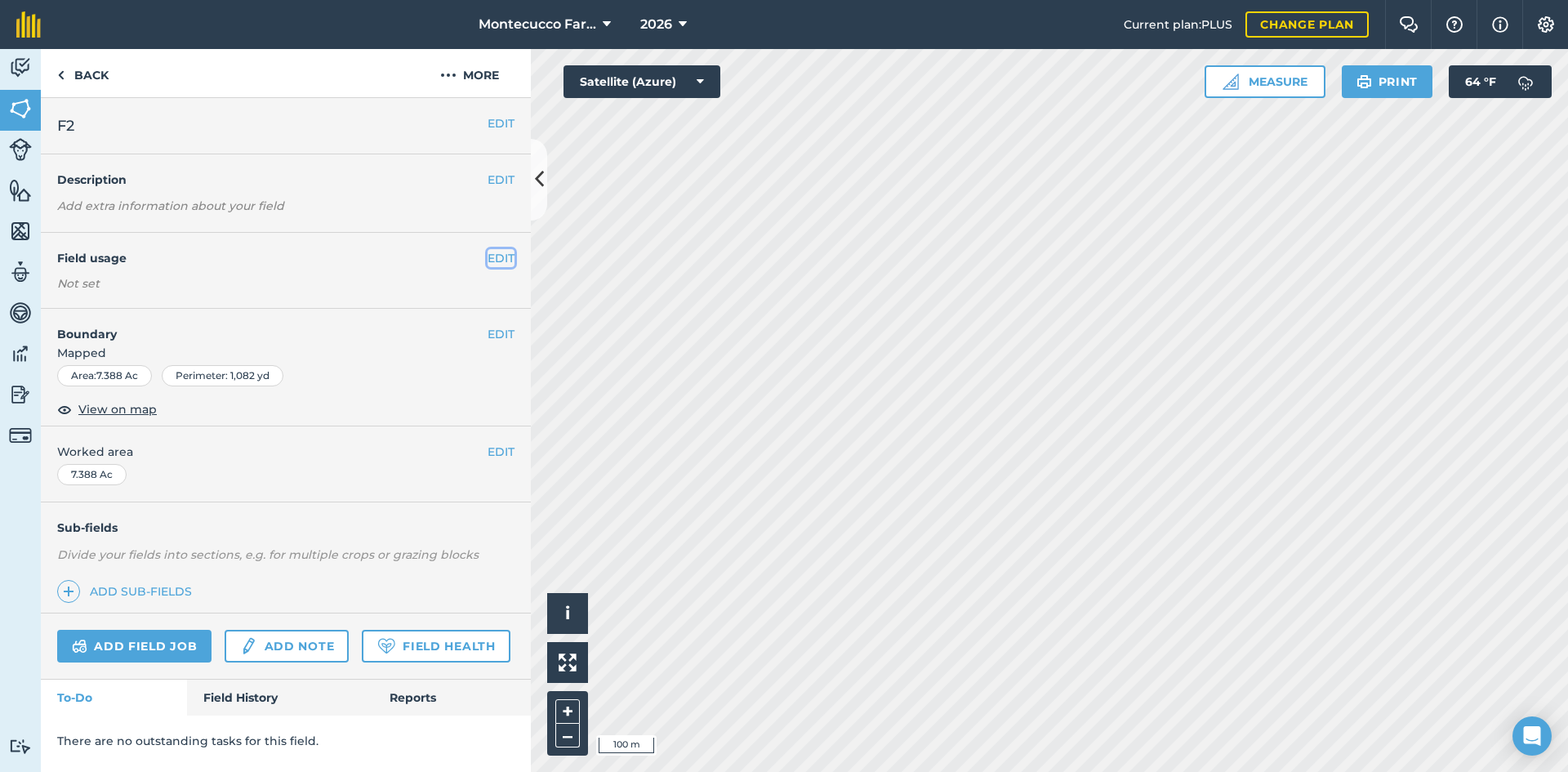
click at [492, 254] on button "EDIT" at bounding box center [500, 258] width 27 height 18
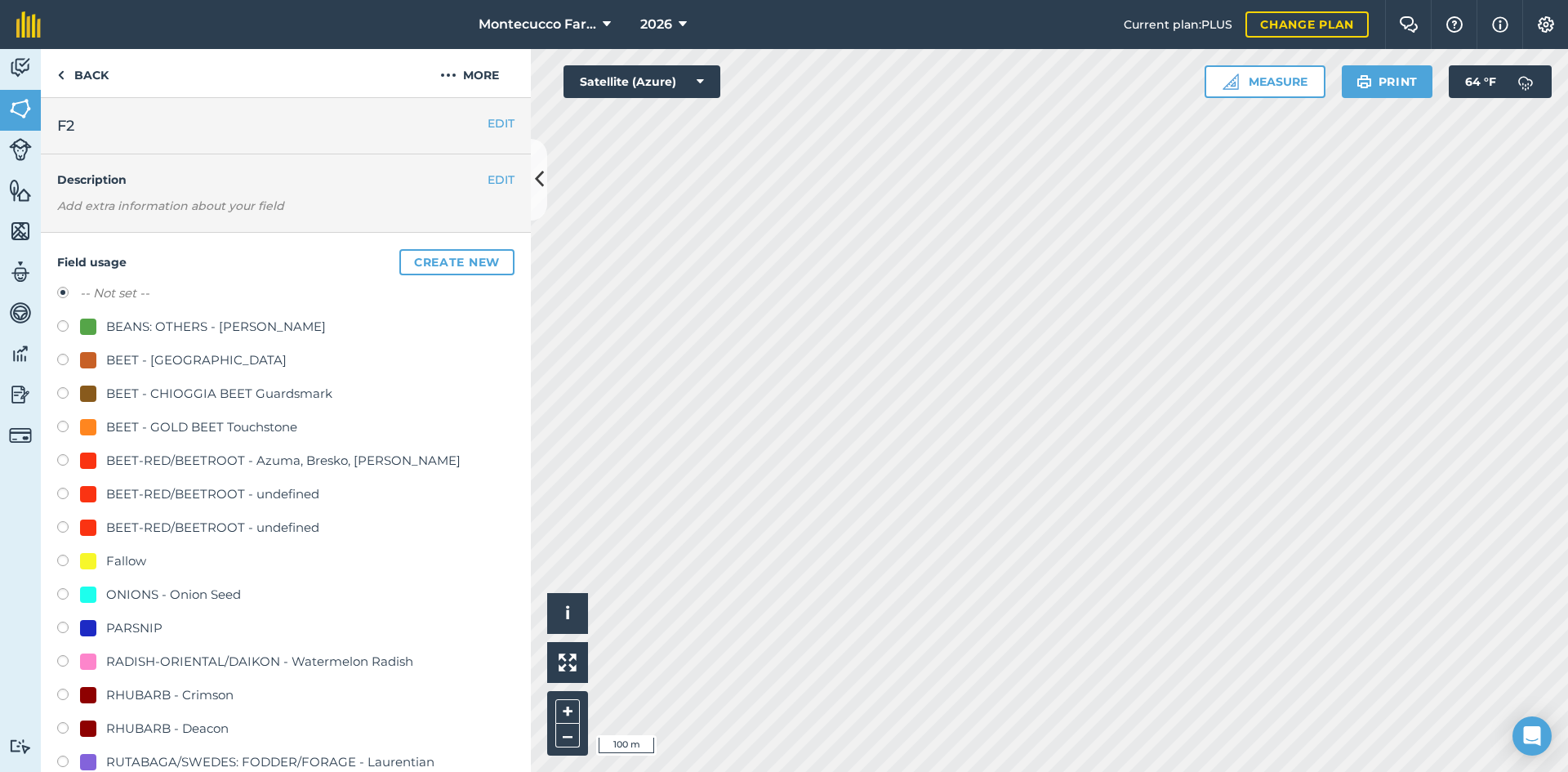
click at [58, 628] on label at bounding box center [68, 630] width 23 height 16
radio input "true"
radio input "false"
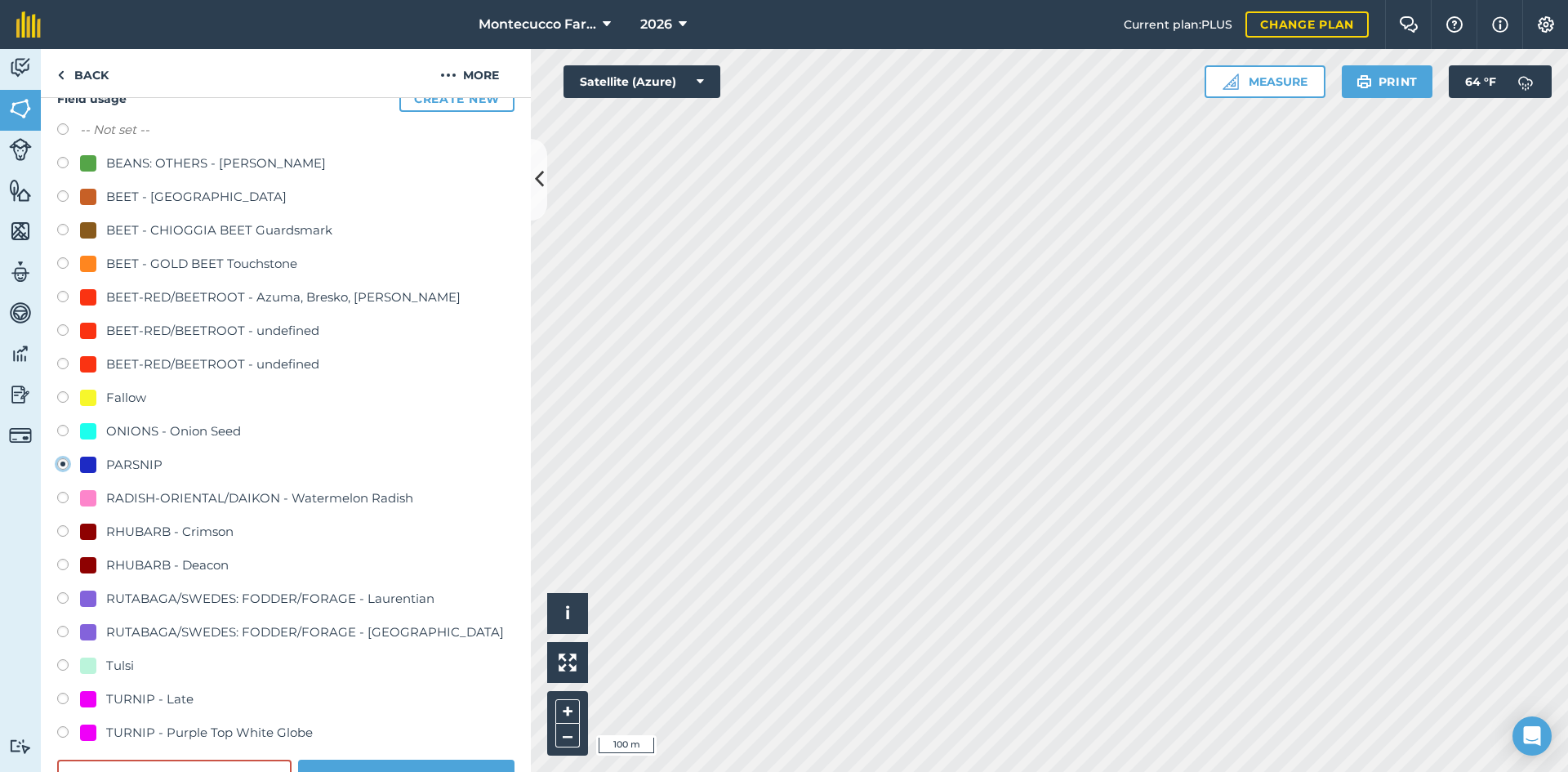
scroll to position [326, 0]
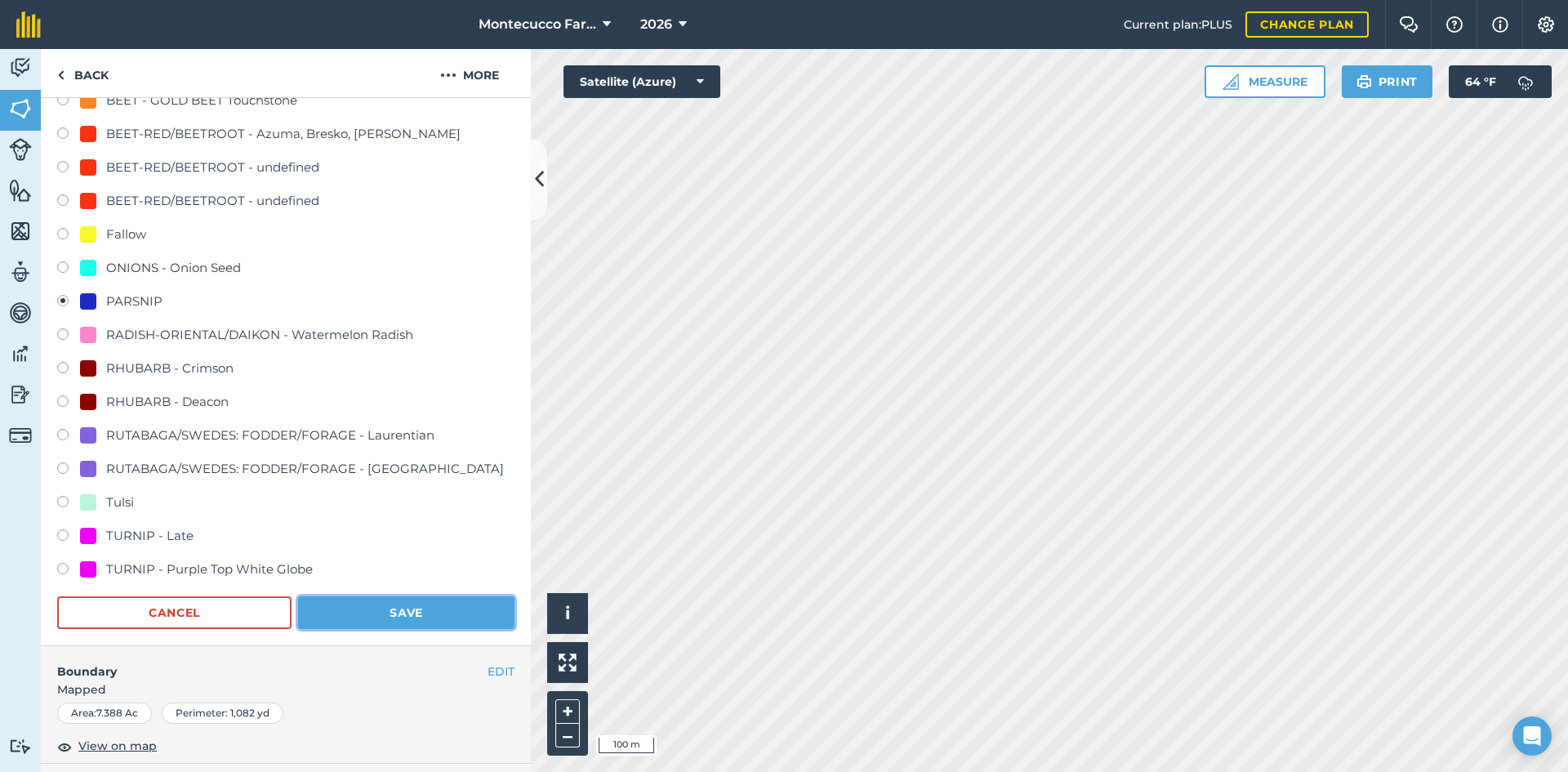
click at [426, 617] on button "Save" at bounding box center [405, 613] width 216 height 33
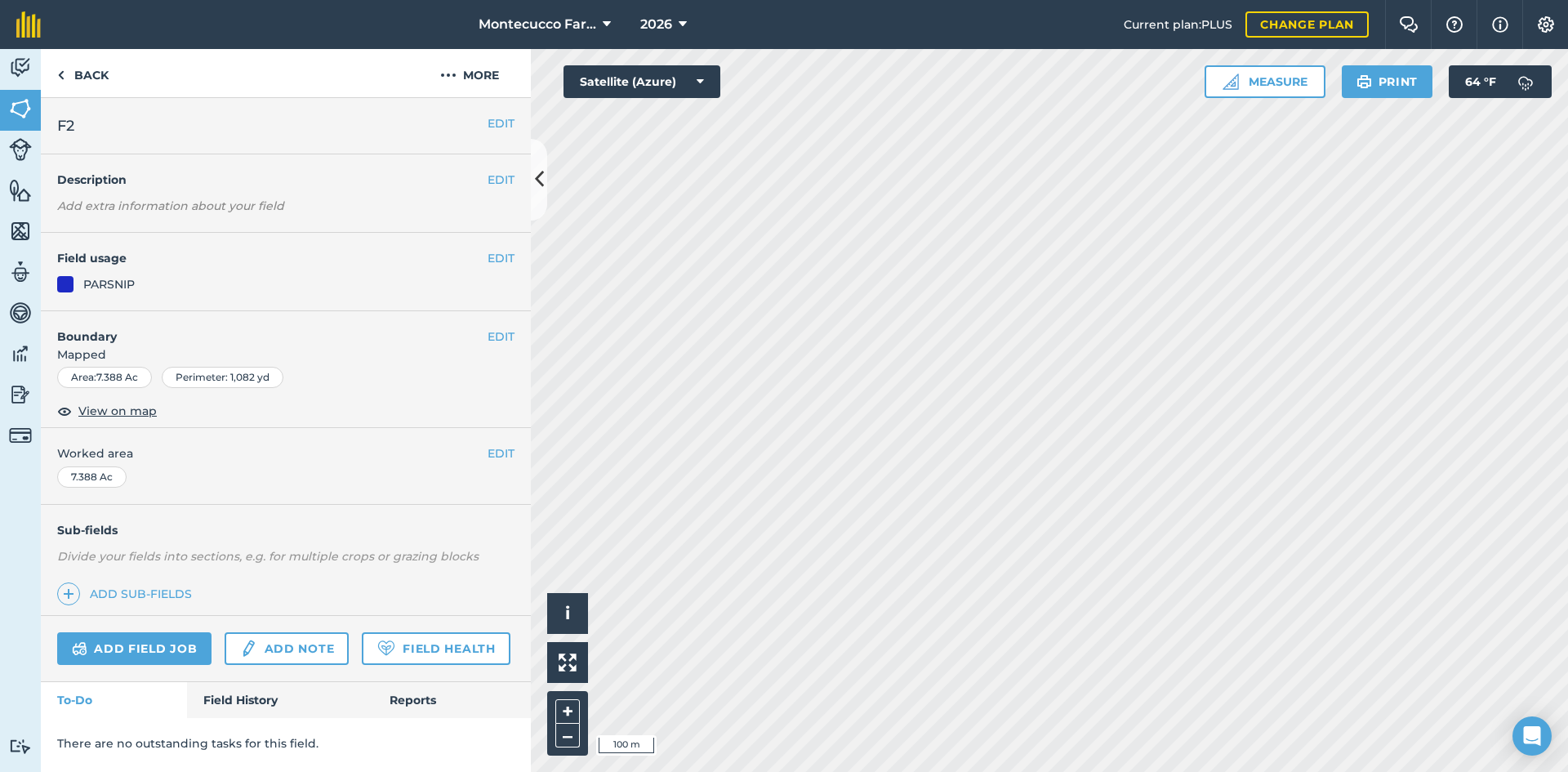
click at [751, 771] on html "Montecucco Farms 2026 Current plan : PLUS Change plan Farm Chat Help Info Setti…" at bounding box center [784, 386] width 1568 height 772
click at [1281, 83] on button "Measure" at bounding box center [1265, 81] width 121 height 33
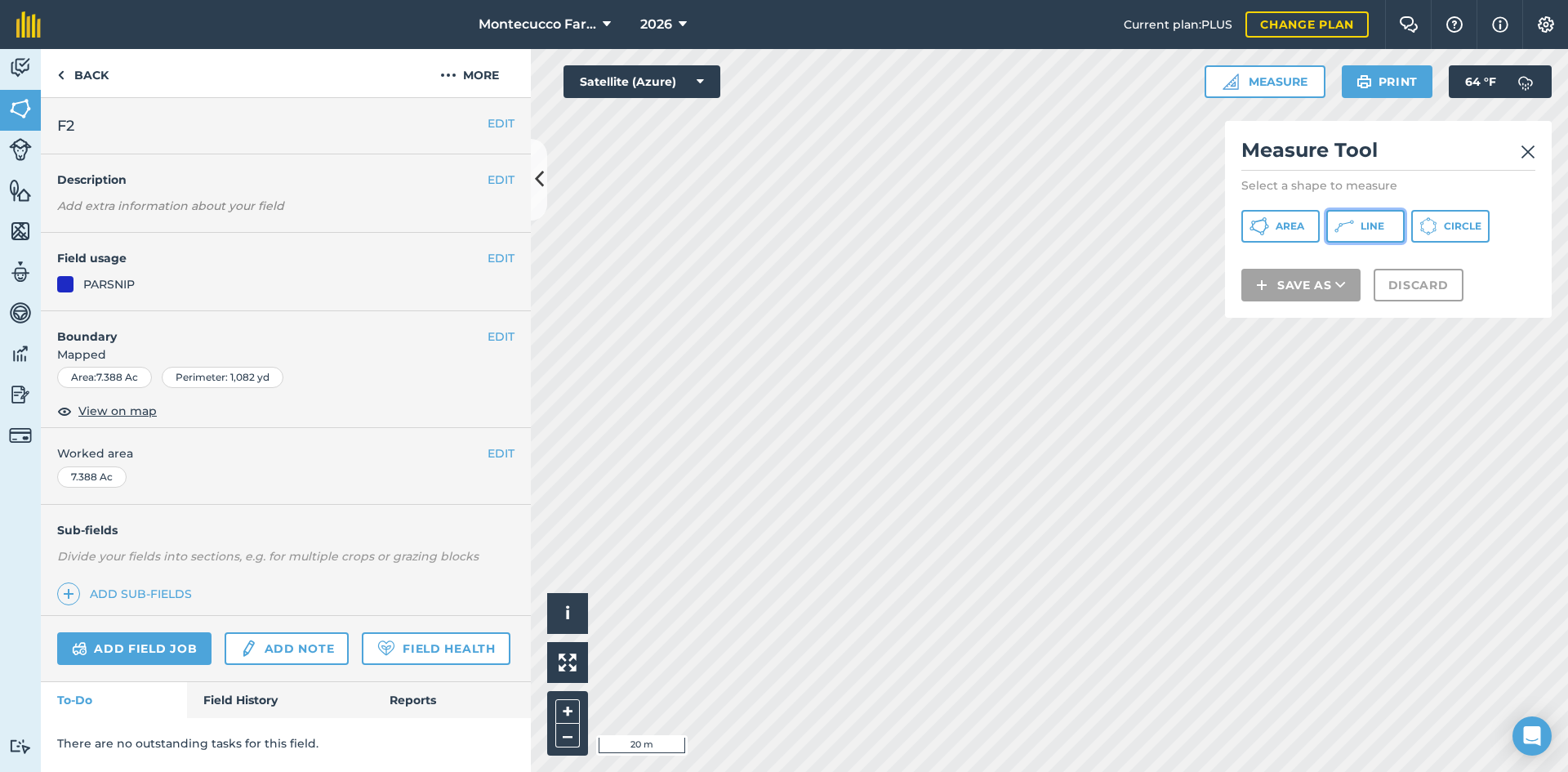
click at [1367, 228] on span "Line" at bounding box center [1372, 226] width 24 height 13
click at [1532, 155] on img at bounding box center [1528, 152] width 15 height 20
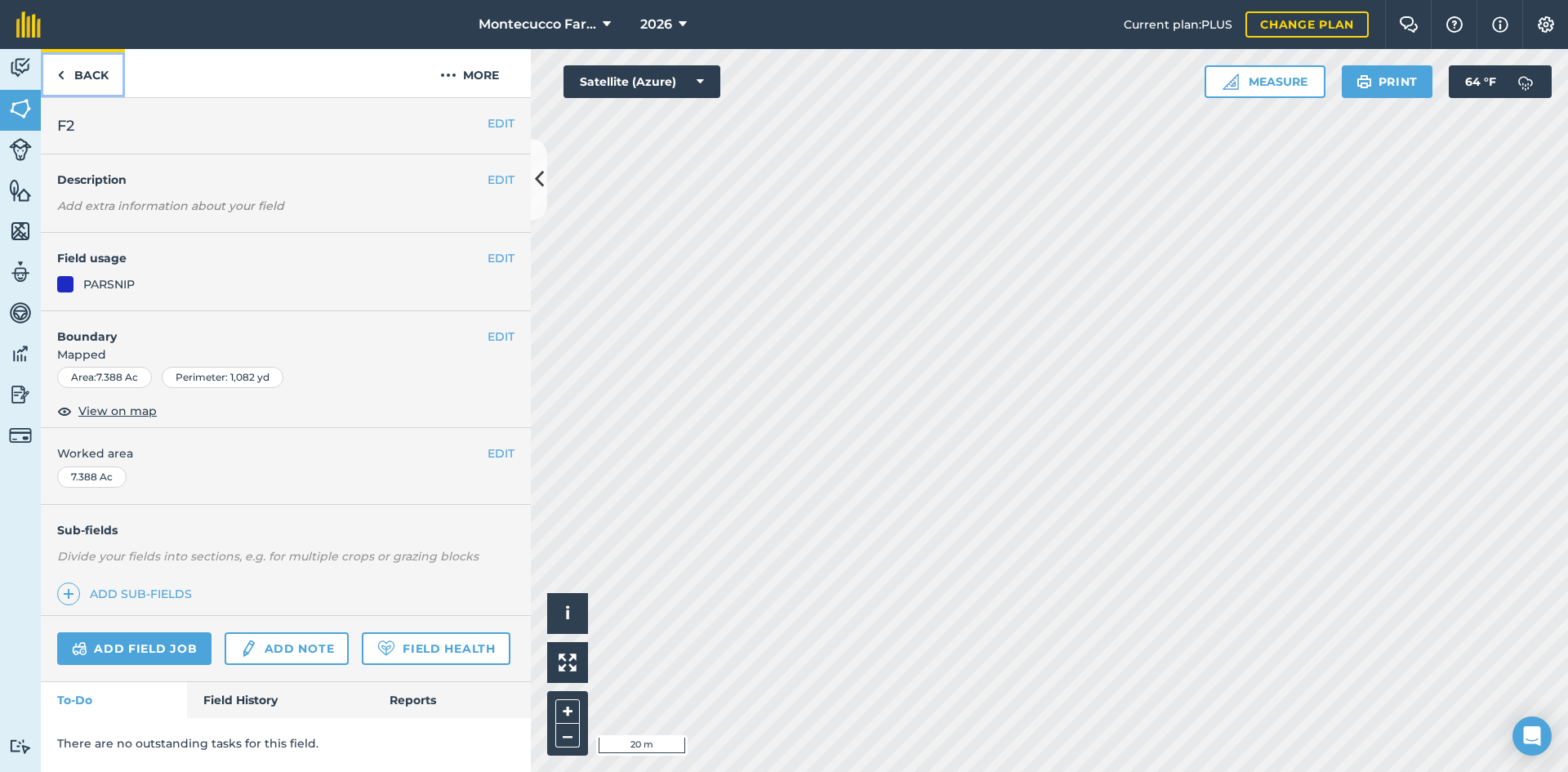
click at [78, 80] on link "Back" at bounding box center [83, 73] width 84 height 48
click at [85, 79] on link "Back" at bounding box center [83, 73] width 84 height 48
click at [493, 256] on button "EDIT" at bounding box center [500, 258] width 27 height 18
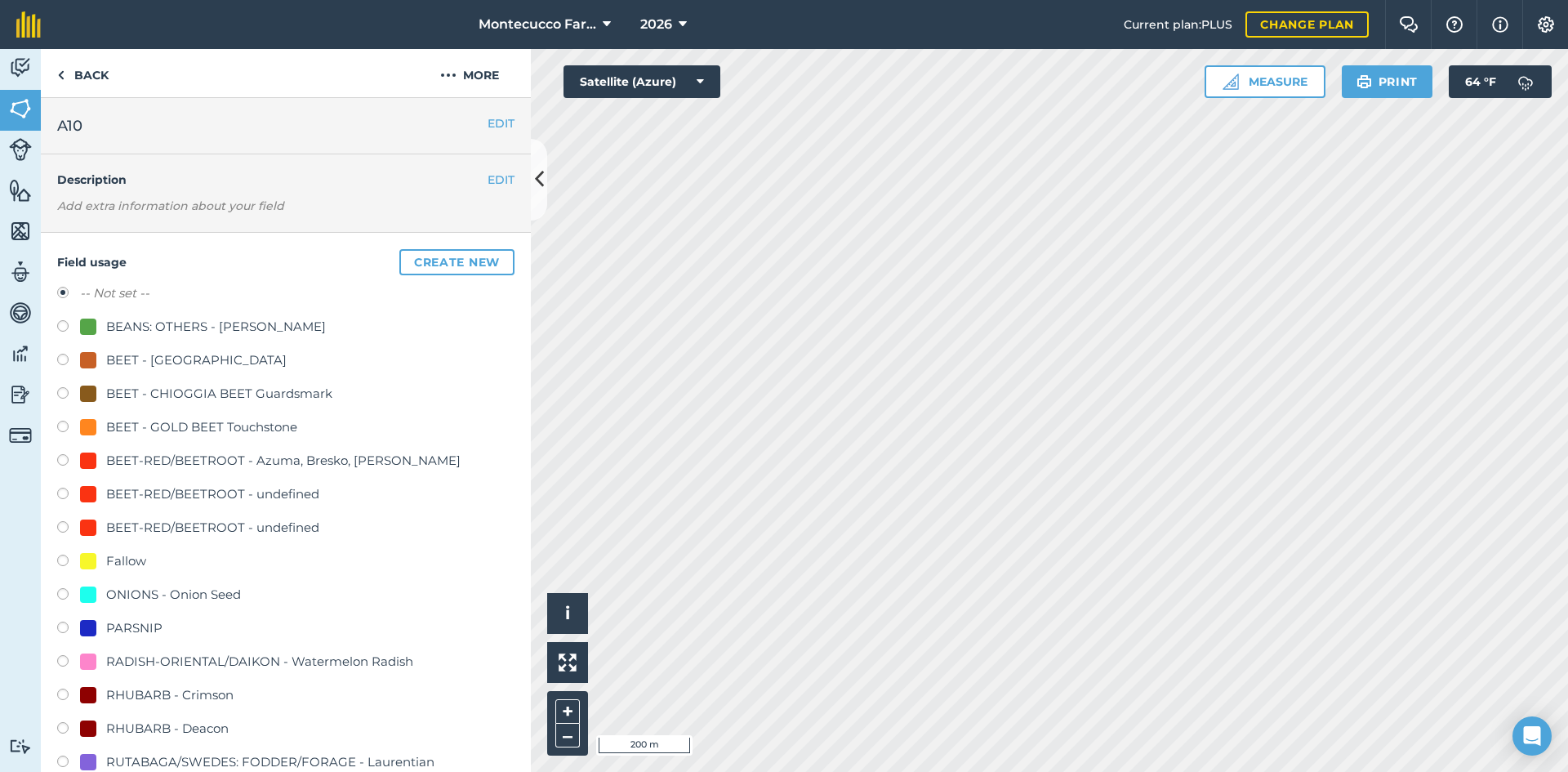
click at [60, 626] on label at bounding box center [68, 630] width 23 height 16
radio input "true"
radio input "false"
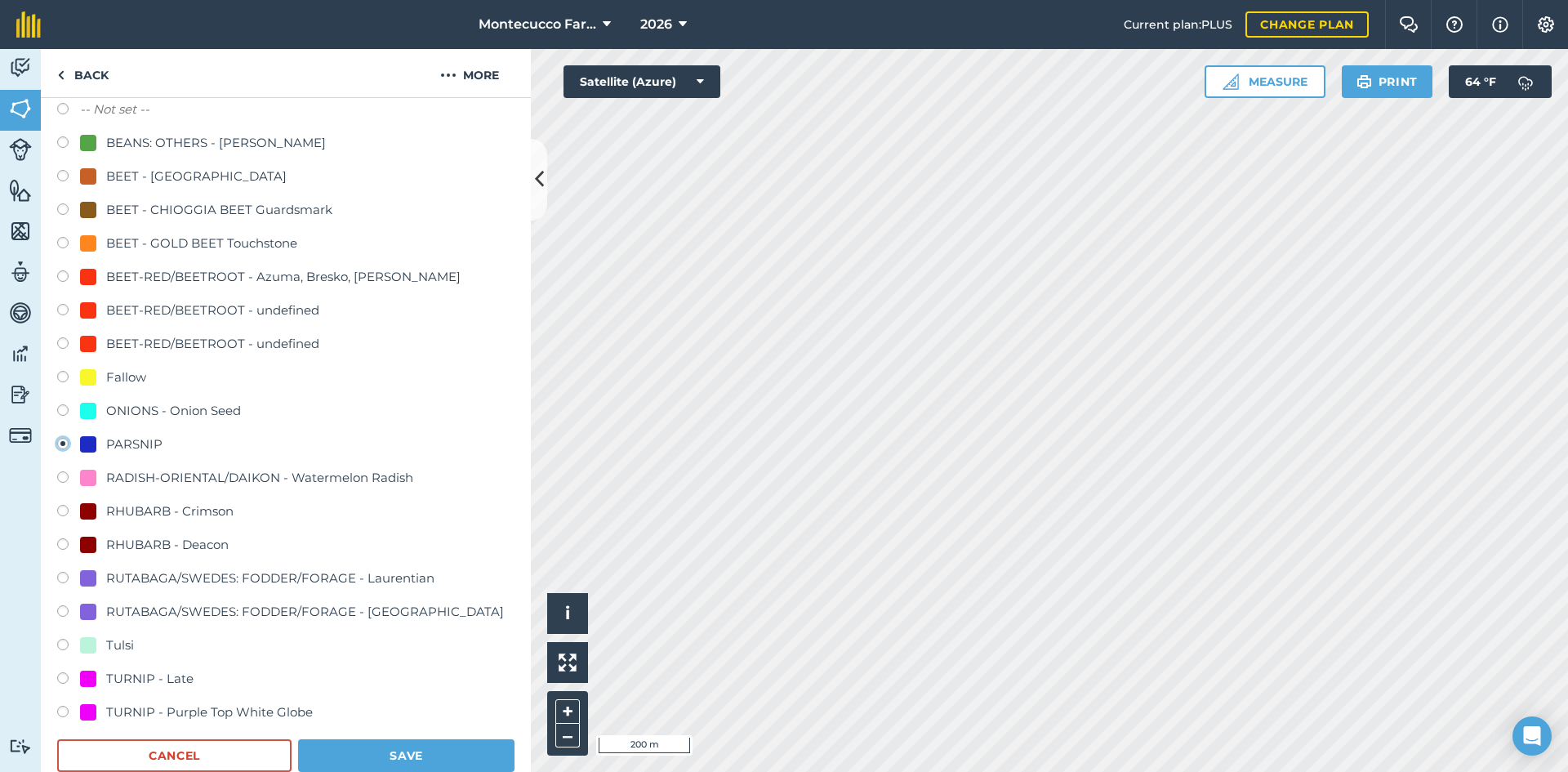
scroll to position [408, 0]
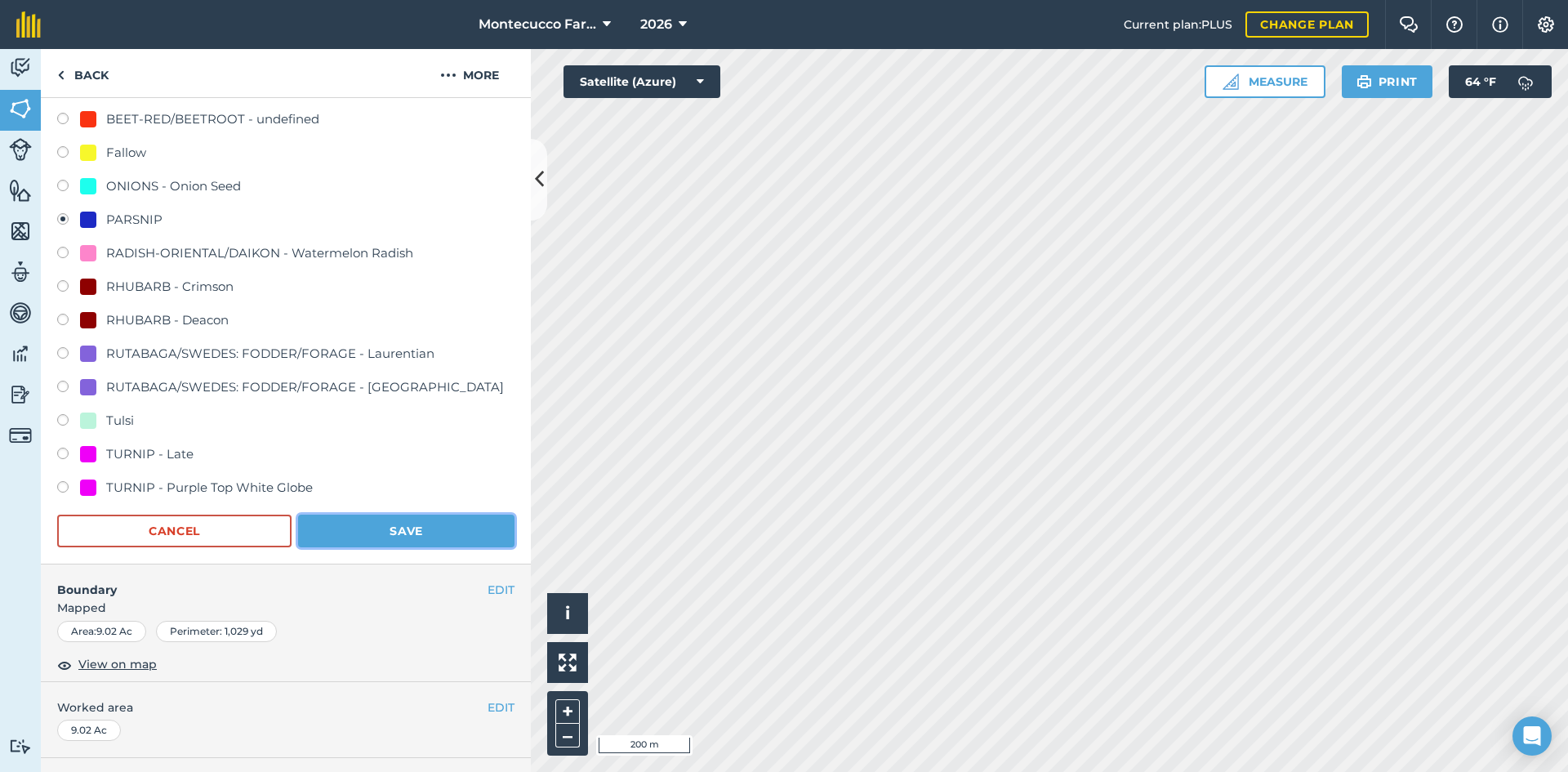
drag, startPoint x: 396, startPoint y: 533, endPoint x: 505, endPoint y: 510, distance: 111.4
click at [398, 532] on button "Save" at bounding box center [405, 531] width 216 height 33
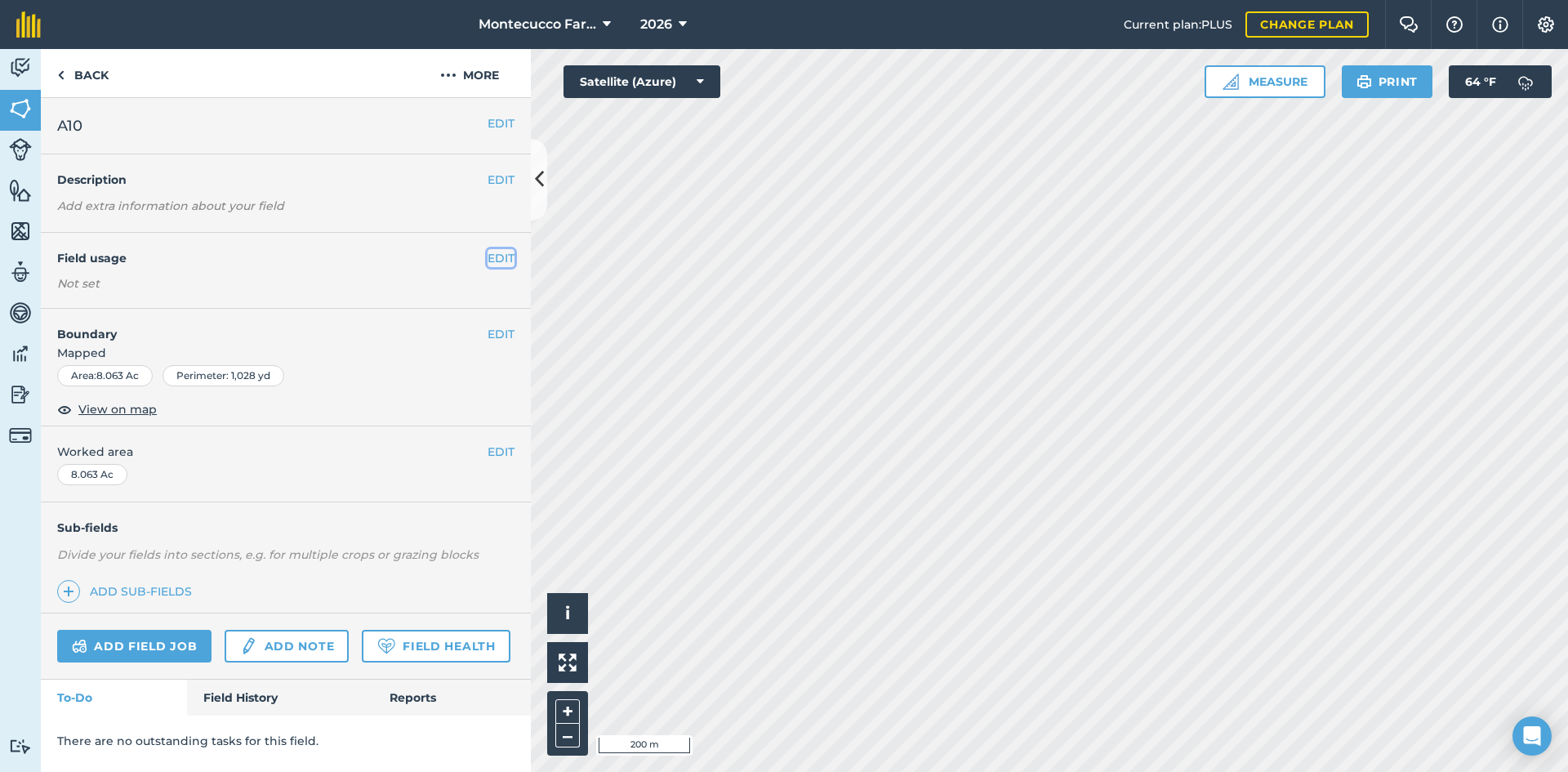
click at [497, 259] on button "EDIT" at bounding box center [500, 258] width 27 height 18
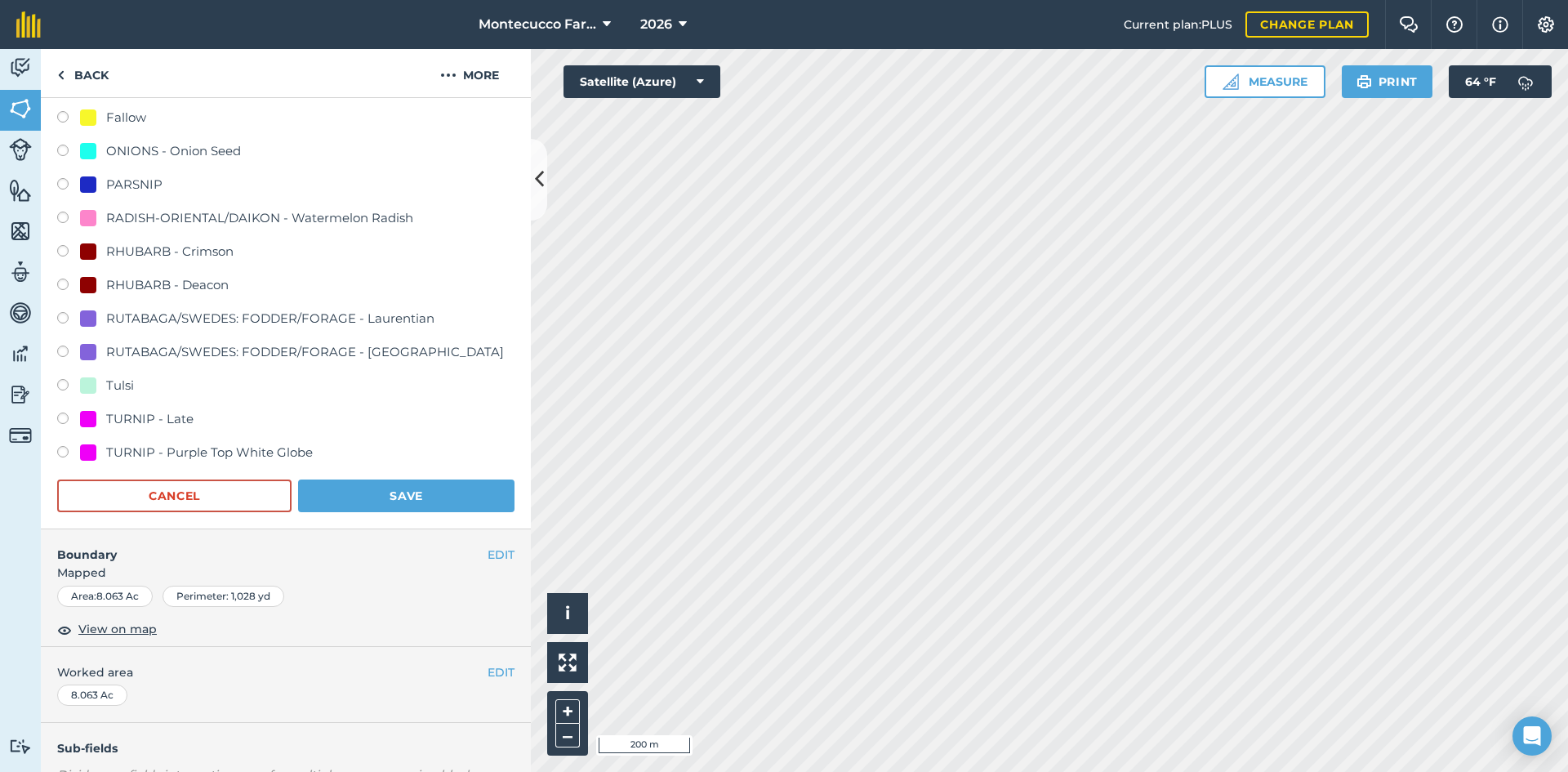
scroll to position [326, 0]
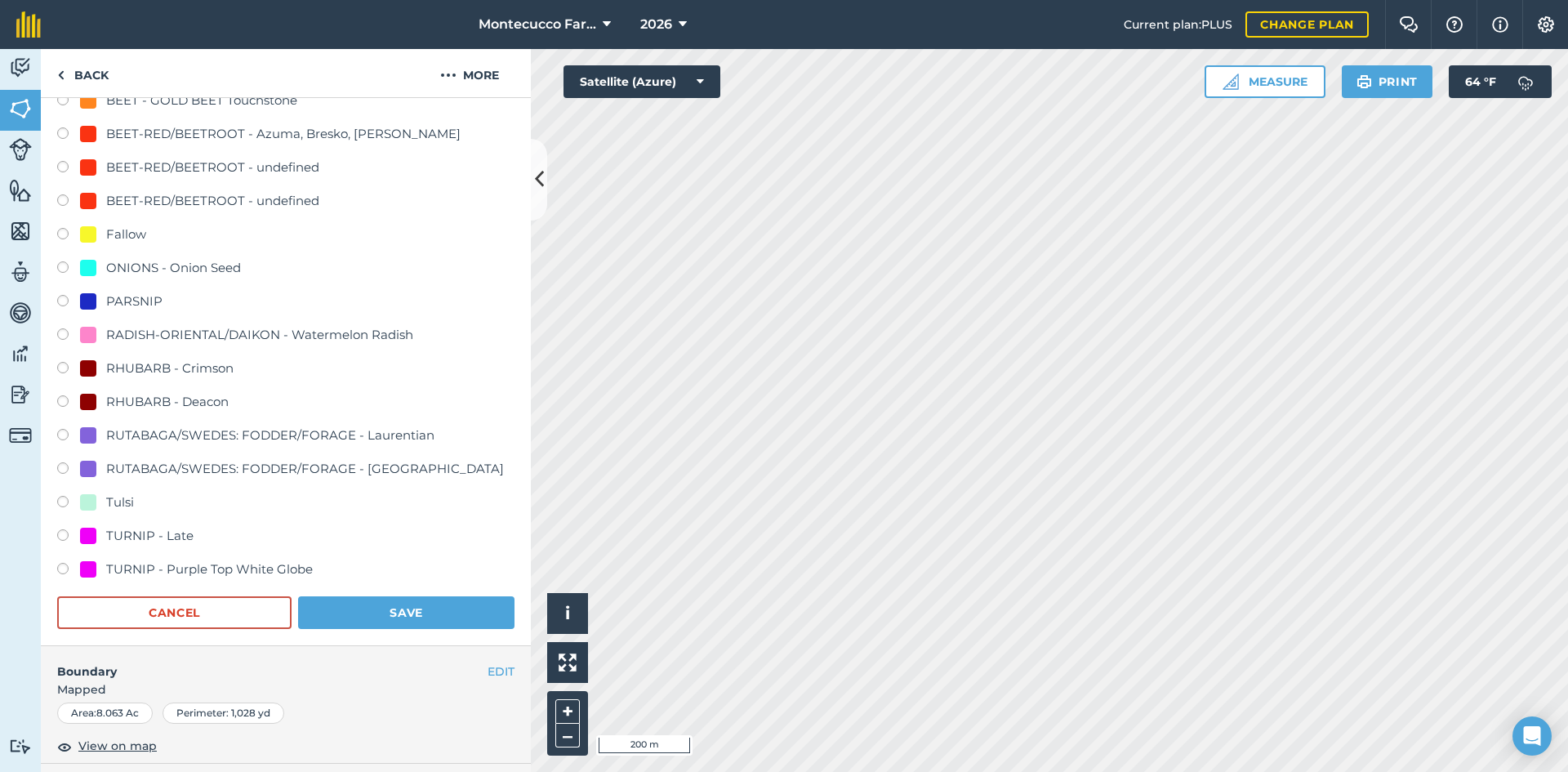
click at [62, 300] on label at bounding box center [68, 303] width 23 height 16
radio input "true"
radio input "false"
click at [373, 624] on button "Save" at bounding box center [405, 613] width 216 height 33
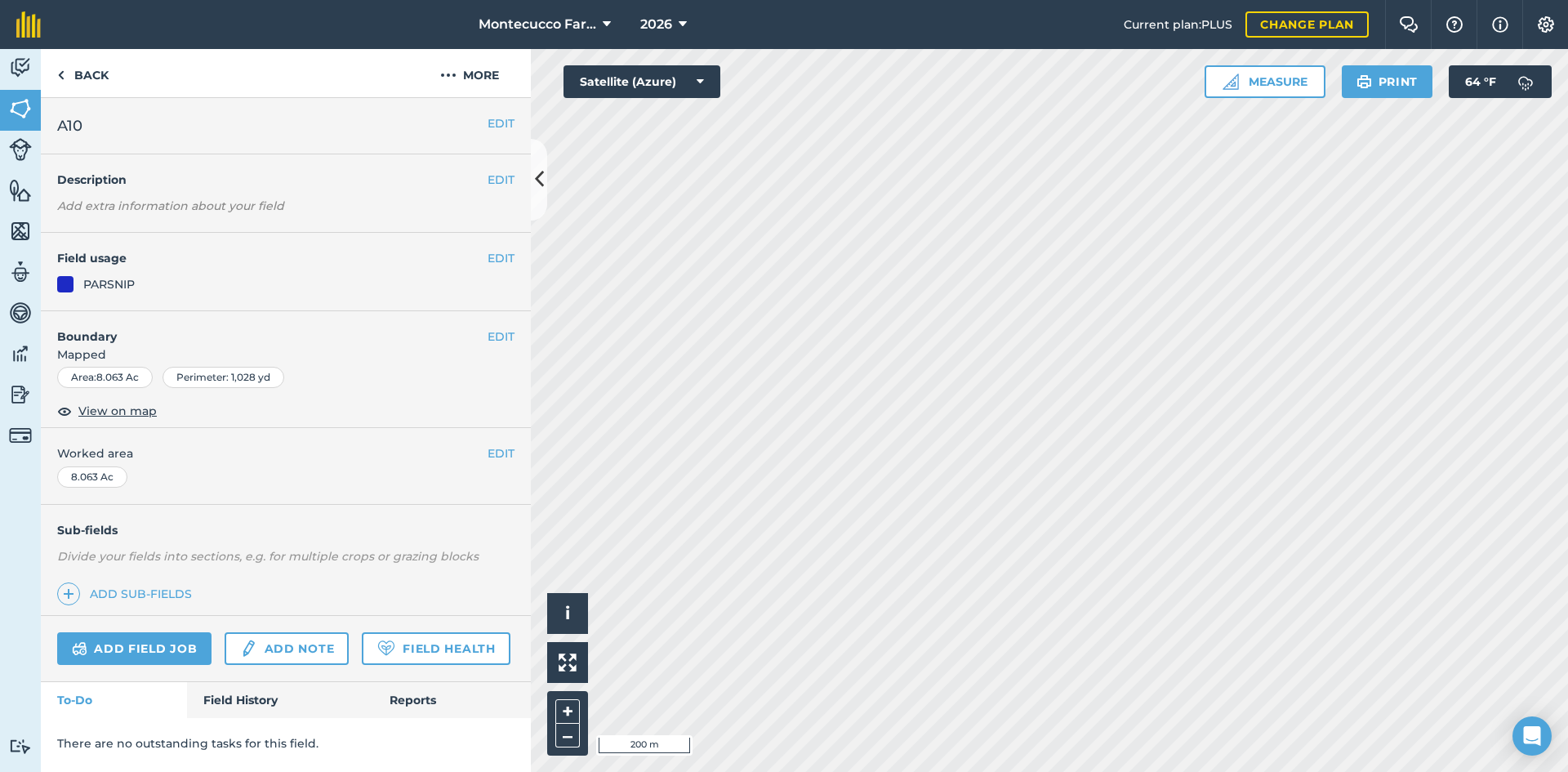
scroll to position [0, 0]
click at [506, 256] on button "EDIT" at bounding box center [500, 258] width 27 height 18
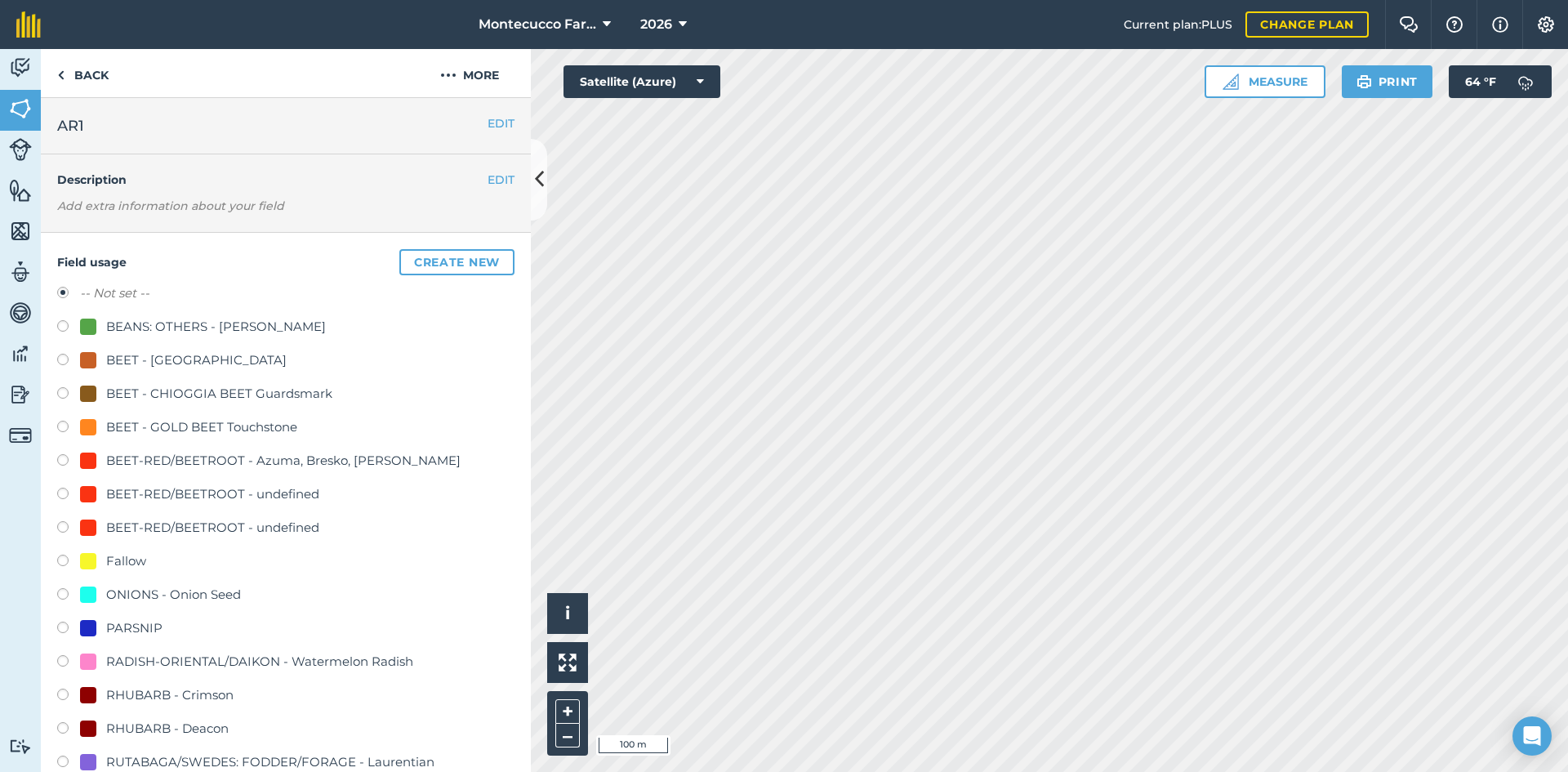
click at [67, 625] on label at bounding box center [68, 630] width 23 height 16
radio input "true"
radio input "false"
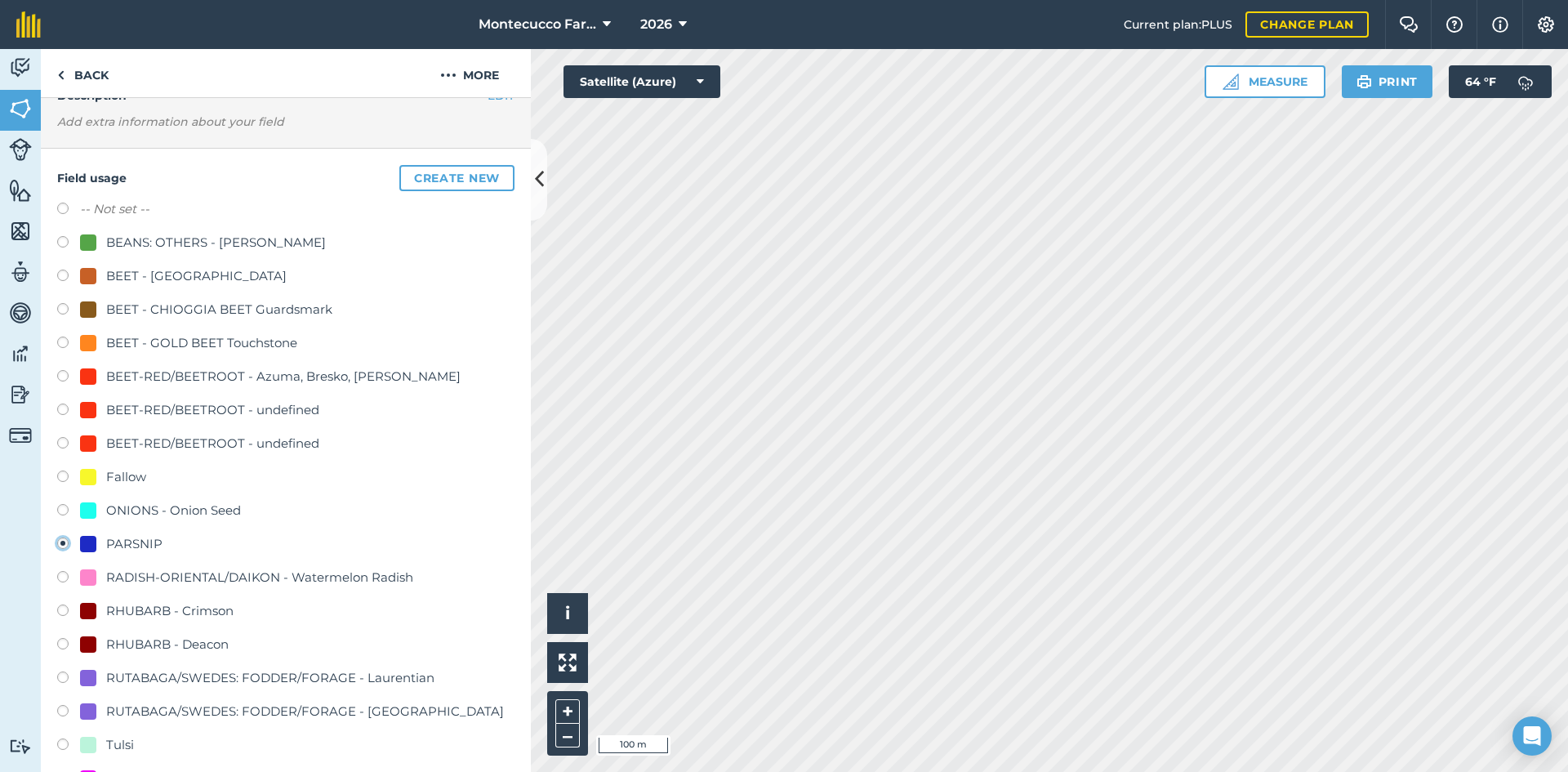
scroll to position [245, 0]
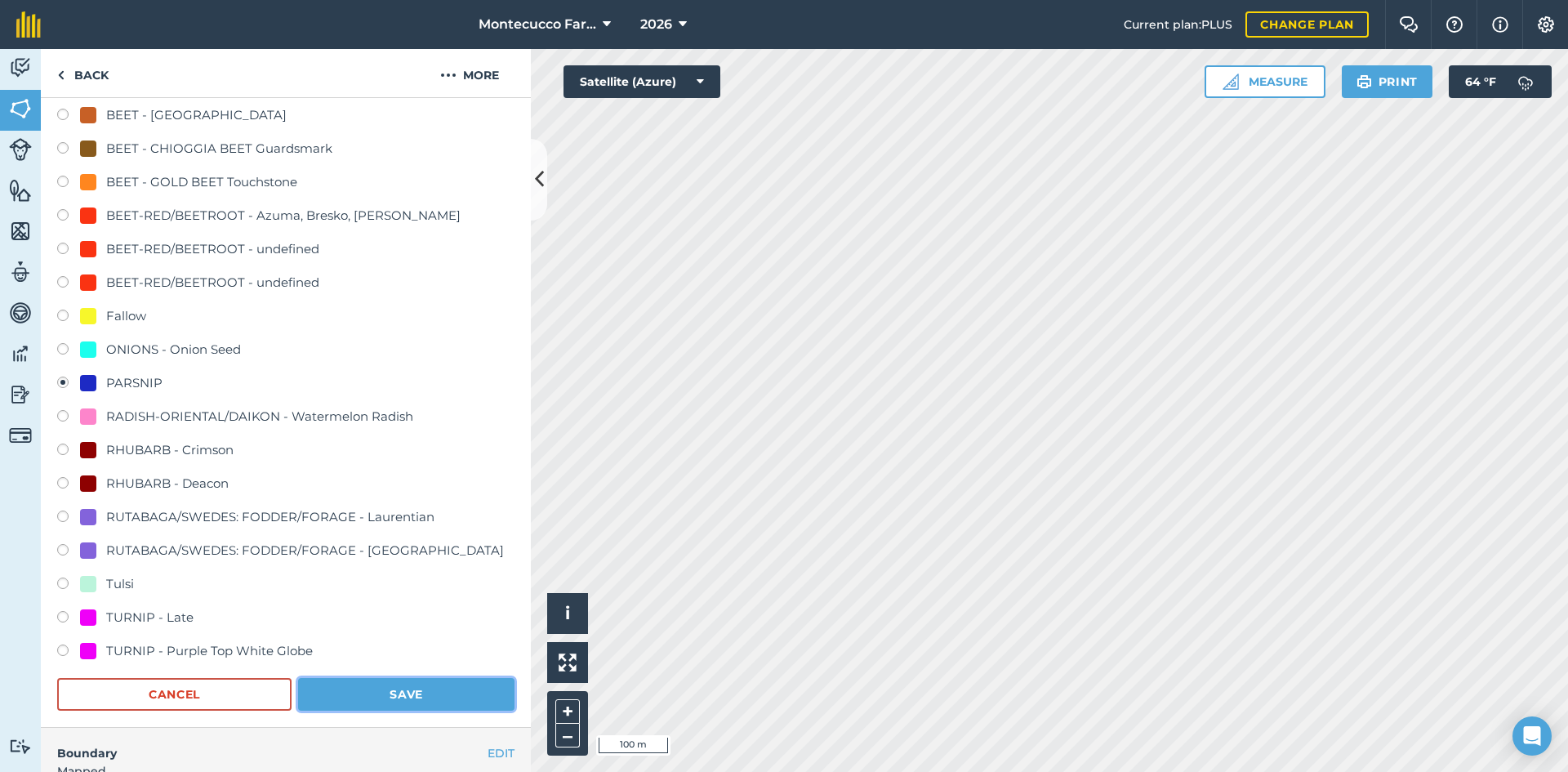
click at [371, 697] on button "Save" at bounding box center [405, 695] width 216 height 33
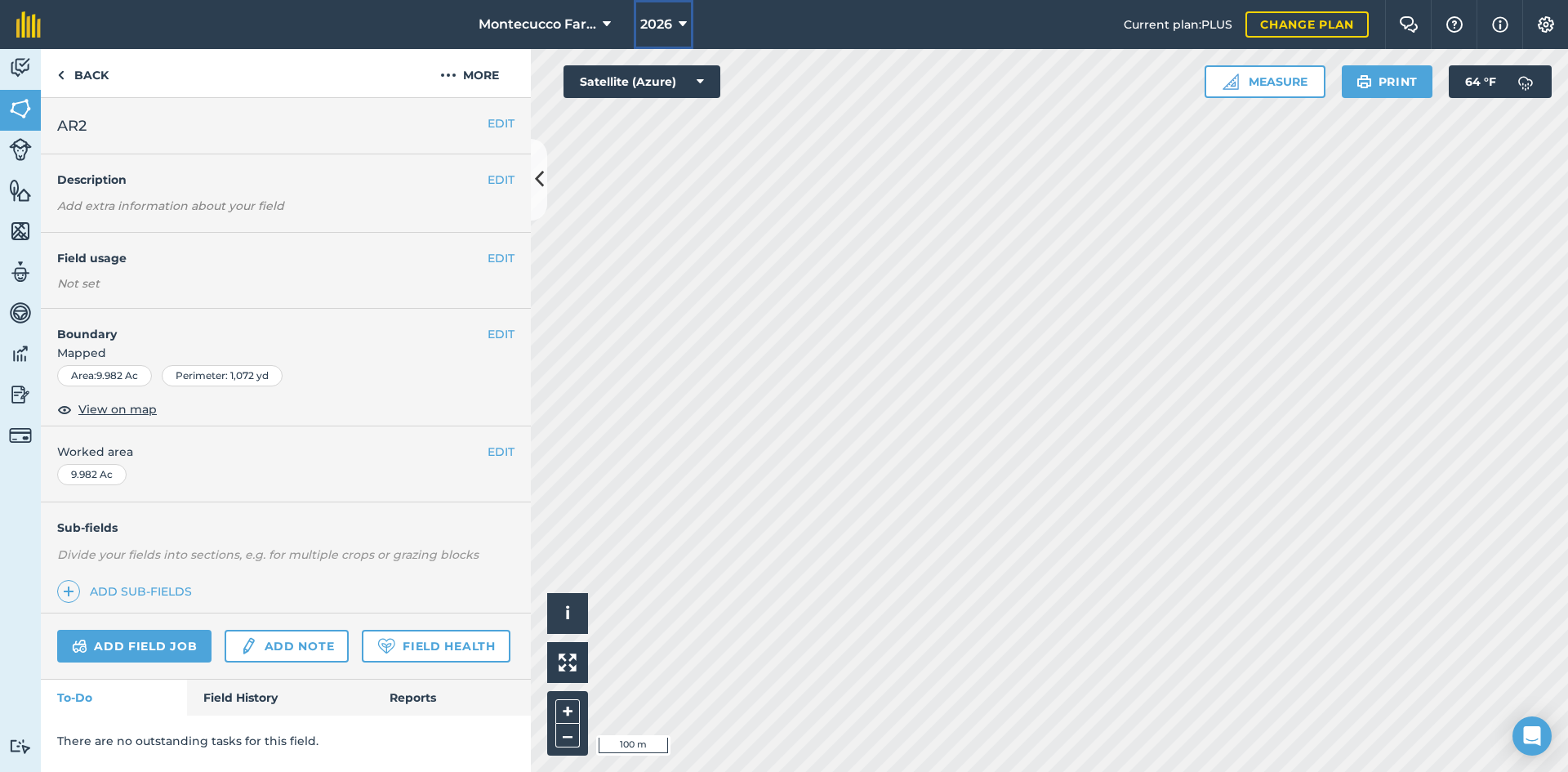
click at [678, 26] on icon at bounding box center [682, 25] width 8 height 20
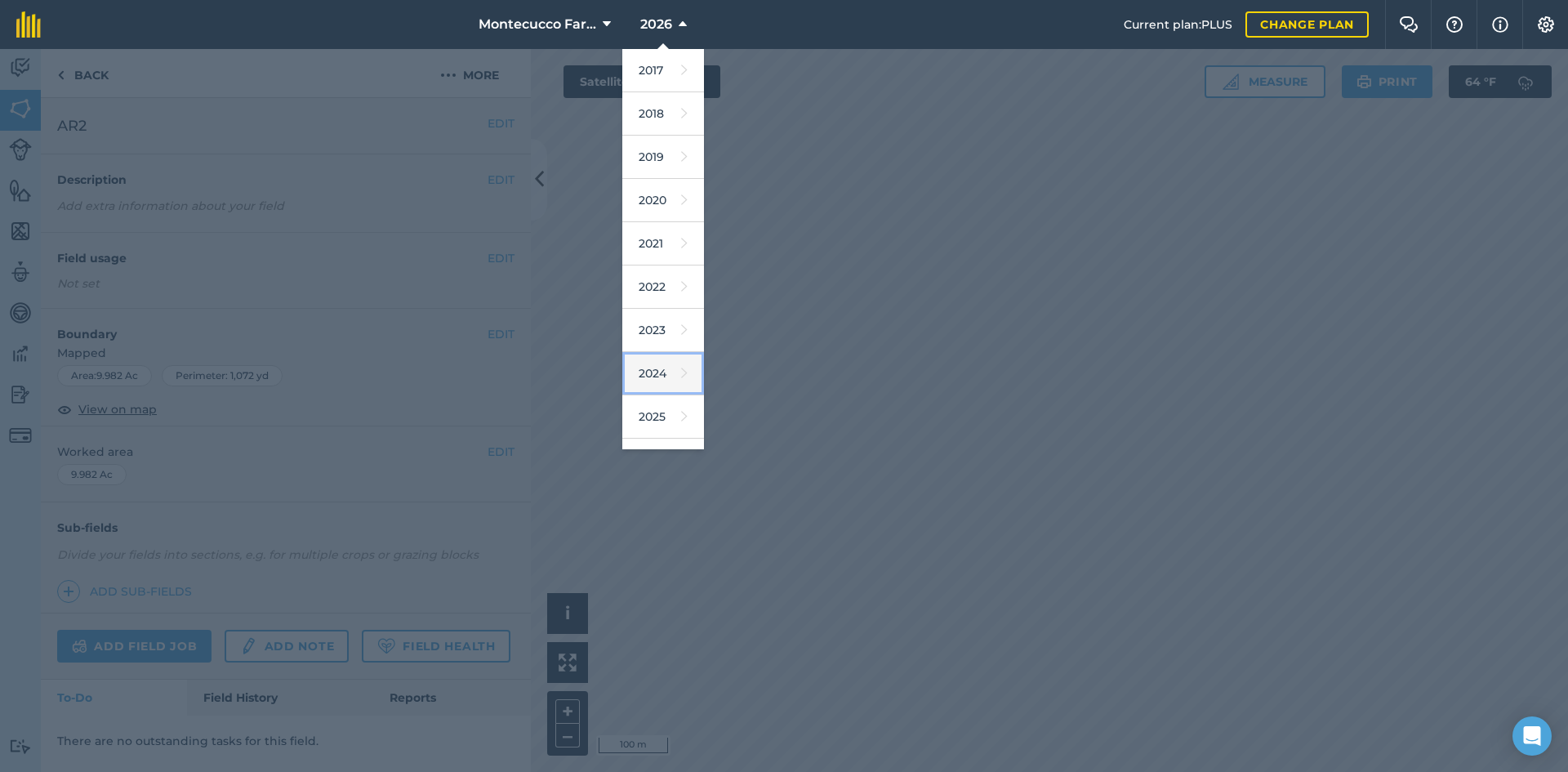
click at [647, 368] on link "2024" at bounding box center [663, 374] width 82 height 44
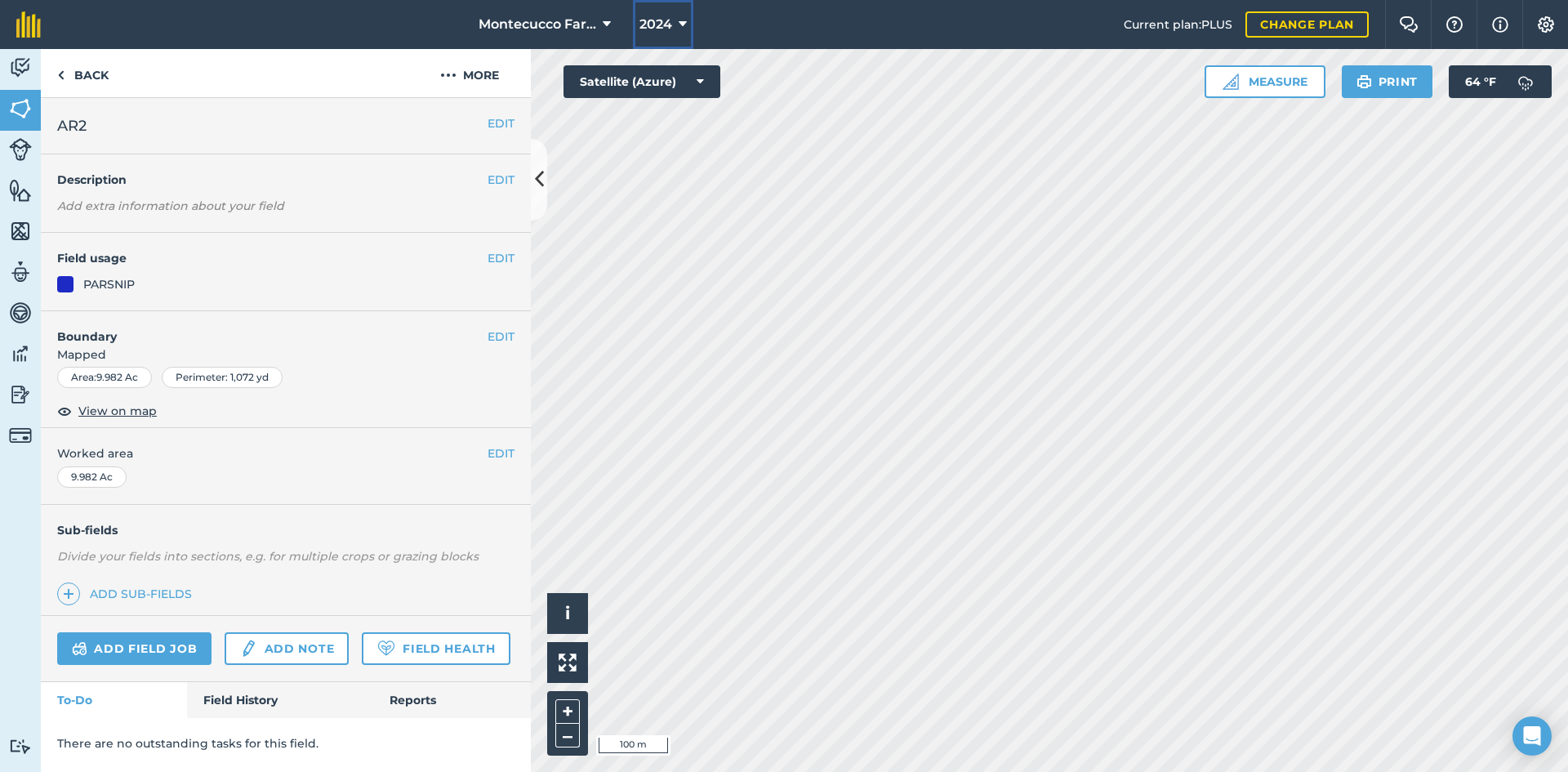
click at [686, 25] on button "2024" at bounding box center [663, 24] width 60 height 49
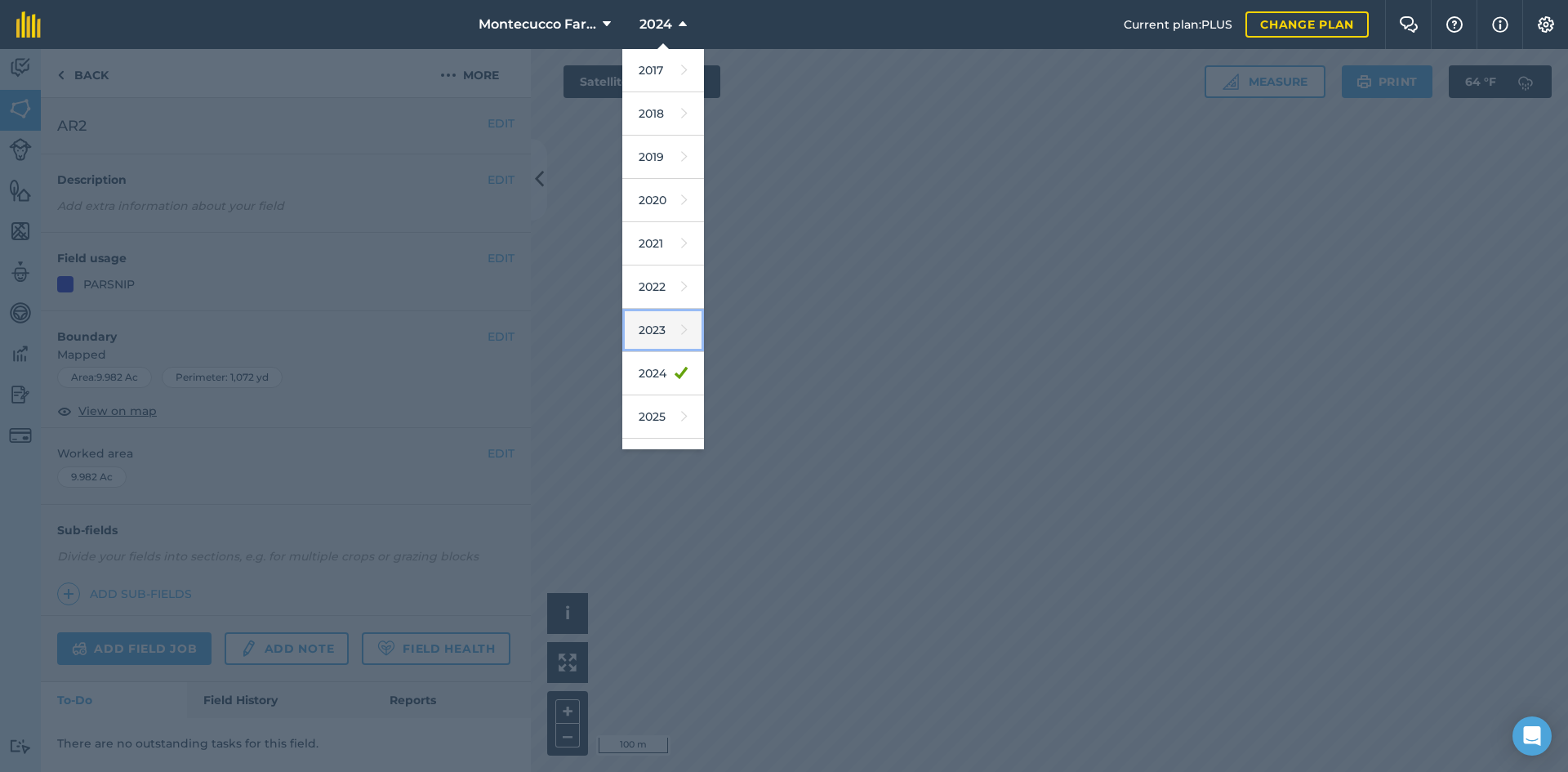
click at [662, 336] on link "2023" at bounding box center [663, 330] width 82 height 44
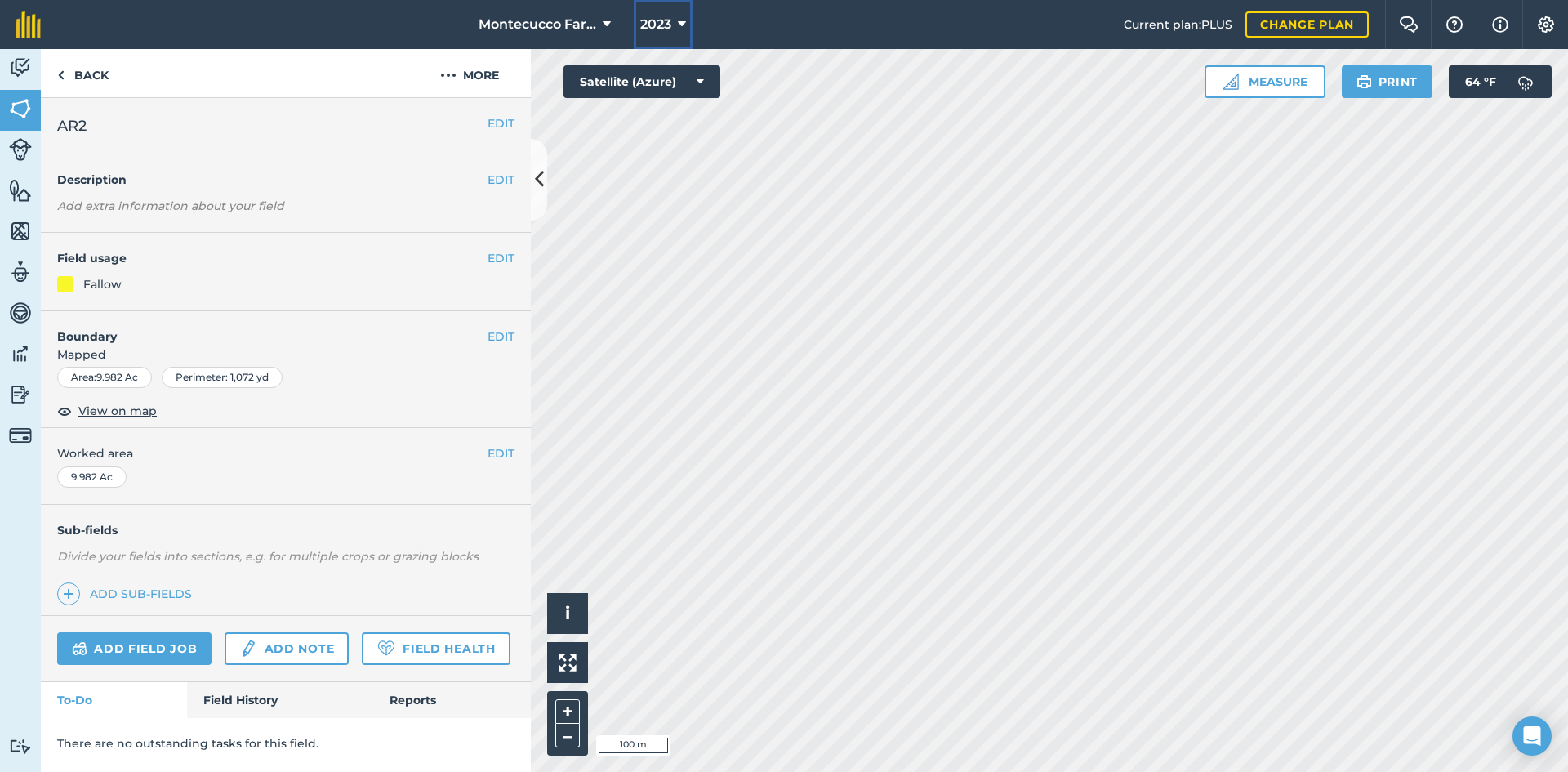
click at [685, 28] on icon at bounding box center [682, 25] width 8 height 20
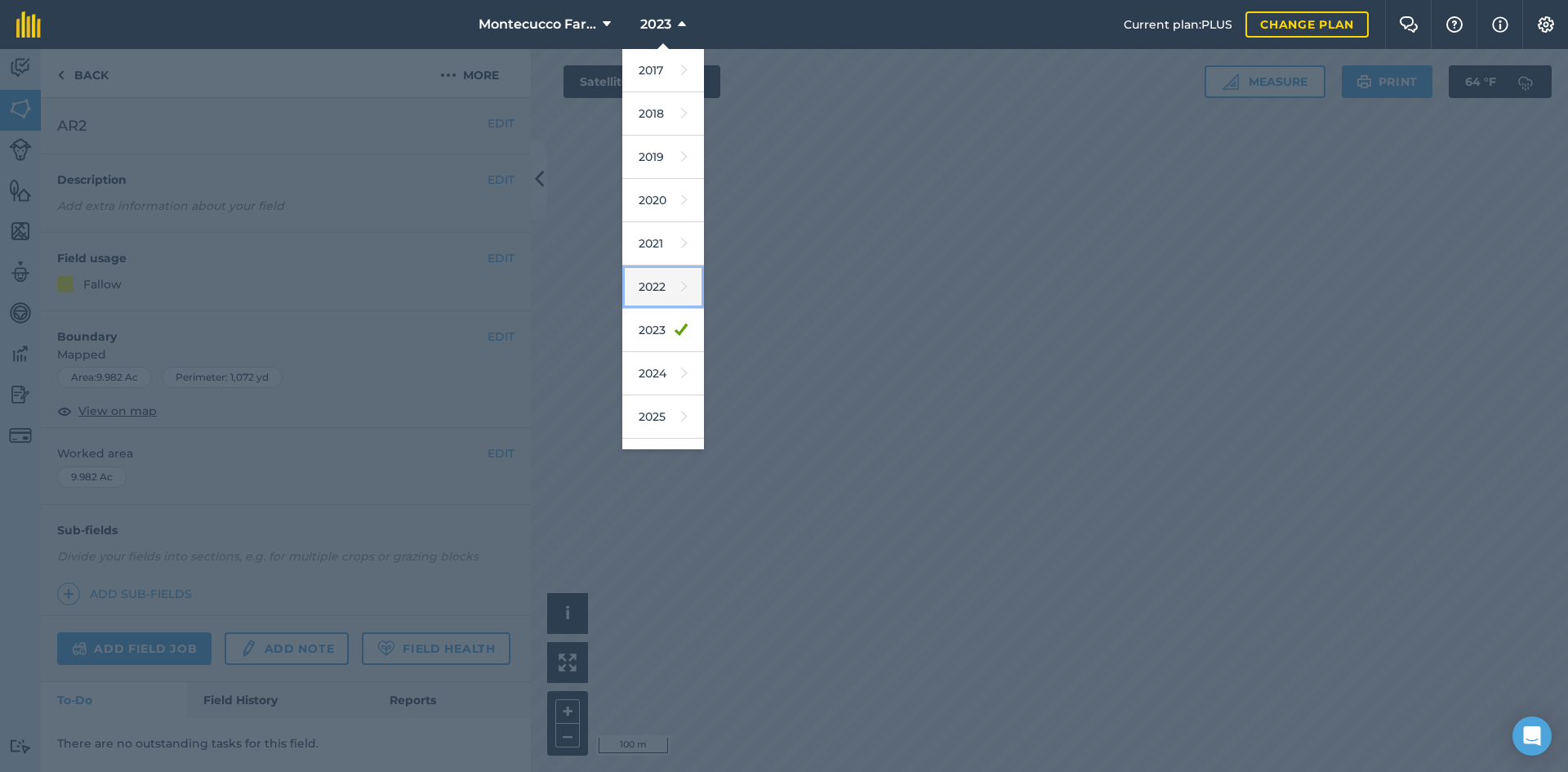
click at [666, 290] on link "2022" at bounding box center [663, 287] width 82 height 44
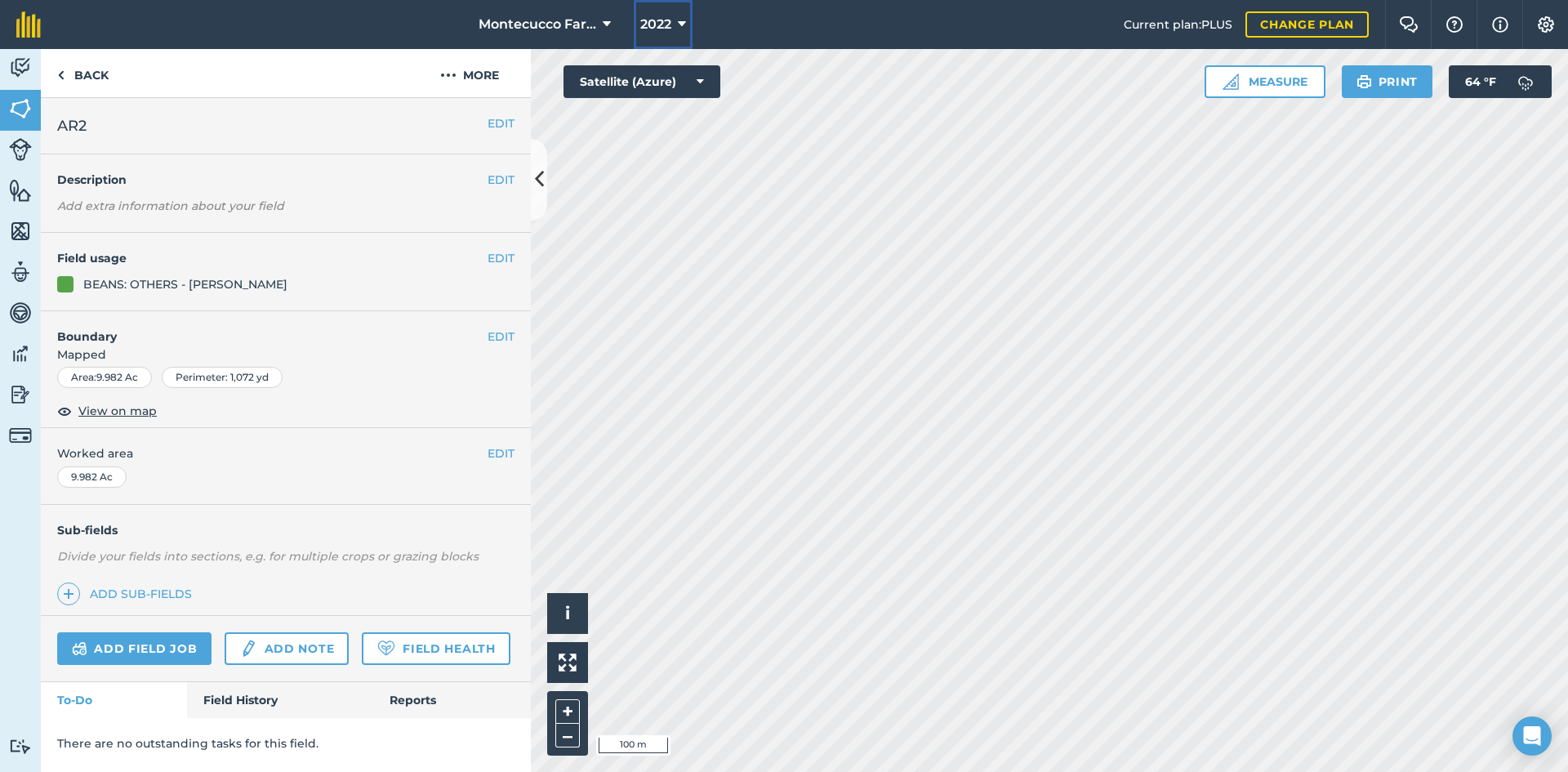
click at [676, 29] on button "2022" at bounding box center [663, 24] width 59 height 49
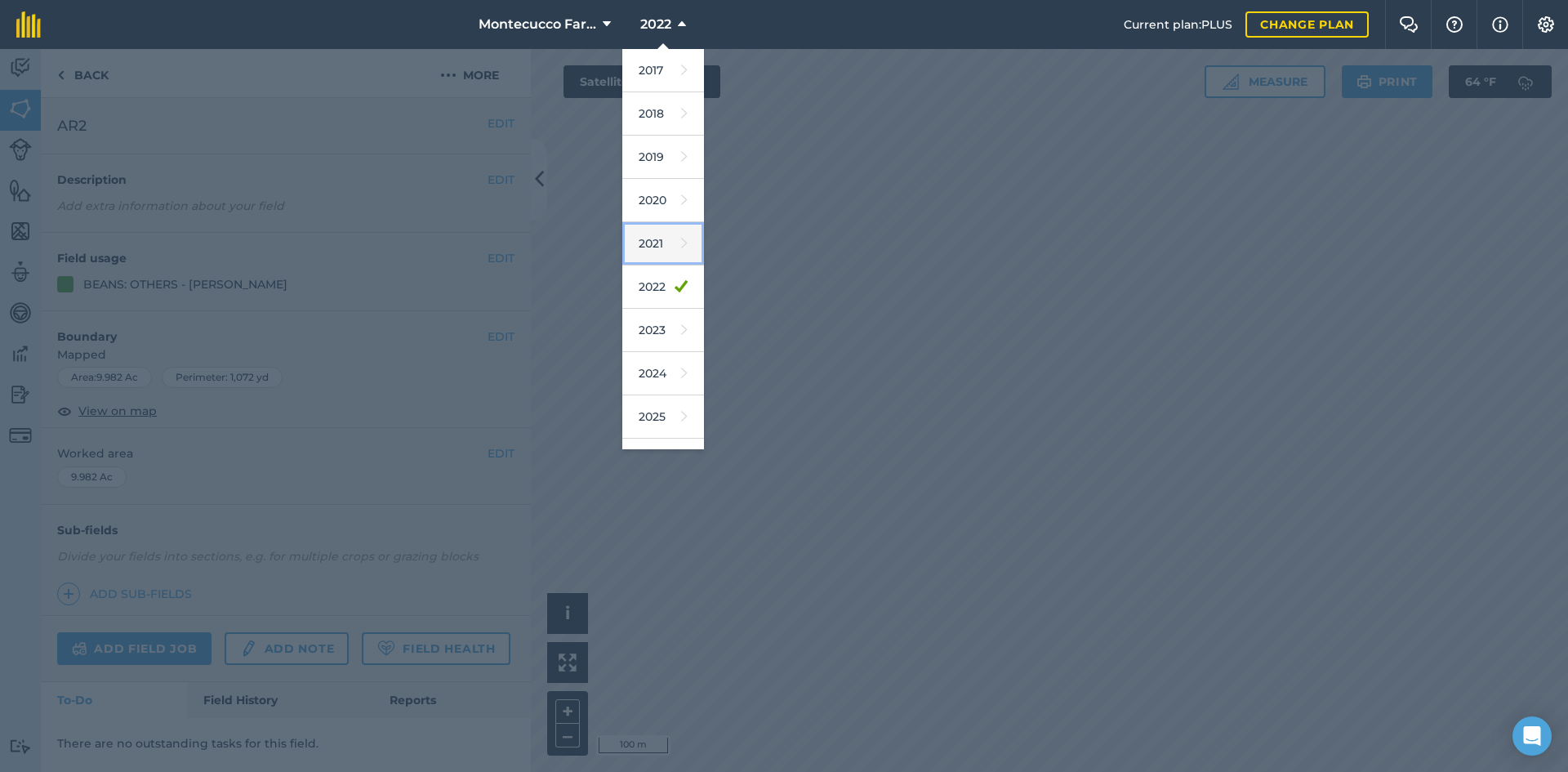
click at [676, 250] on link "2021" at bounding box center [663, 244] width 82 height 44
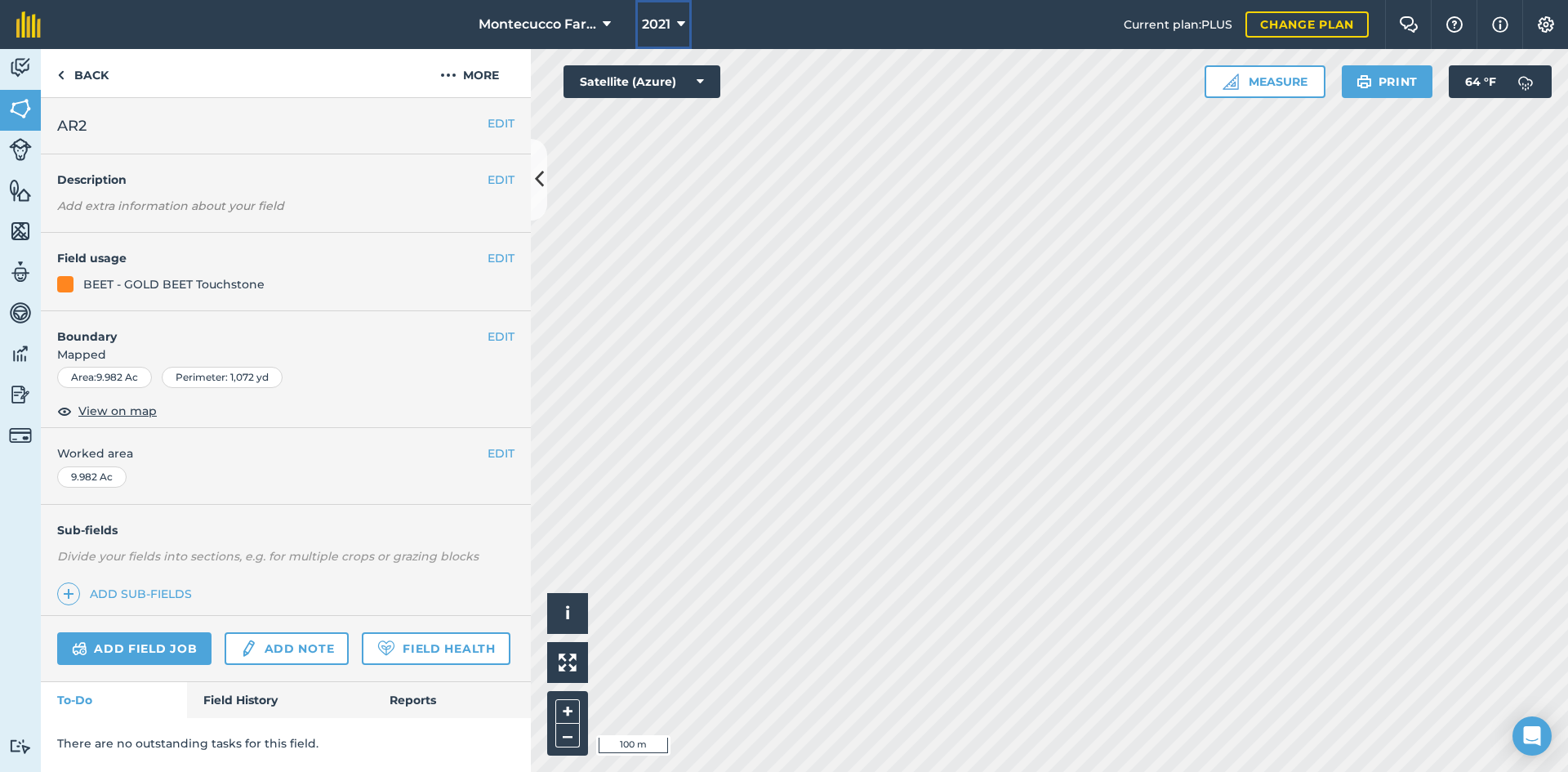
click at [678, 22] on icon at bounding box center [681, 25] width 8 height 20
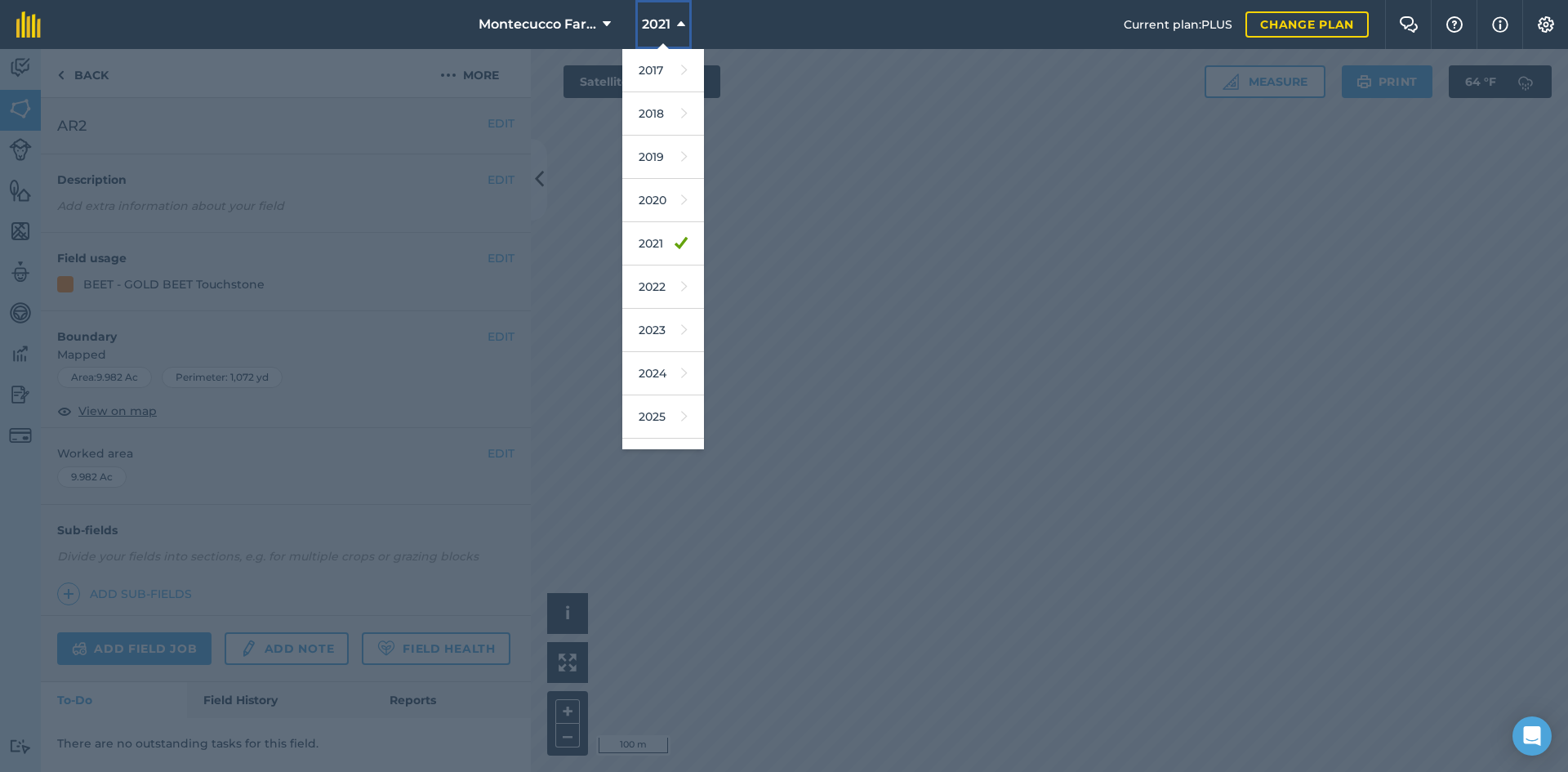
scroll to position [33, 0]
click at [650, 422] on link "2026" at bounding box center [663, 428] width 82 height 44
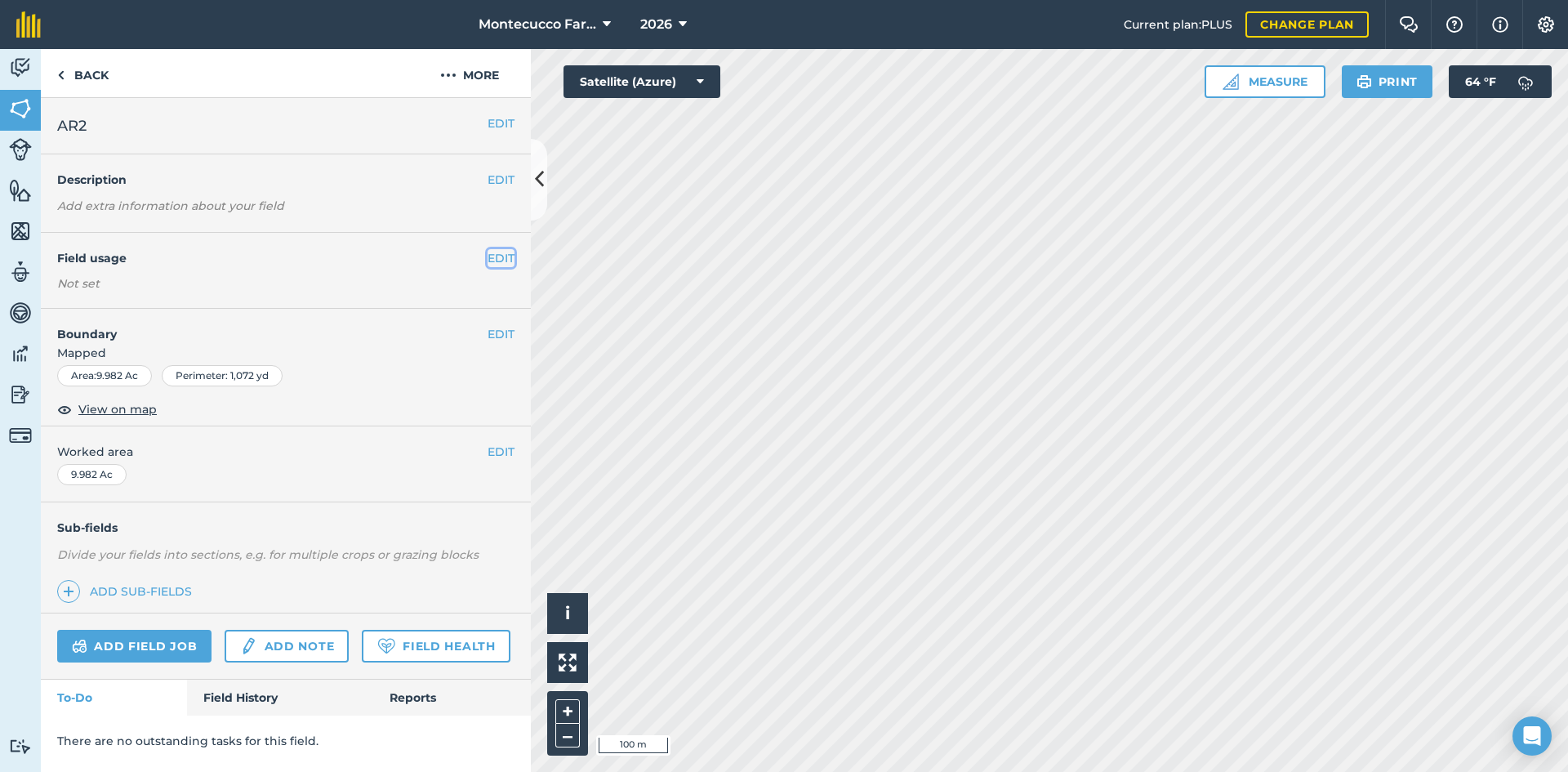
click at [501, 258] on button "EDIT" at bounding box center [500, 258] width 27 height 18
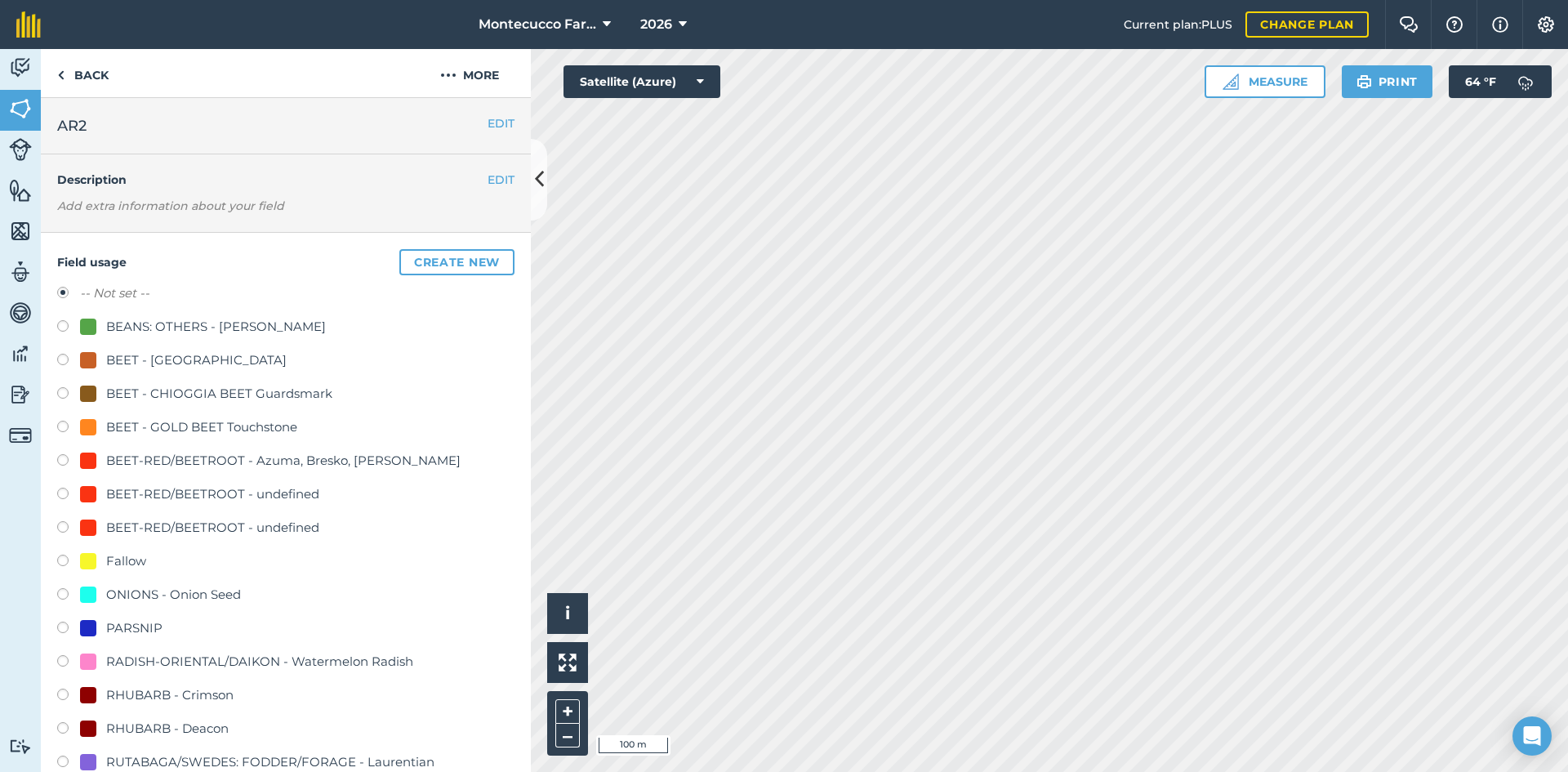
click at [63, 424] on label at bounding box center [68, 429] width 23 height 16
radio input "true"
radio input "false"
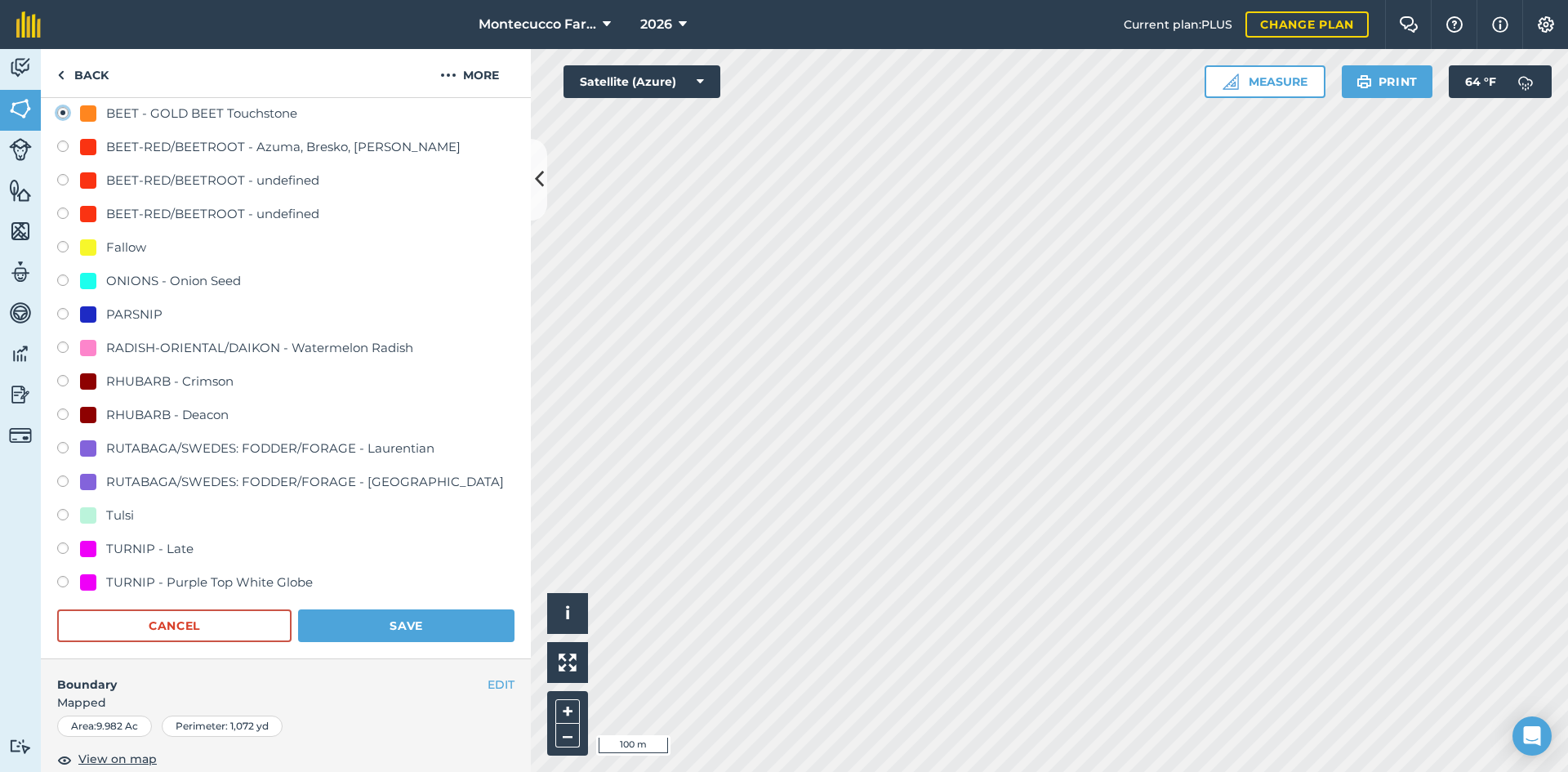
scroll to position [326, 0]
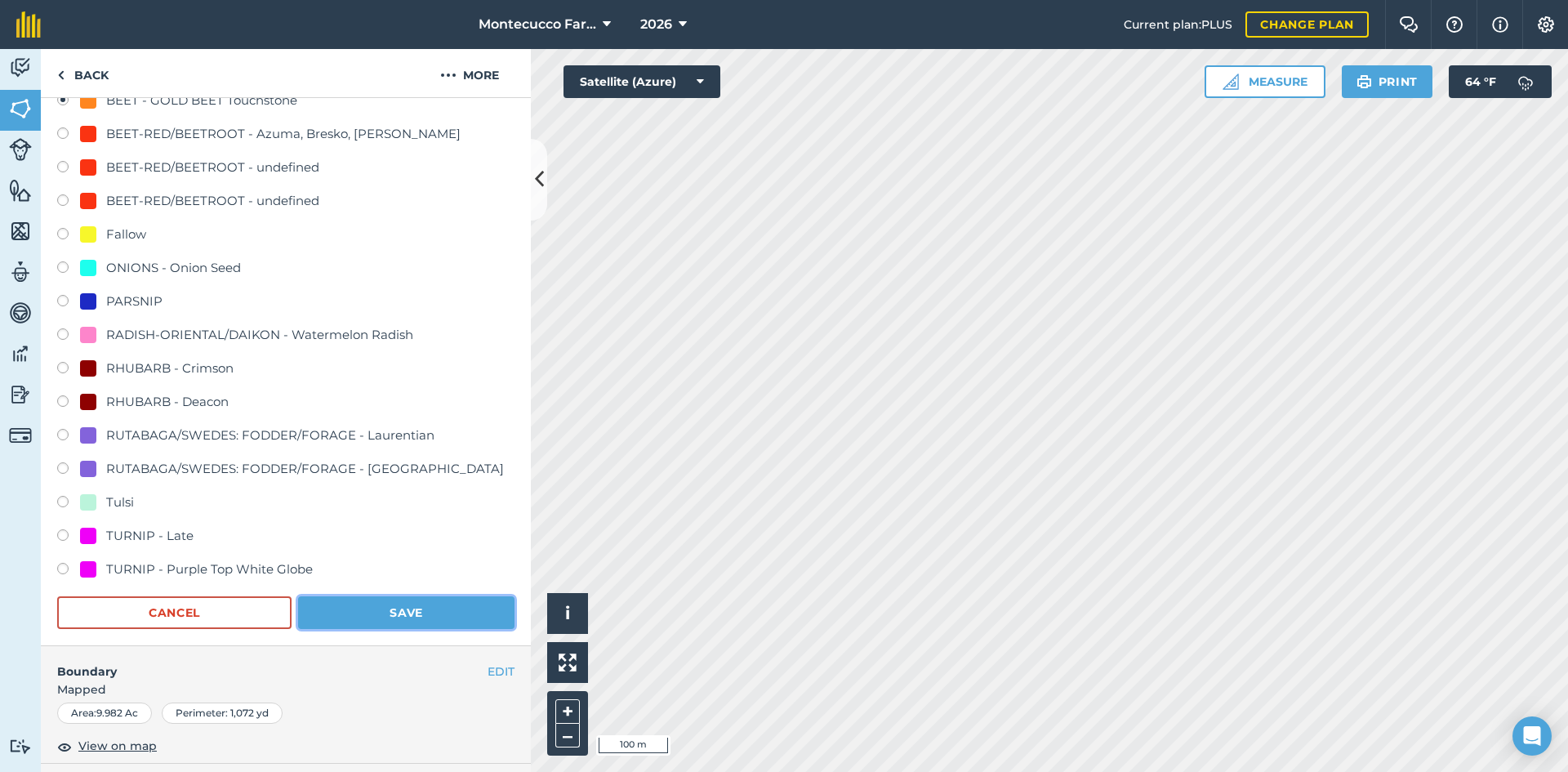
click at [388, 612] on button "Save" at bounding box center [405, 613] width 216 height 33
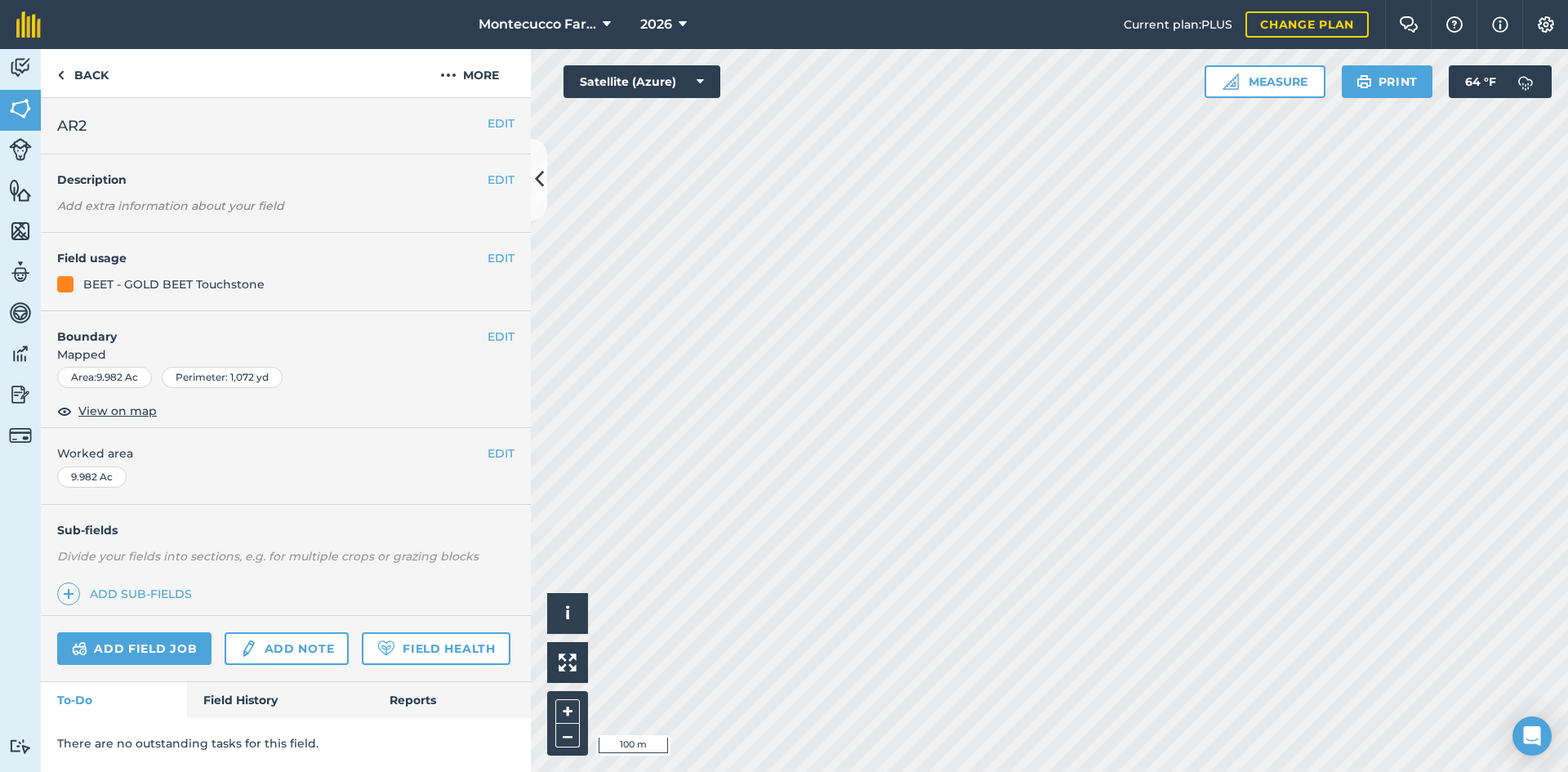
scroll to position [0, 0]
click at [672, 23] on button "2026" at bounding box center [663, 24] width 60 height 49
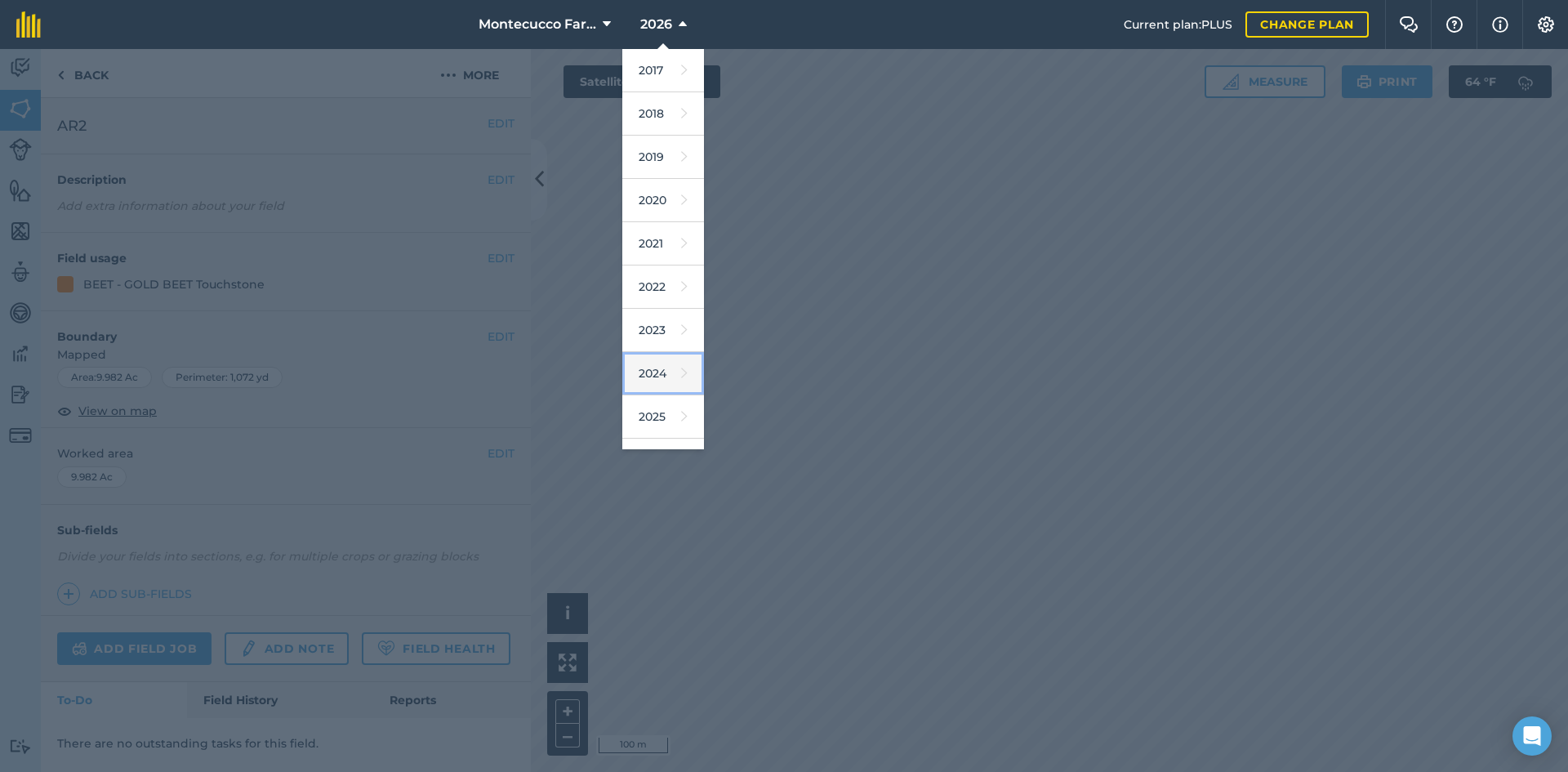
click at [658, 380] on link "2024" at bounding box center [663, 374] width 82 height 44
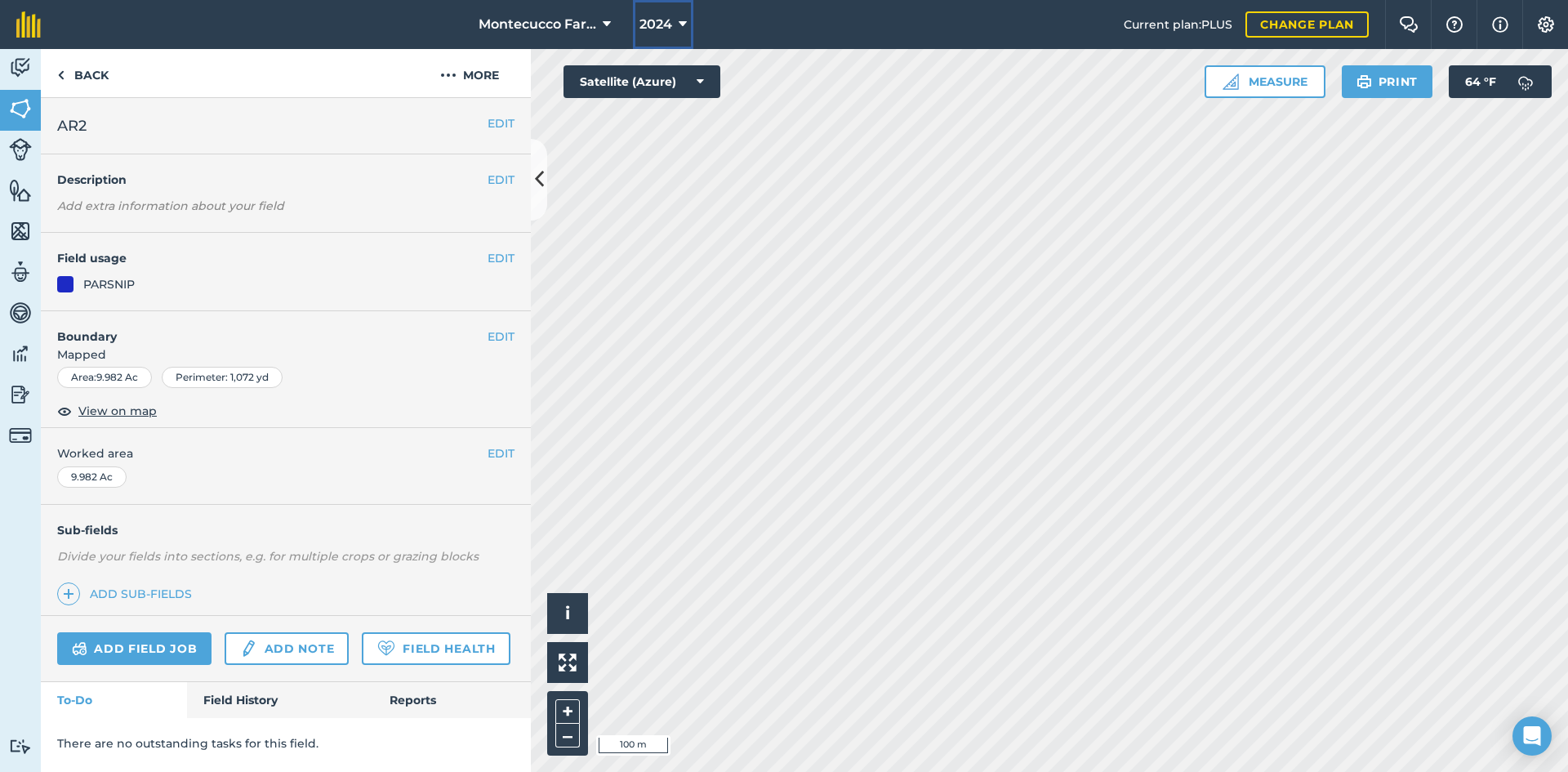
click at [681, 21] on icon at bounding box center [682, 25] width 8 height 20
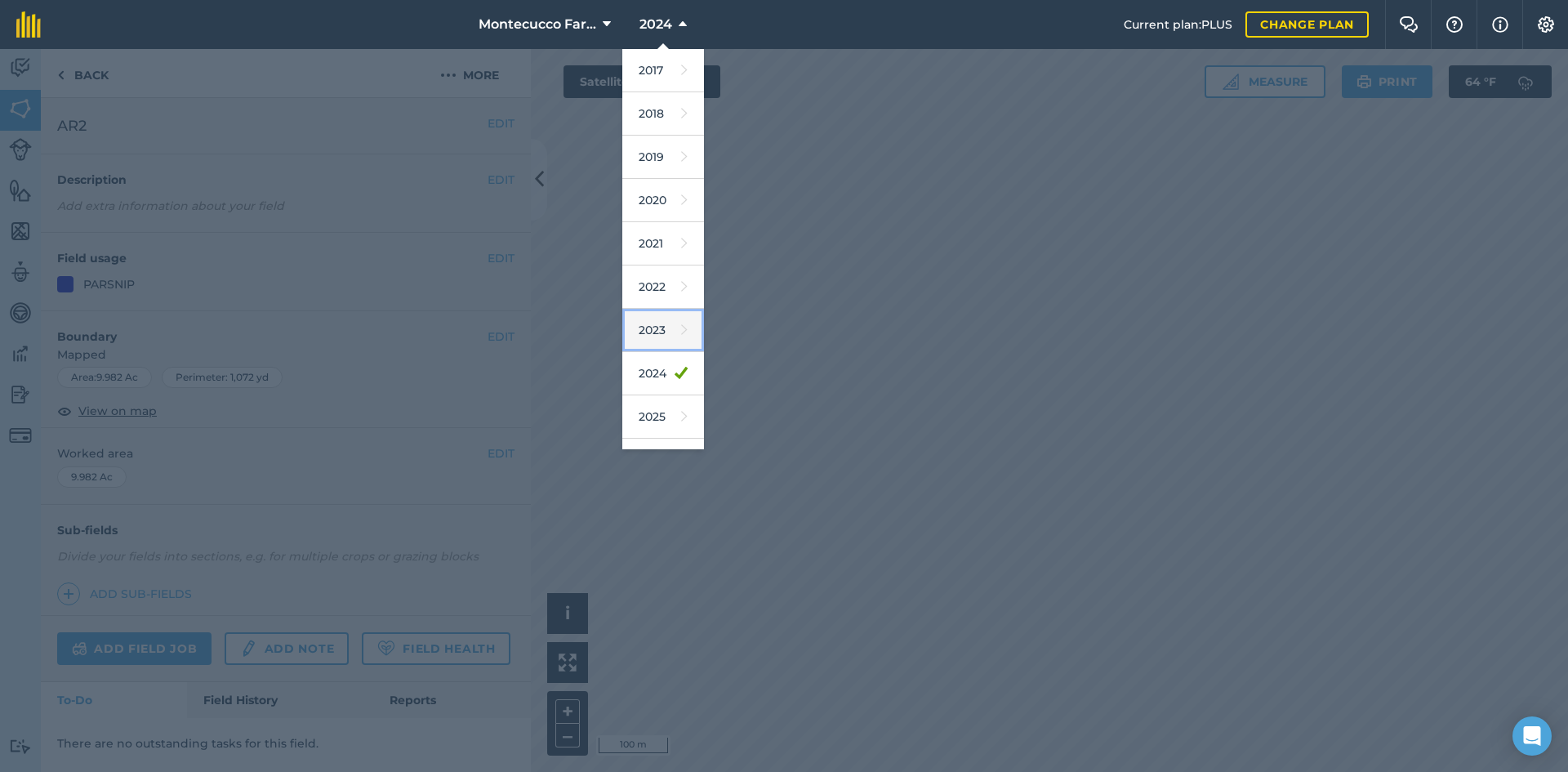
click at [657, 329] on link "2023" at bounding box center [663, 330] width 82 height 44
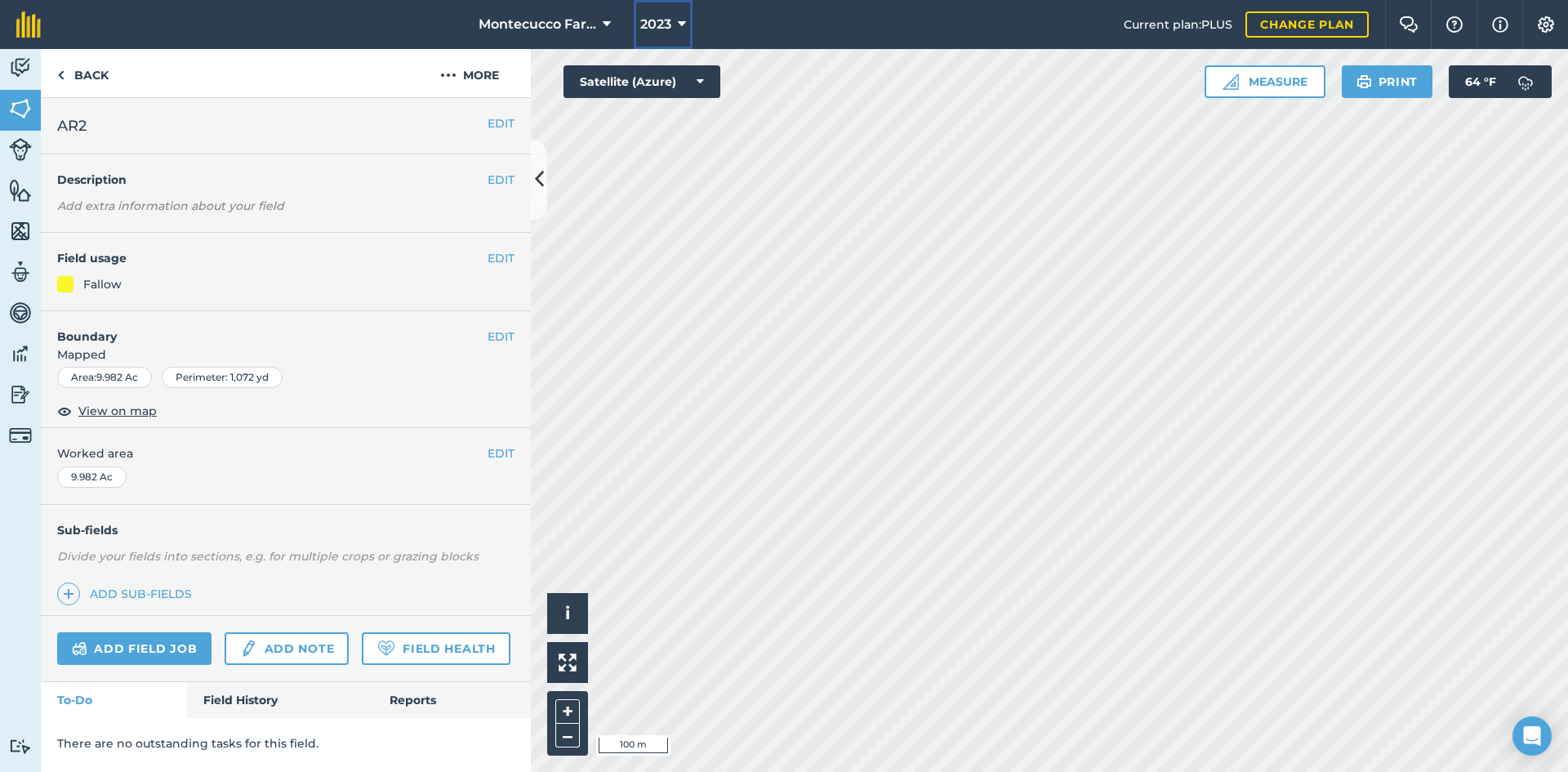
click at [670, 22] on span "2023" at bounding box center [655, 25] width 31 height 20
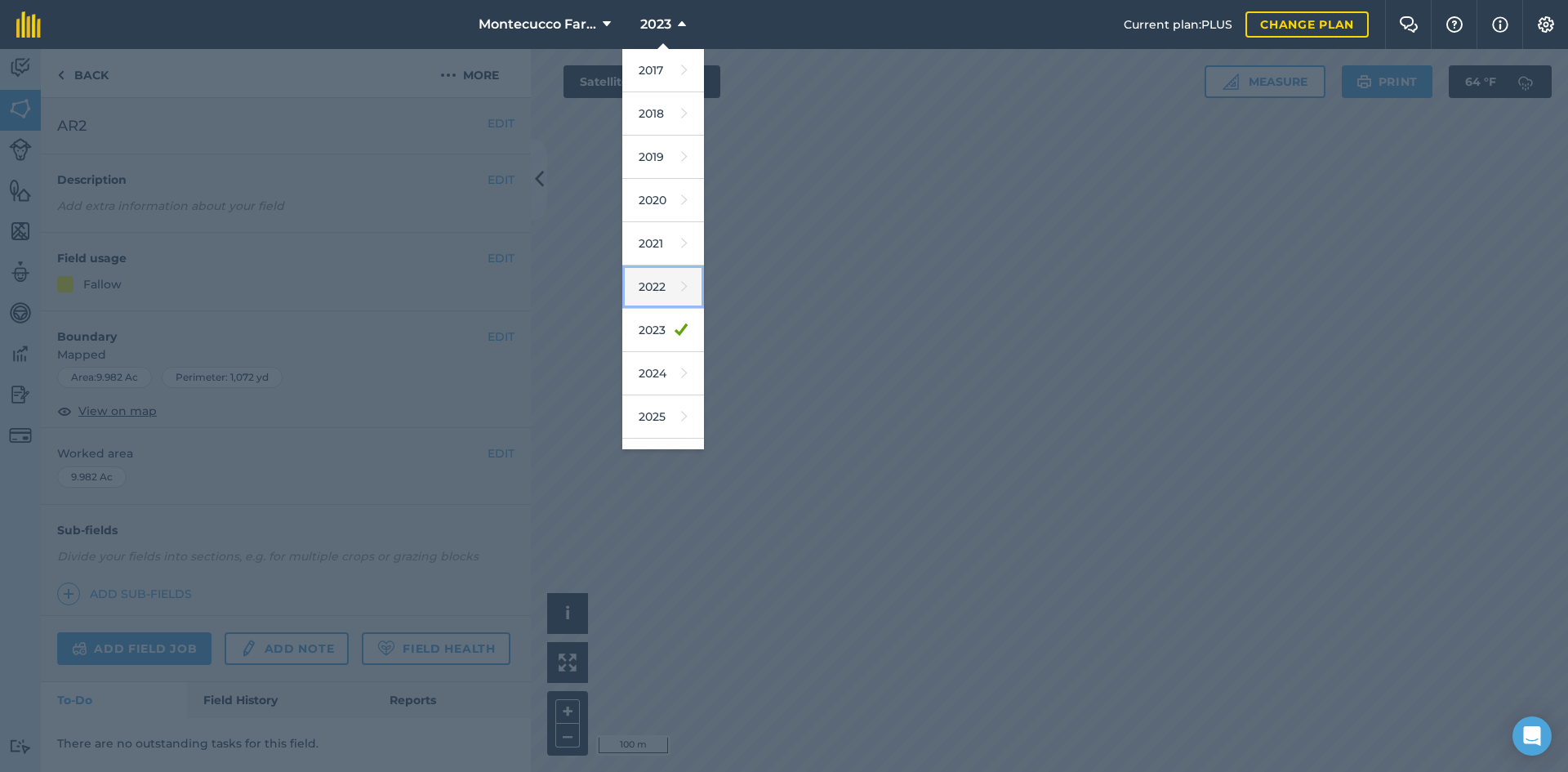
click at [654, 290] on link "2022" at bounding box center [663, 287] width 82 height 44
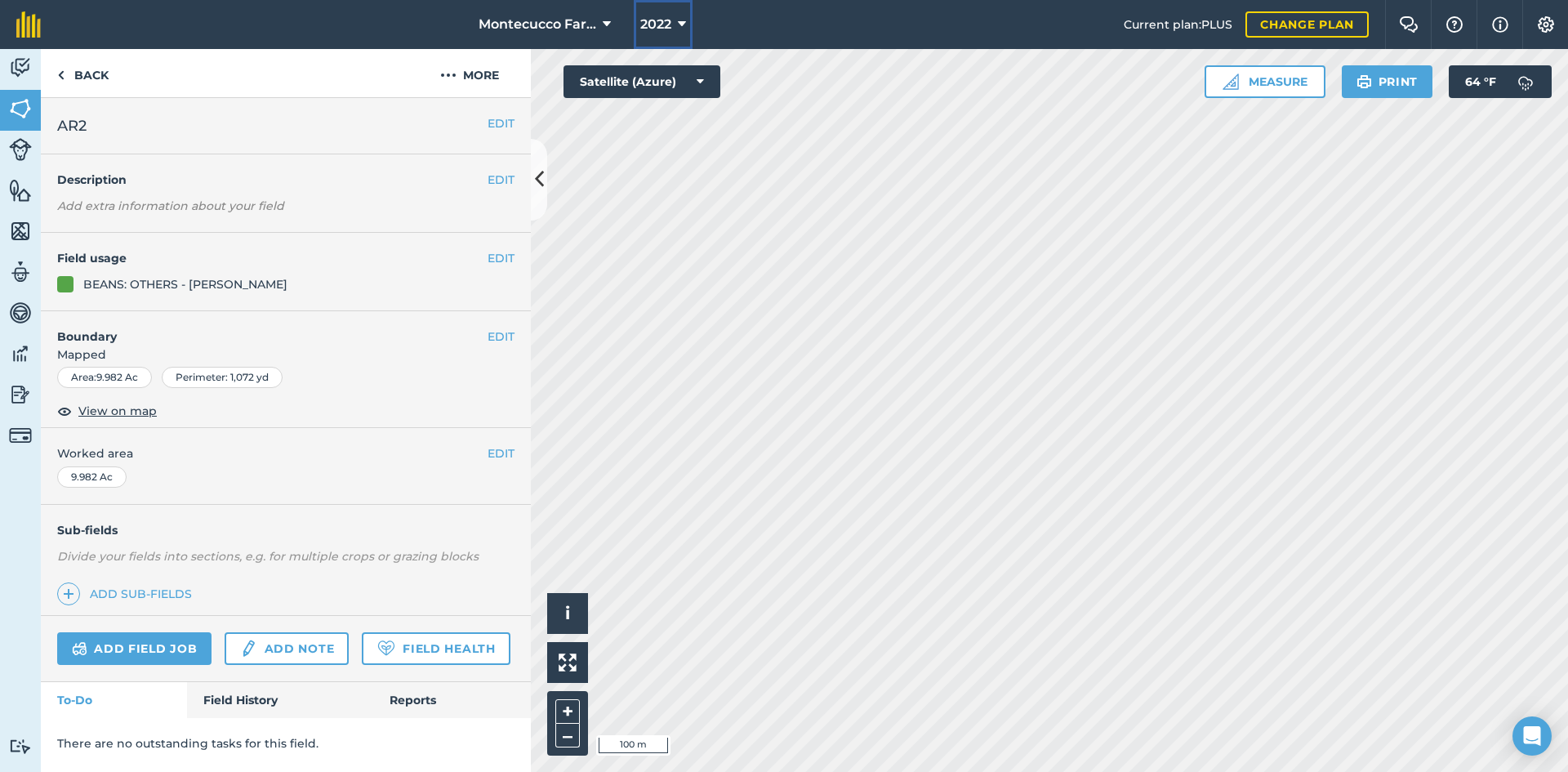
click at [670, 23] on span "2022" at bounding box center [655, 25] width 31 height 20
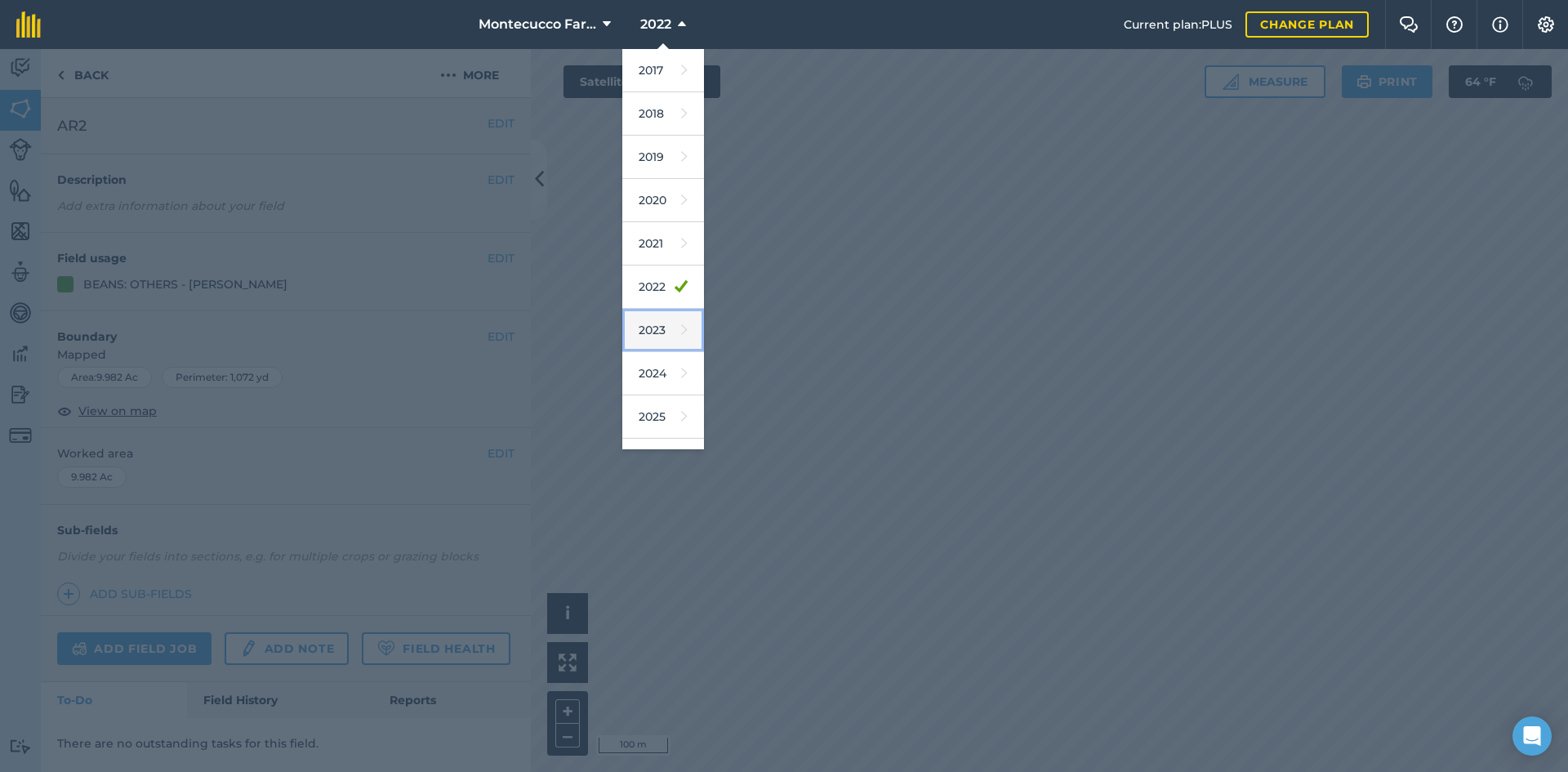
click at [657, 331] on link "2023" at bounding box center [663, 330] width 82 height 44
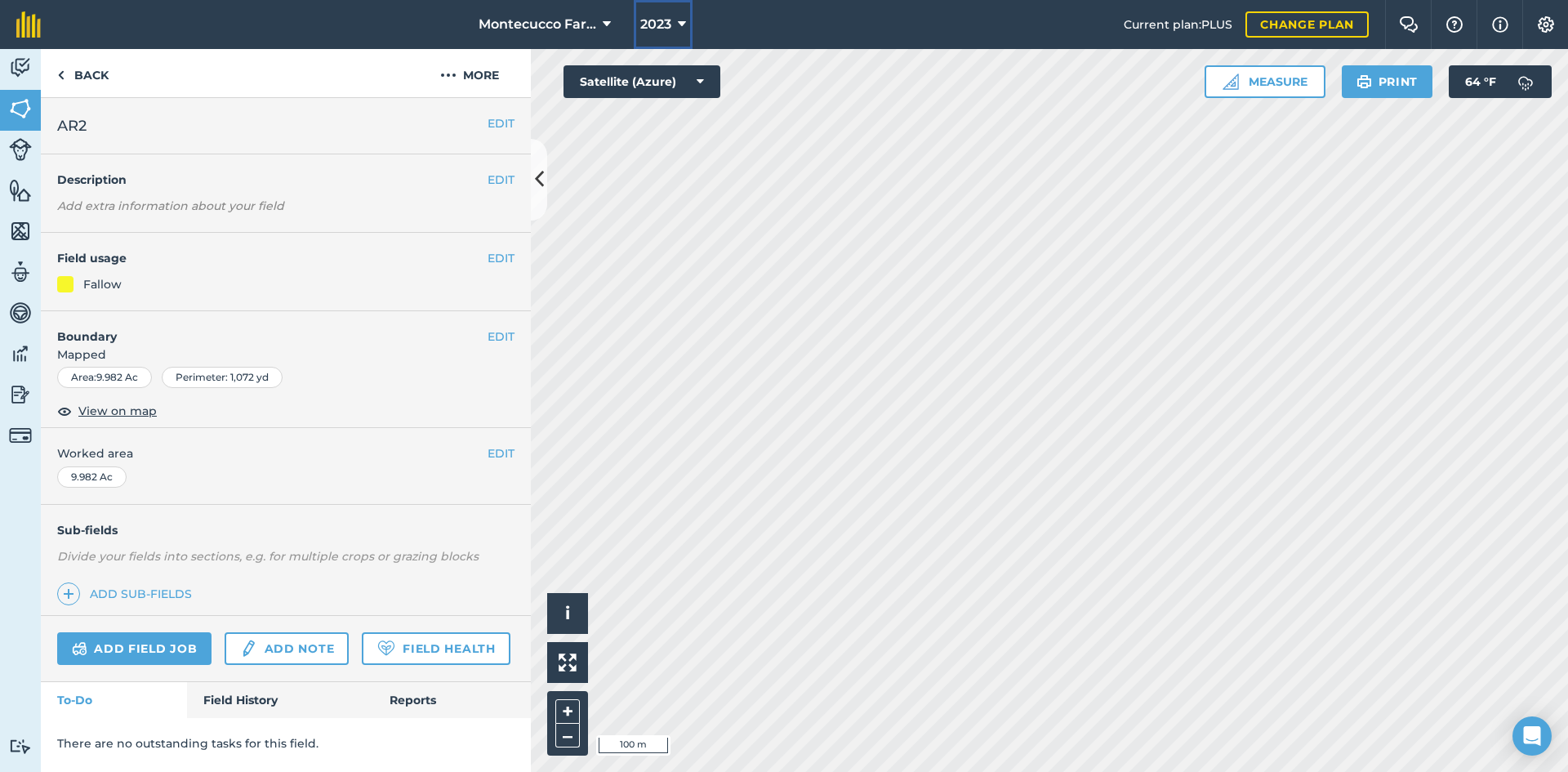
click at [671, 26] on button "2023" at bounding box center [663, 24] width 59 height 49
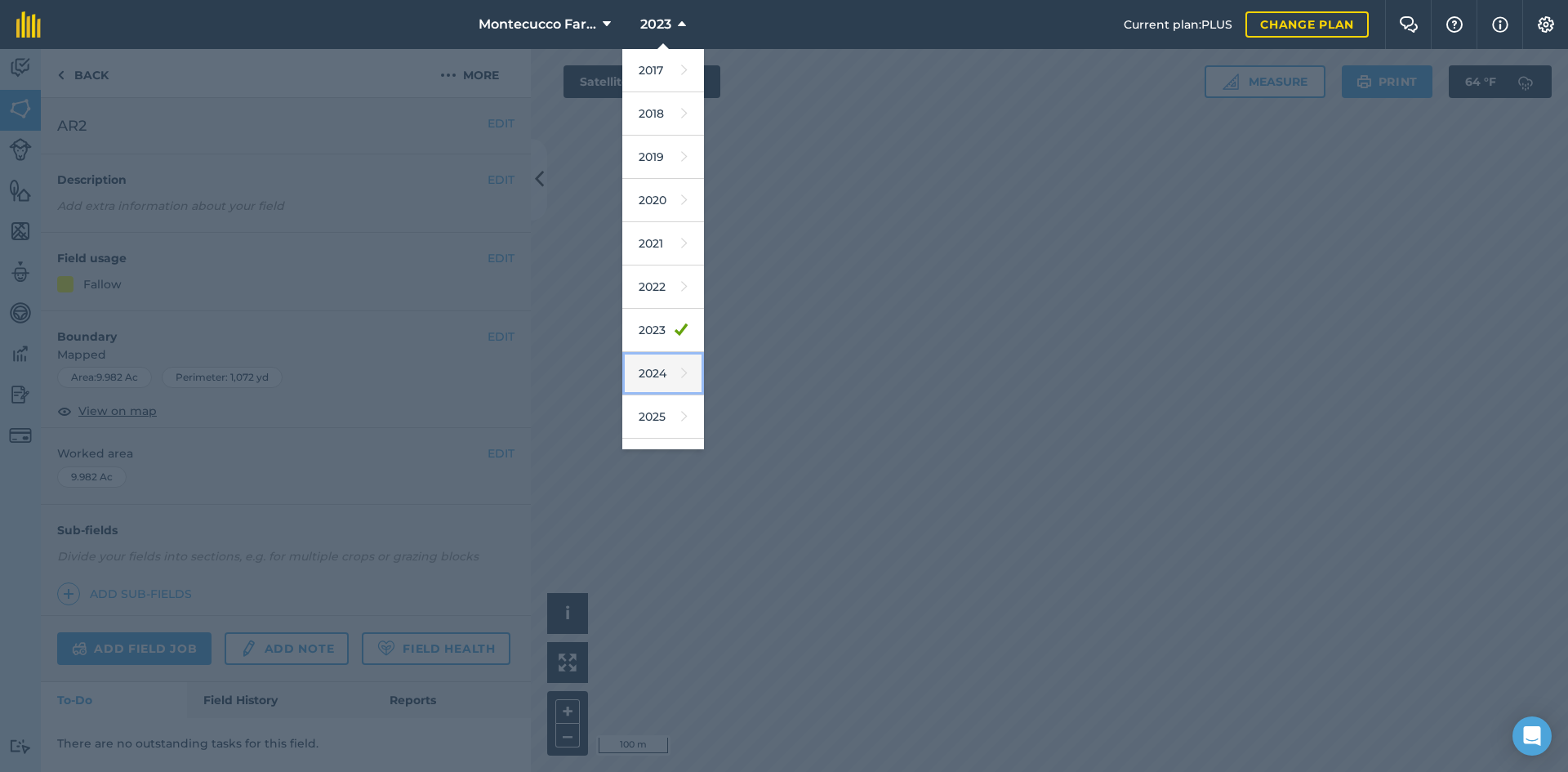
click at [666, 374] on link "2024" at bounding box center [663, 374] width 82 height 44
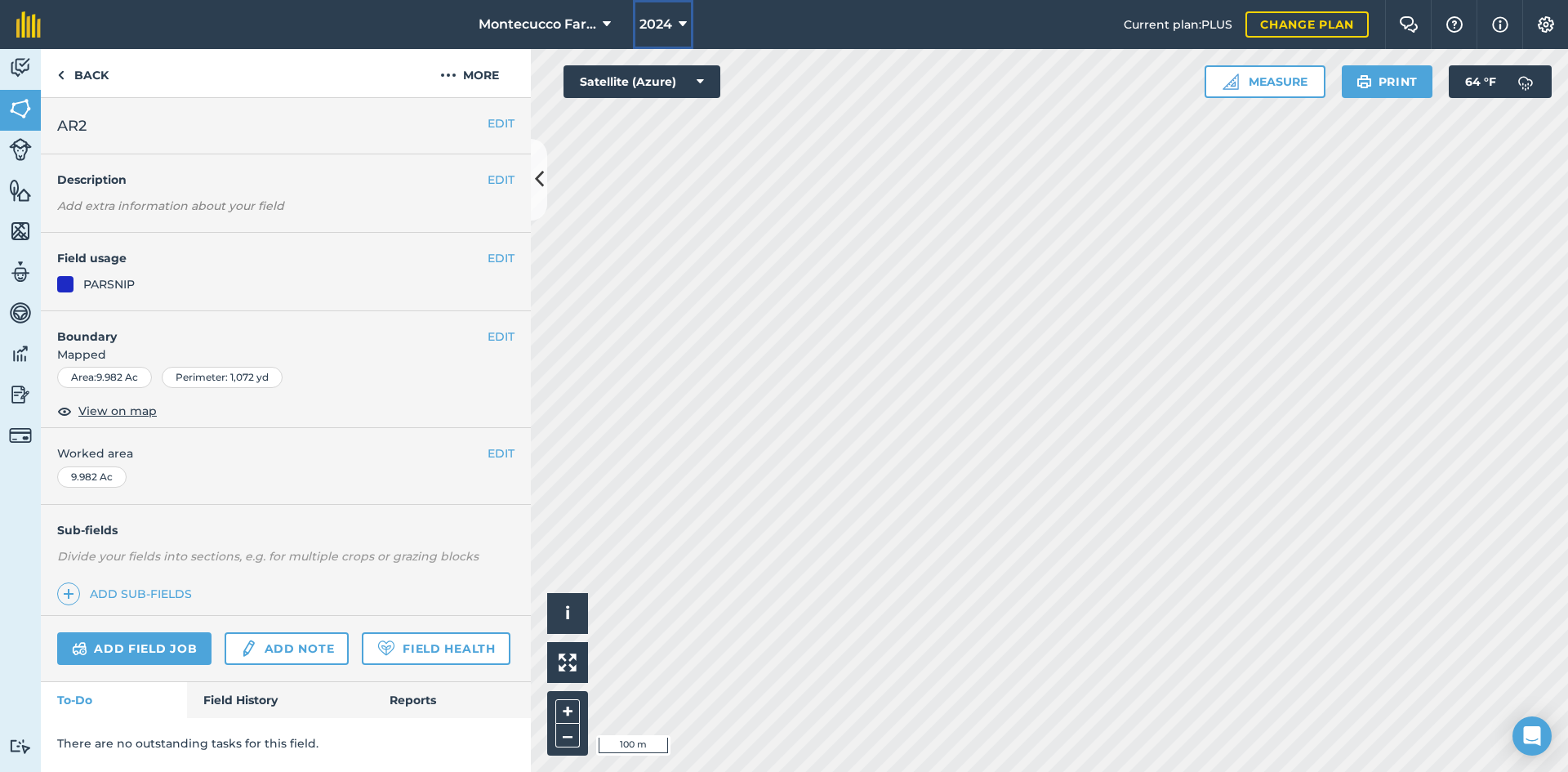
click at [674, 25] on button "2024" at bounding box center [663, 24] width 60 height 49
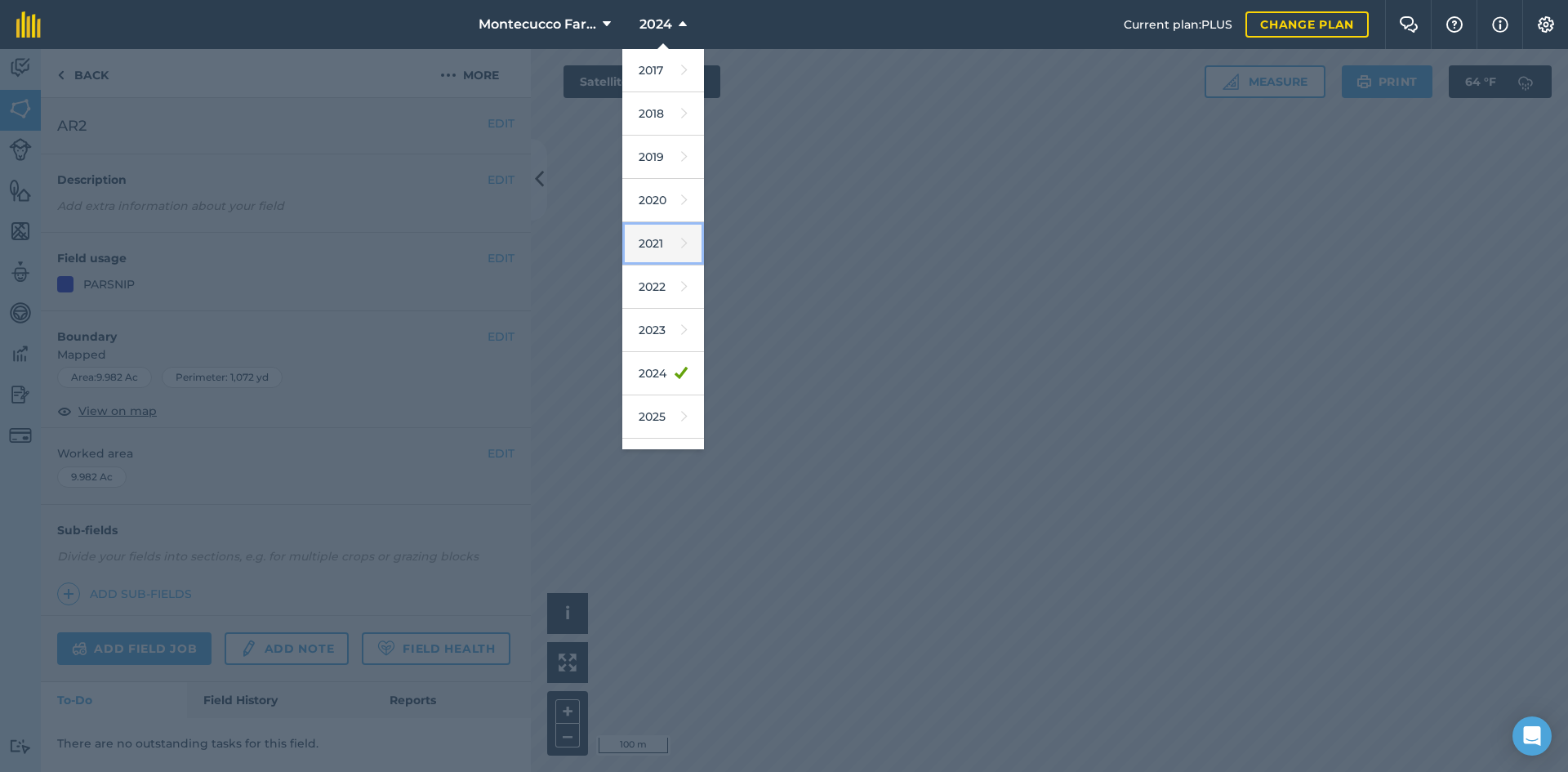
click at [662, 253] on link "2021" at bounding box center [663, 244] width 82 height 44
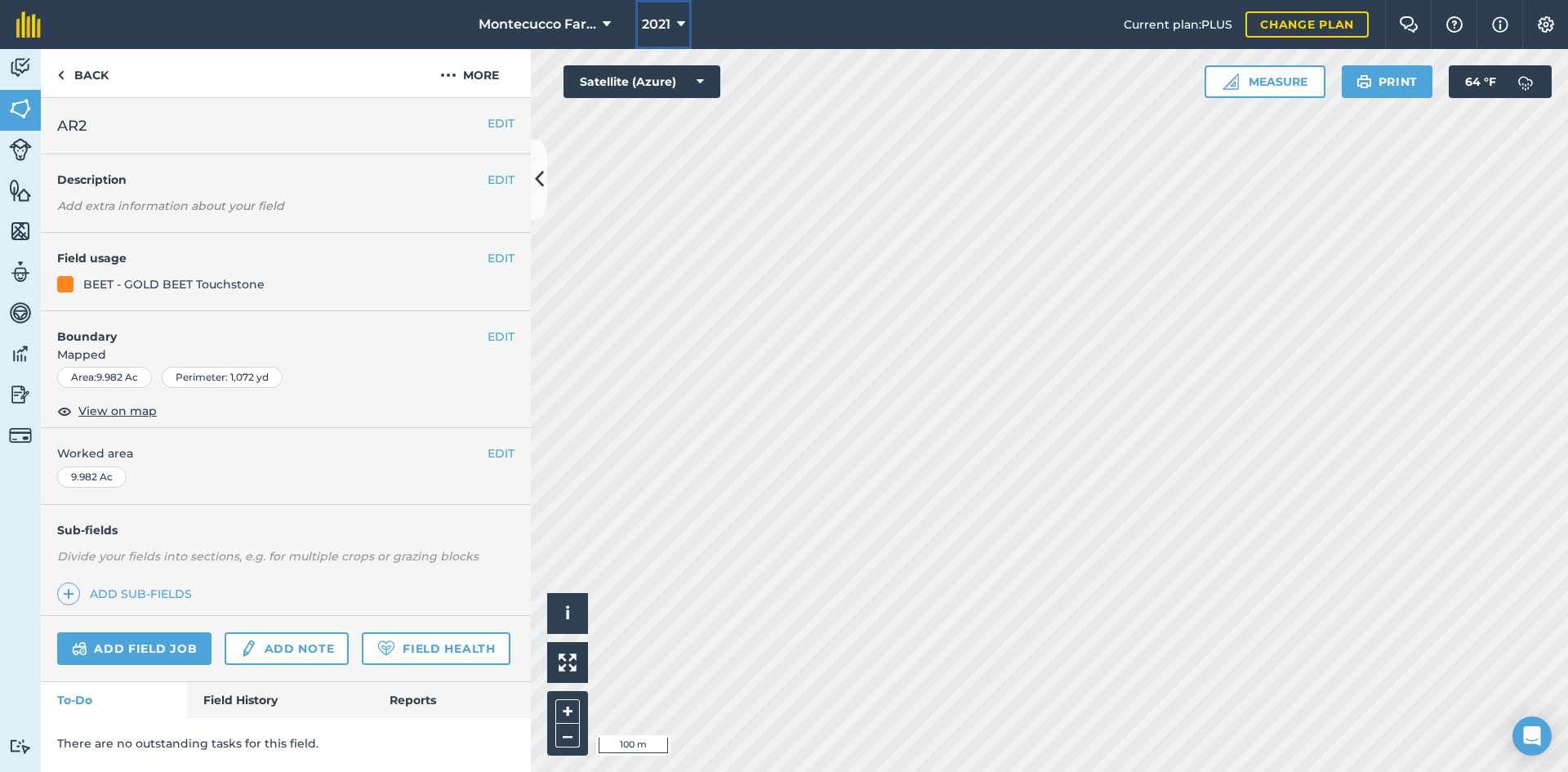
click at [666, 25] on span "2021" at bounding box center [656, 25] width 28 height 20
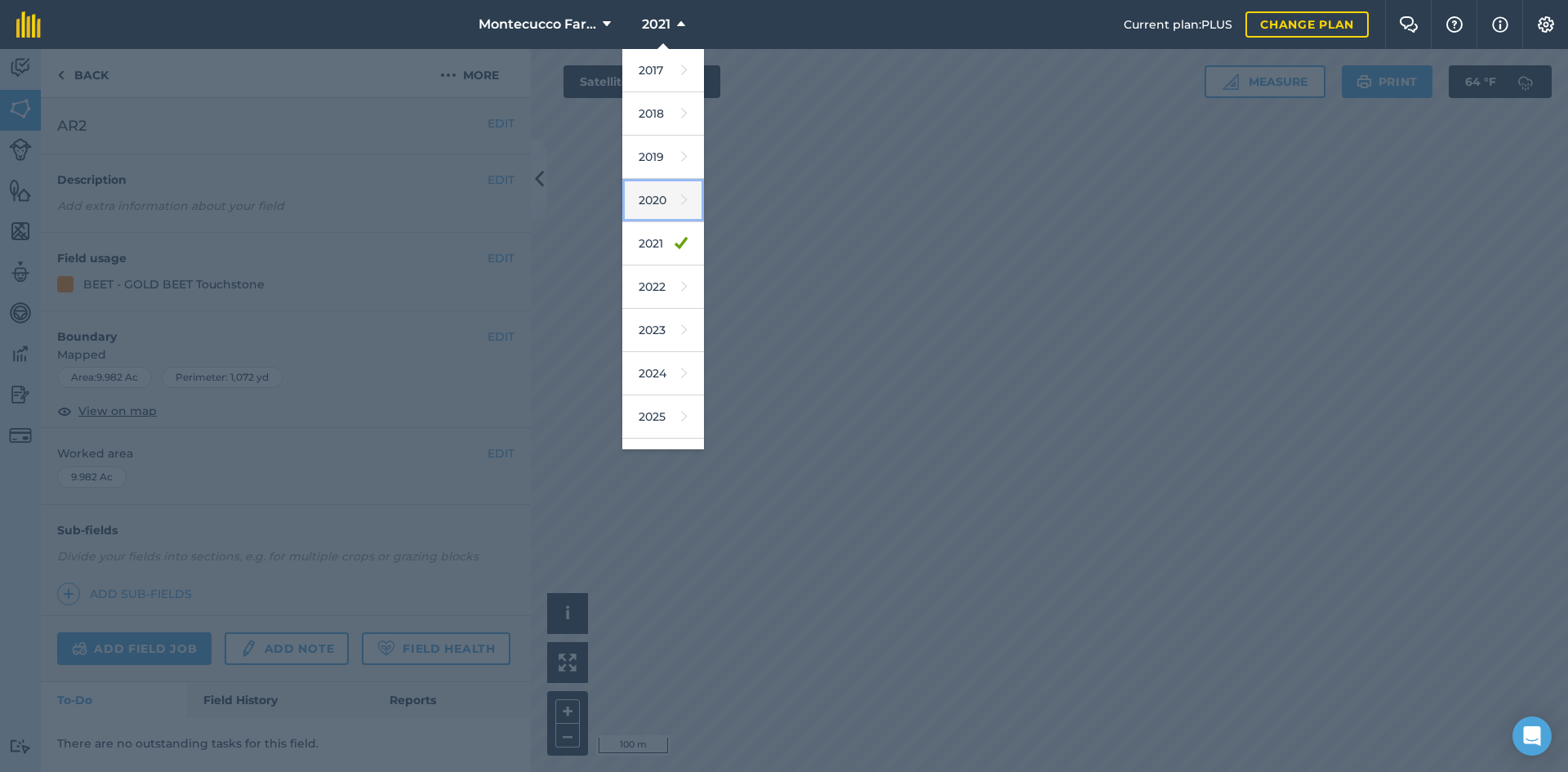
click at [659, 207] on link "2020" at bounding box center [663, 200] width 82 height 44
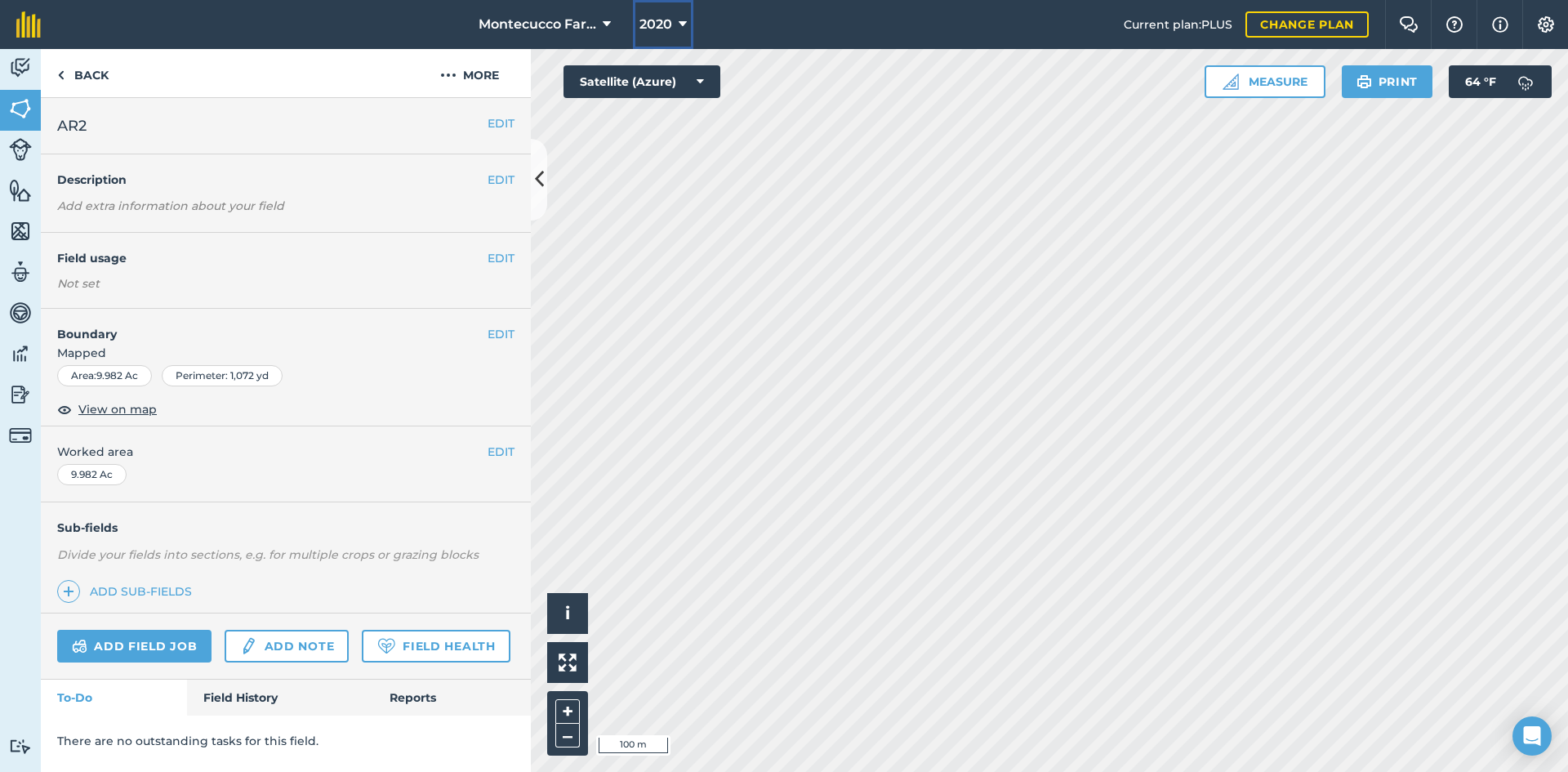
click at [678, 40] on button "2020" at bounding box center [663, 24] width 60 height 49
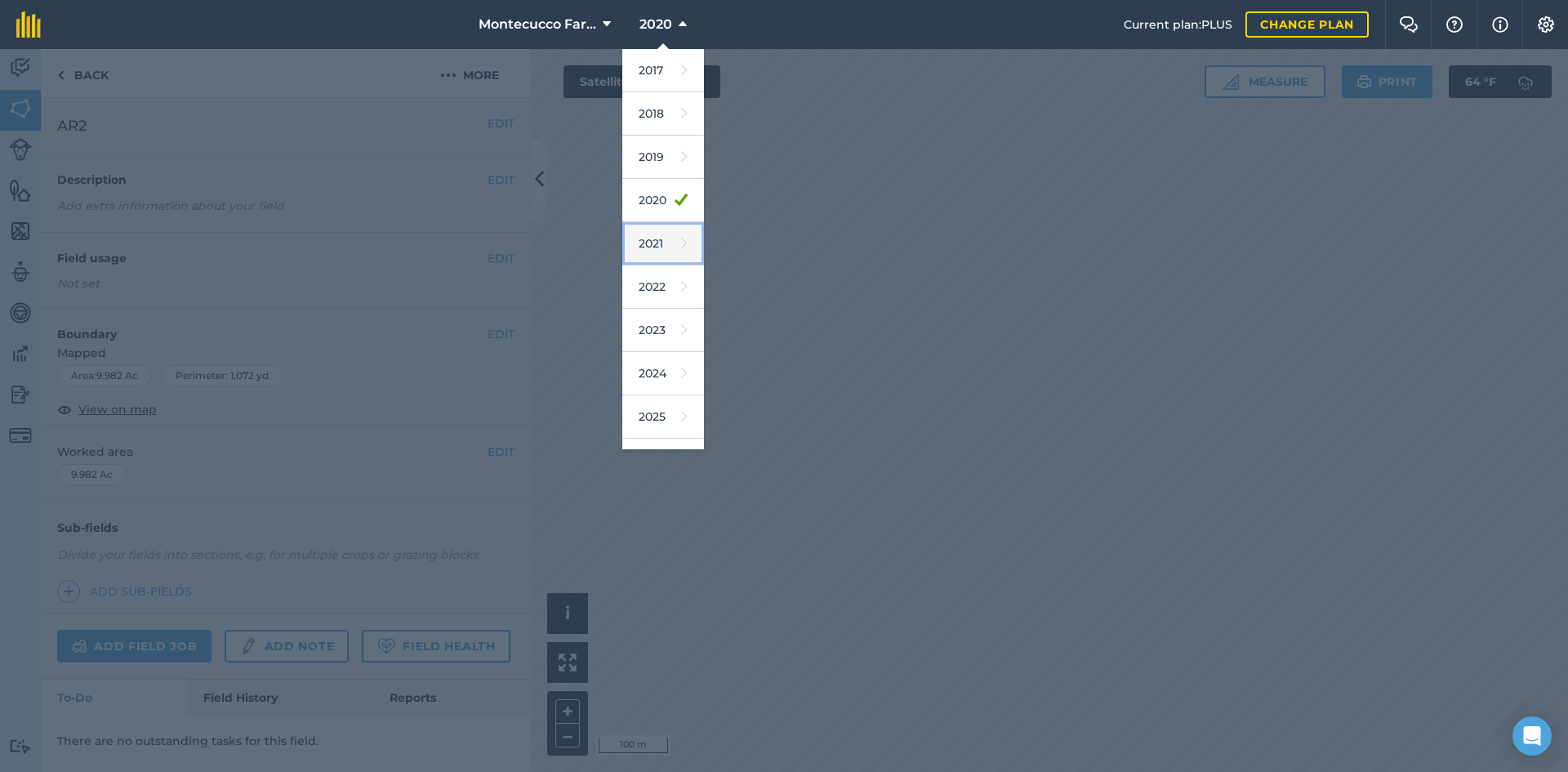
click at [661, 251] on link "2021" at bounding box center [663, 244] width 82 height 44
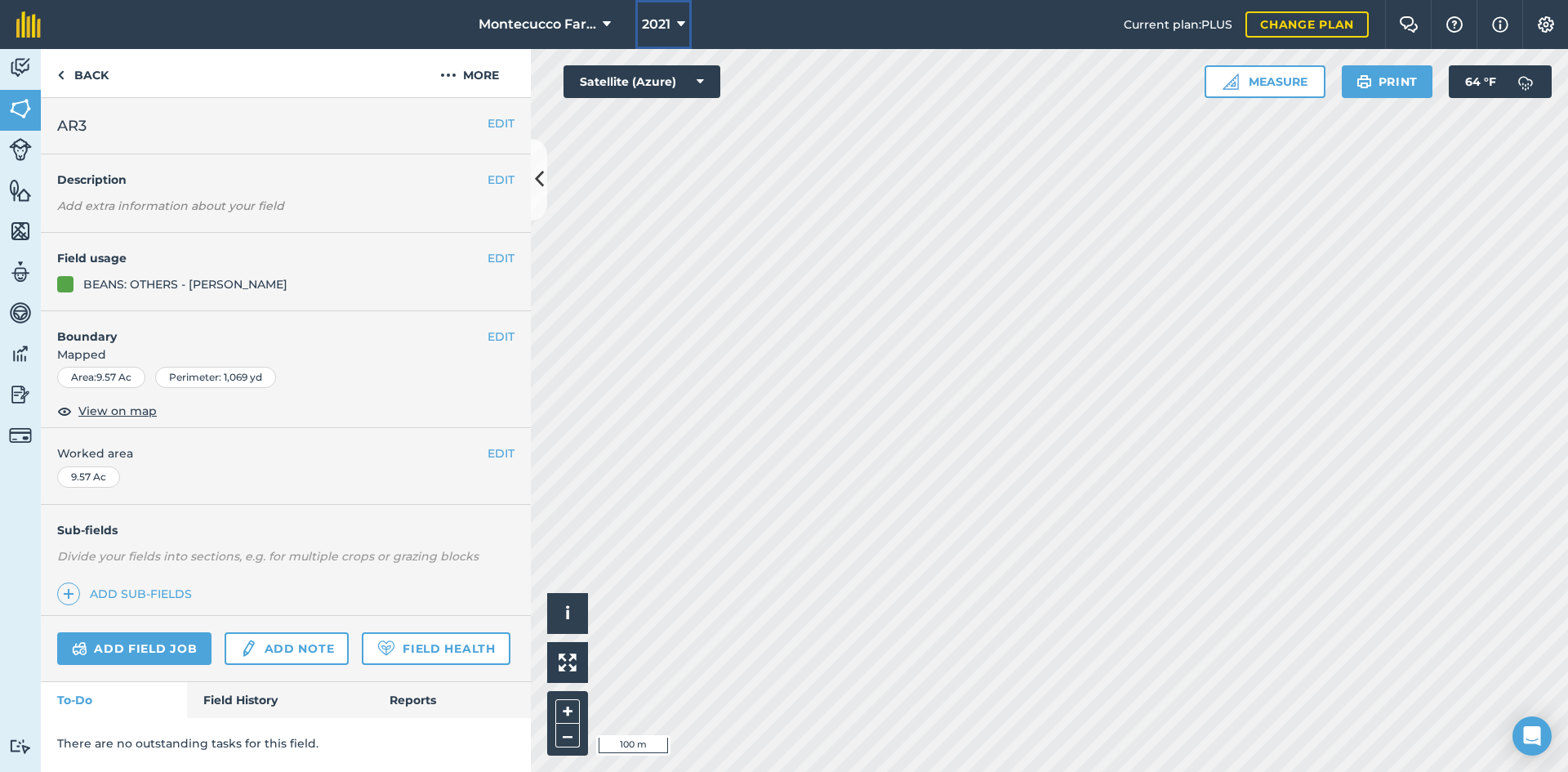
click at [678, 25] on icon at bounding box center [681, 25] width 8 height 20
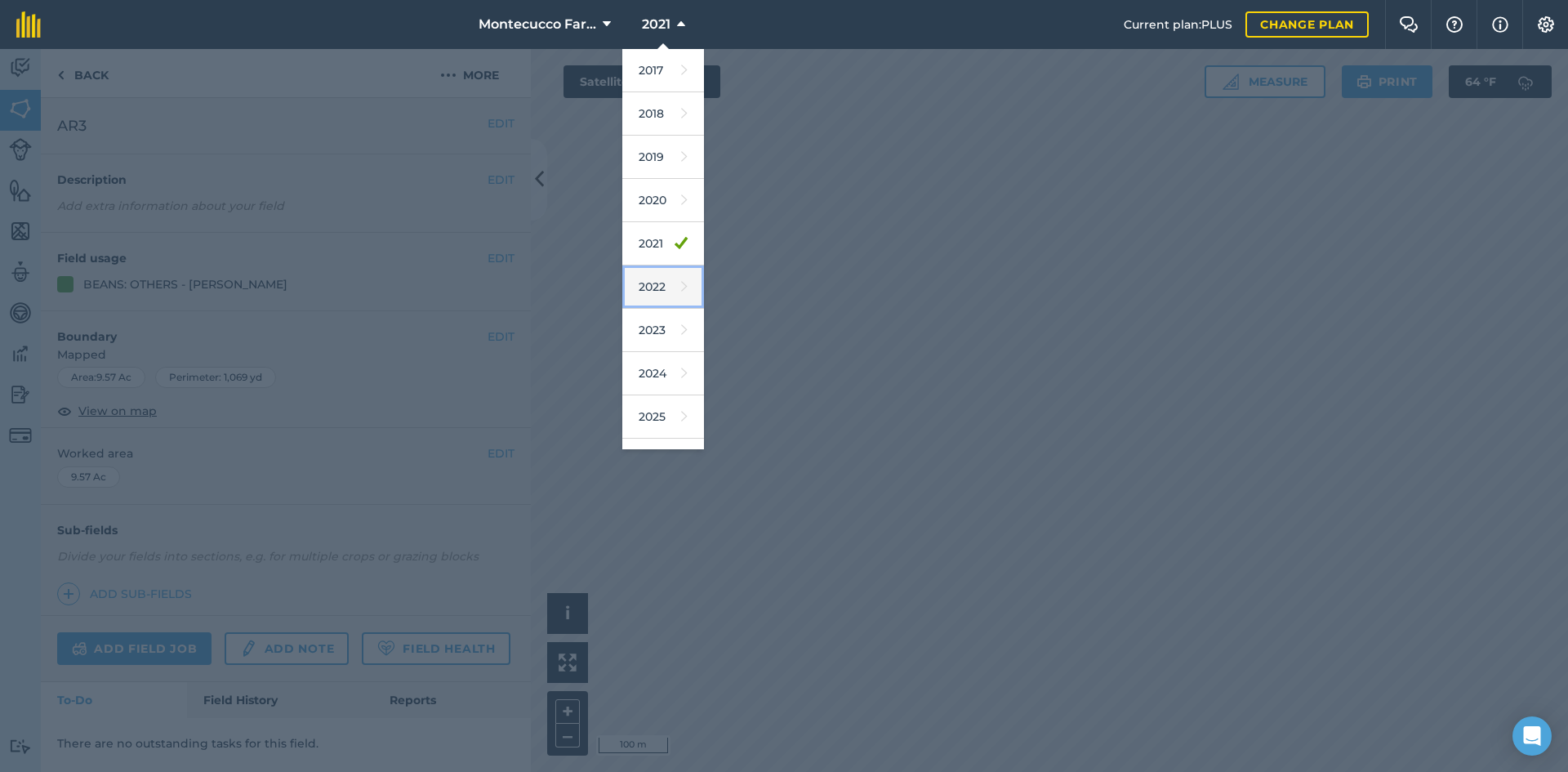
click at [658, 291] on link "2022" at bounding box center [663, 287] width 82 height 44
